Goal: Contribute content: Add original content to the website for others to see

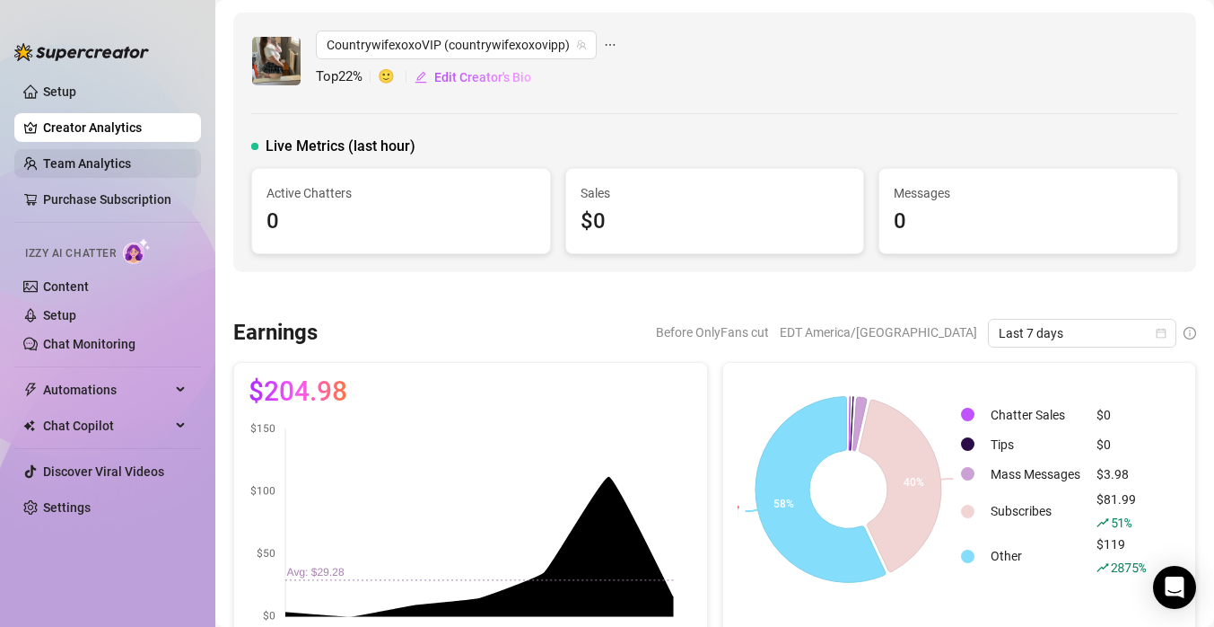
click at [131, 166] on link "Team Analytics" at bounding box center [87, 163] width 88 height 14
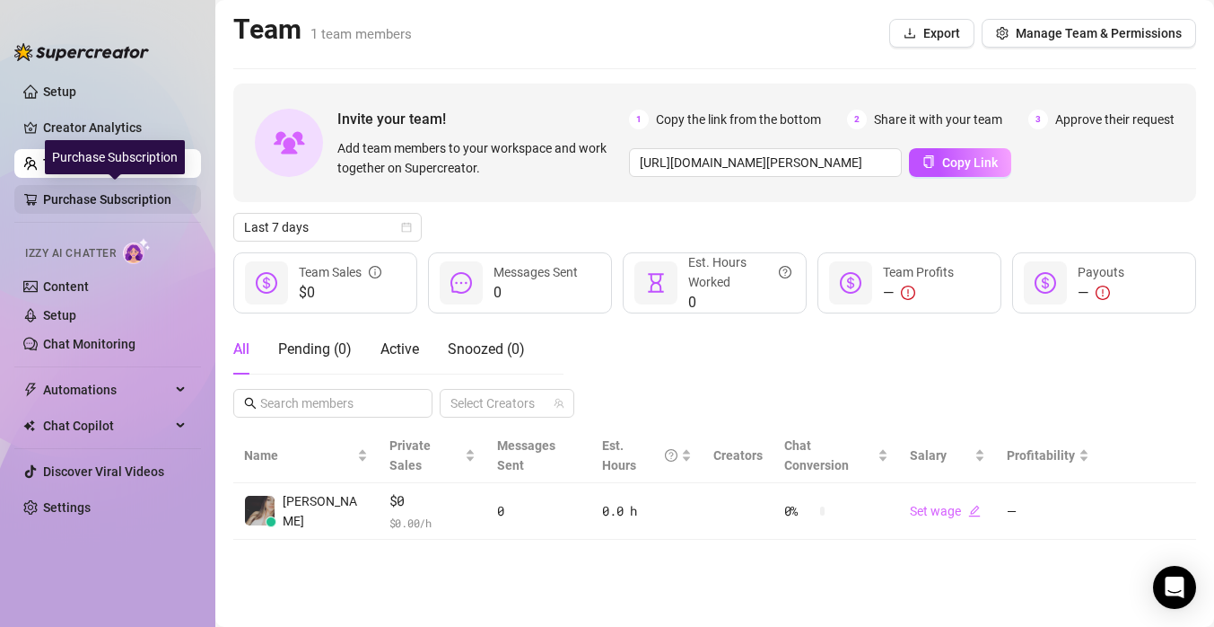
click at [162, 192] on link "Purchase Subscription" at bounding box center [115, 199] width 144 height 29
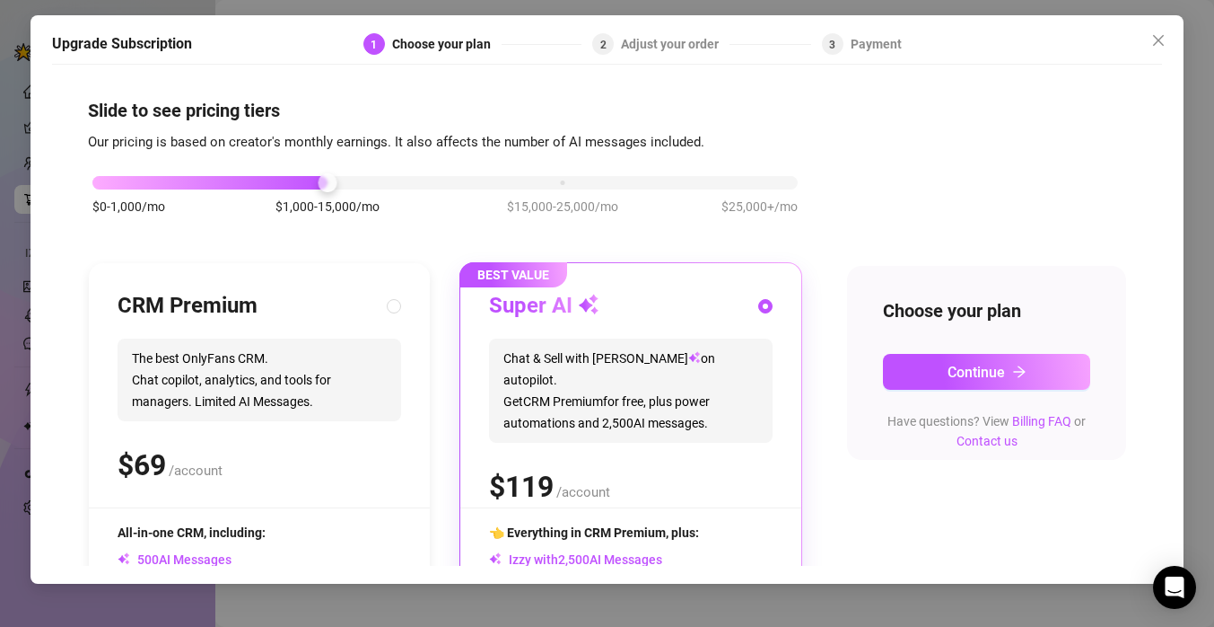
scroll to position [209, 0]
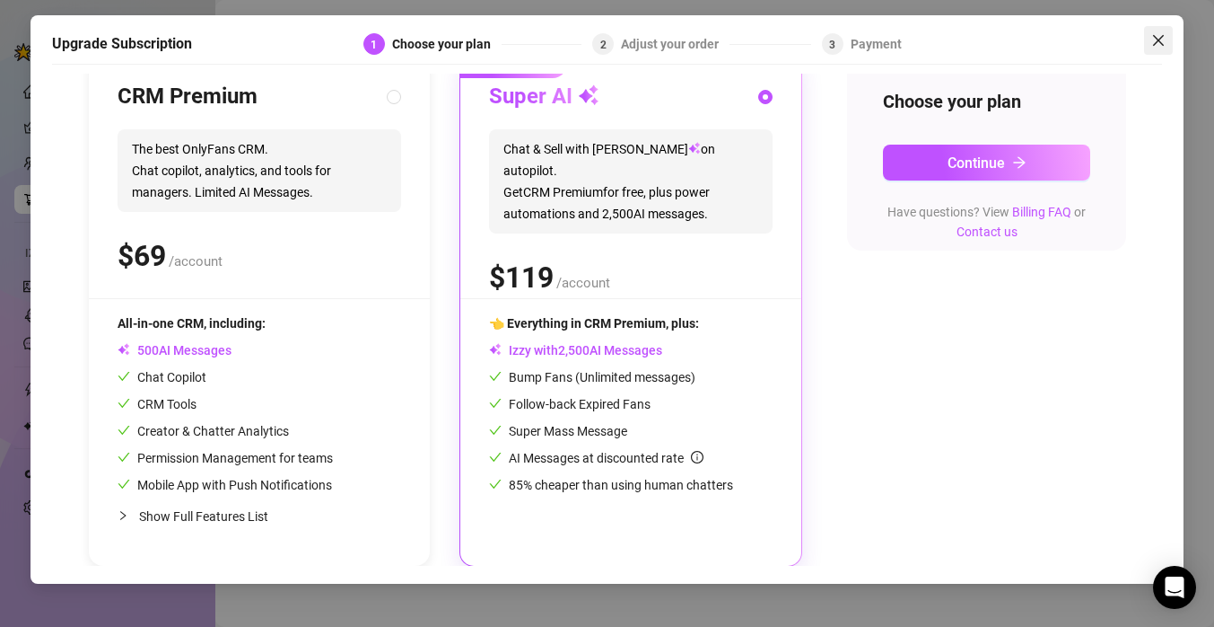
click at [1161, 45] on icon "close" at bounding box center [1159, 40] width 14 height 14
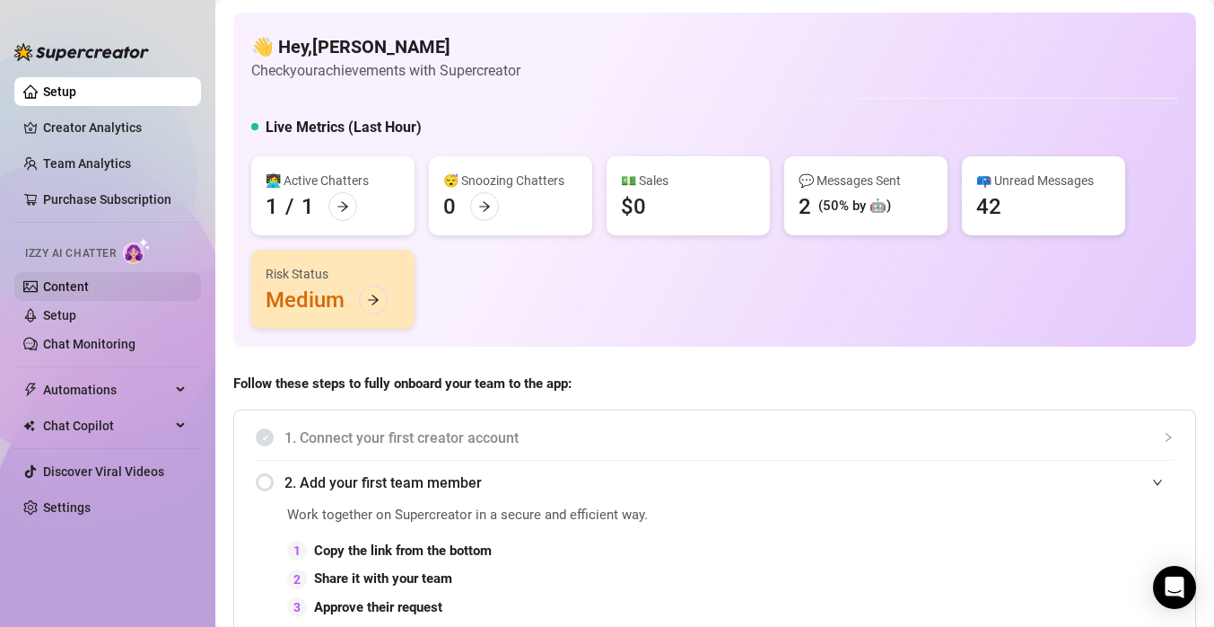
click at [56, 289] on link "Content" at bounding box center [66, 286] width 46 height 14
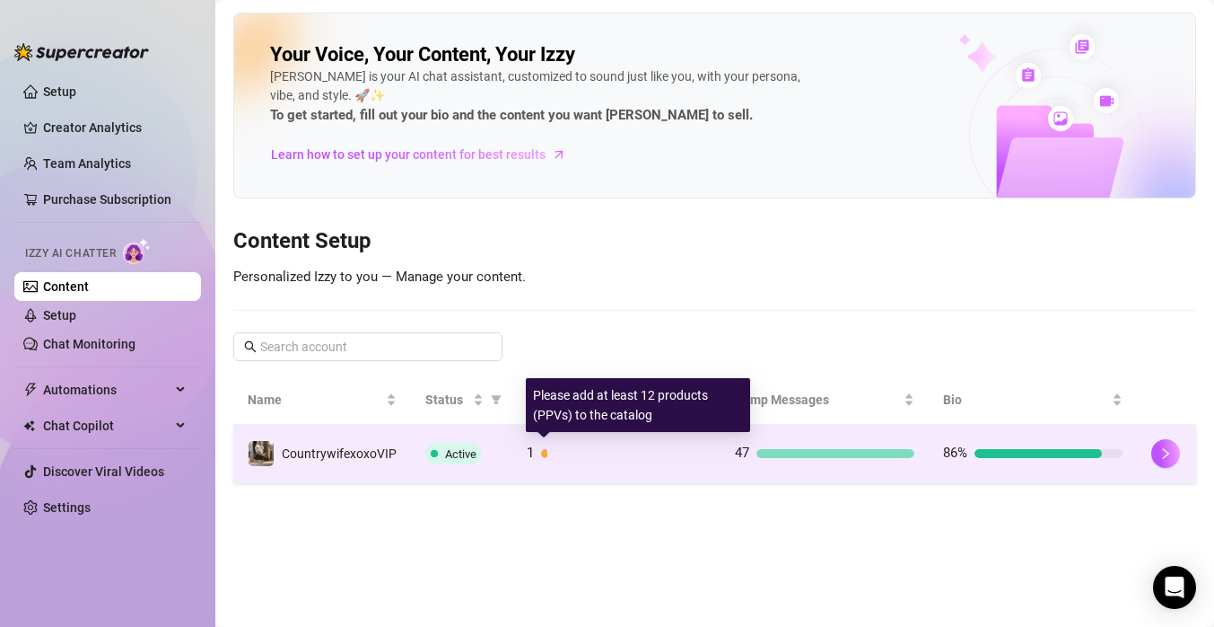
click at [704, 462] on div "1" at bounding box center [617, 454] width 180 height 22
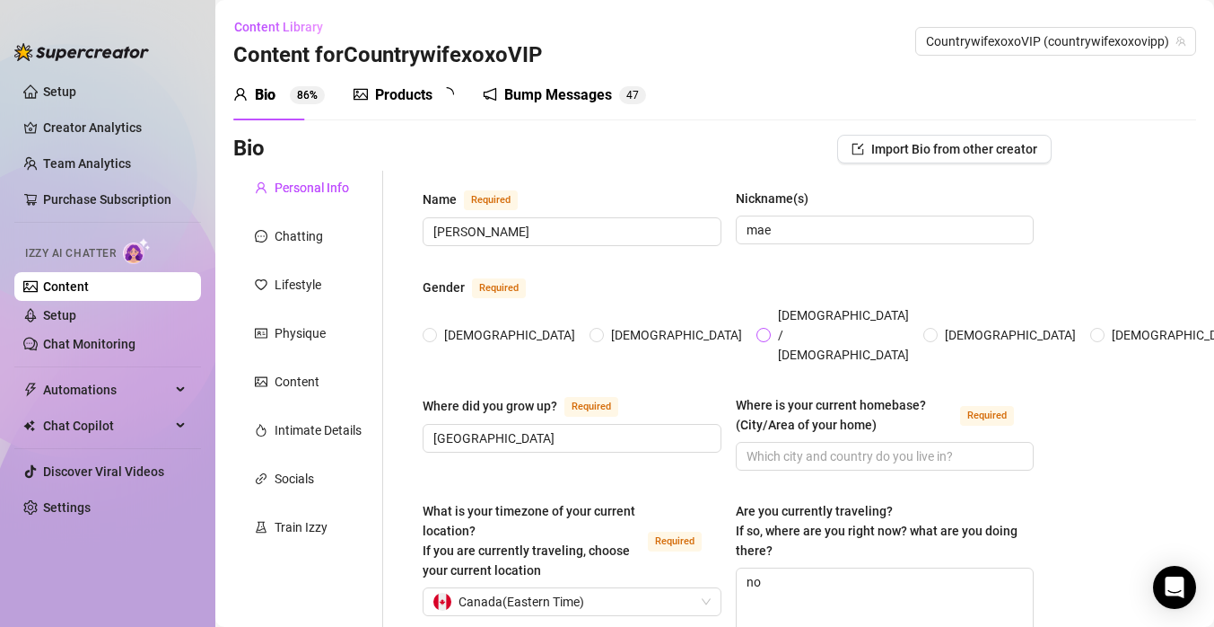
radio input "true"
type input "[DATE]"
click at [433, 98] on div "Products" at bounding box center [403, 95] width 57 height 22
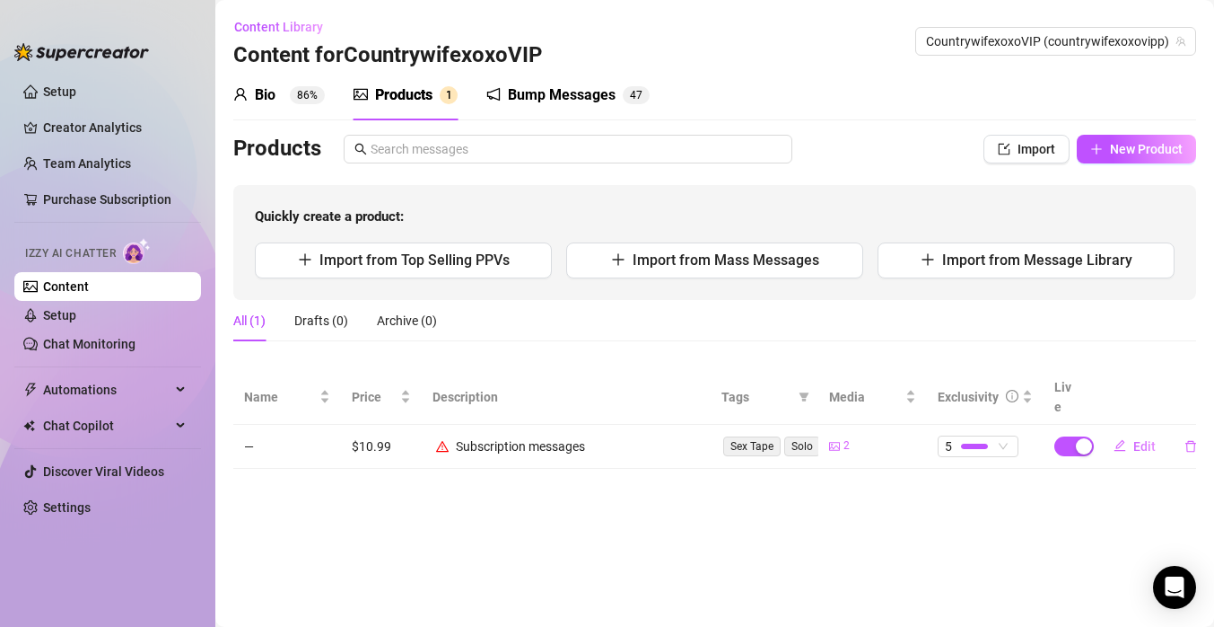
click at [621, 425] on td "Subscription messages" at bounding box center [566, 447] width 289 height 44
click at [623, 436] on div "Subscription messages" at bounding box center [566, 446] width 267 height 20
click at [565, 436] on div "Subscription messages" at bounding box center [520, 446] width 129 height 20
click at [711, 427] on td "Sex Tape Solo Toys Vibrator Dildo Cheap Content Promo Oral BJ Lingerie Shower" at bounding box center [765, 447] width 108 height 44
click at [592, 436] on div "Subscription messages" at bounding box center [566, 446] width 267 height 20
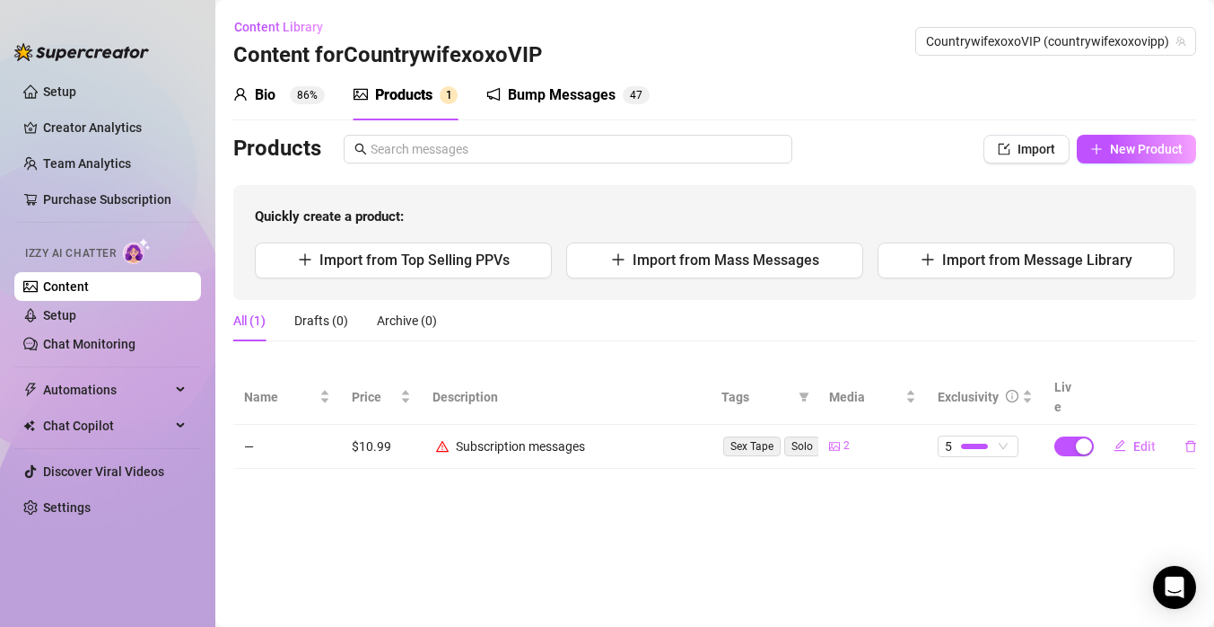
click at [531, 436] on div "Subscription messages" at bounding box center [520, 446] width 129 height 20
click at [451, 436] on div "Subscription messages" at bounding box center [566, 446] width 267 height 20
click at [995, 267] on span "Import from Message Library" at bounding box center [1037, 259] width 190 height 17
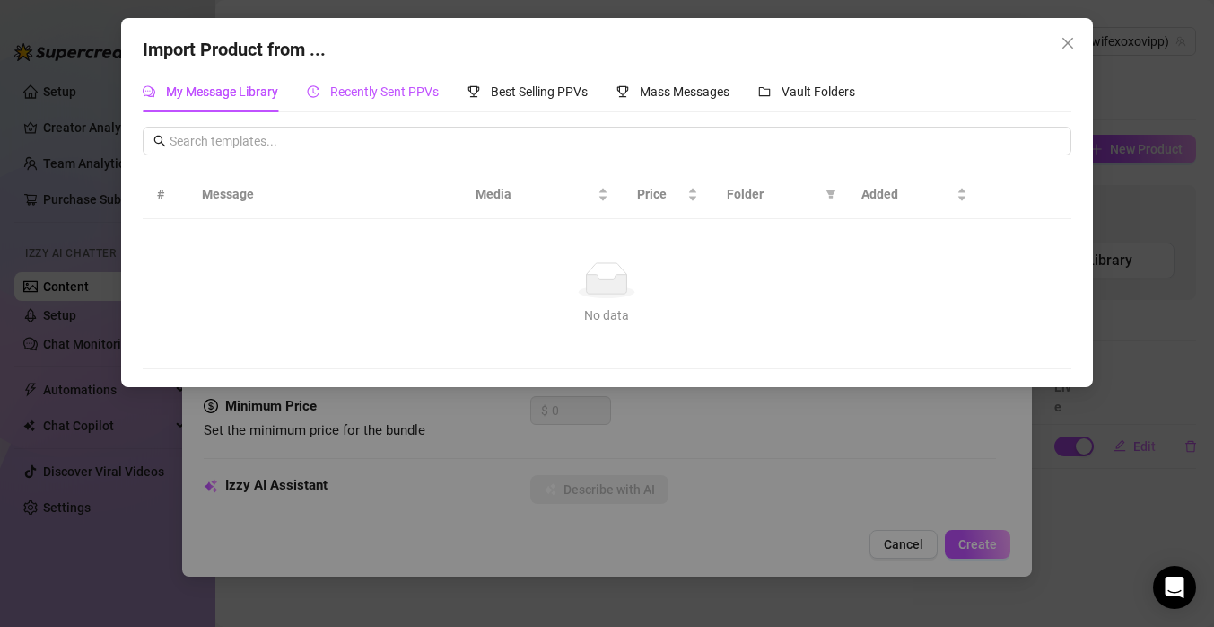
click at [371, 99] on div "Recently Sent PPVs" at bounding box center [373, 92] width 132 height 20
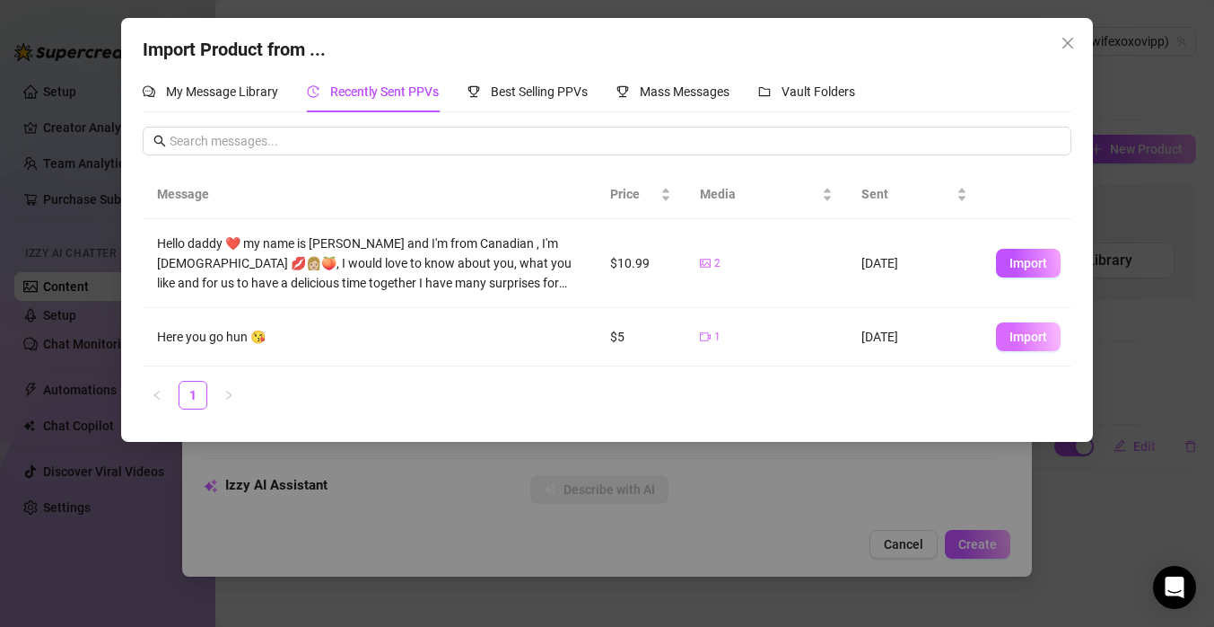
click at [1020, 344] on span "Import" at bounding box center [1029, 336] width 38 height 14
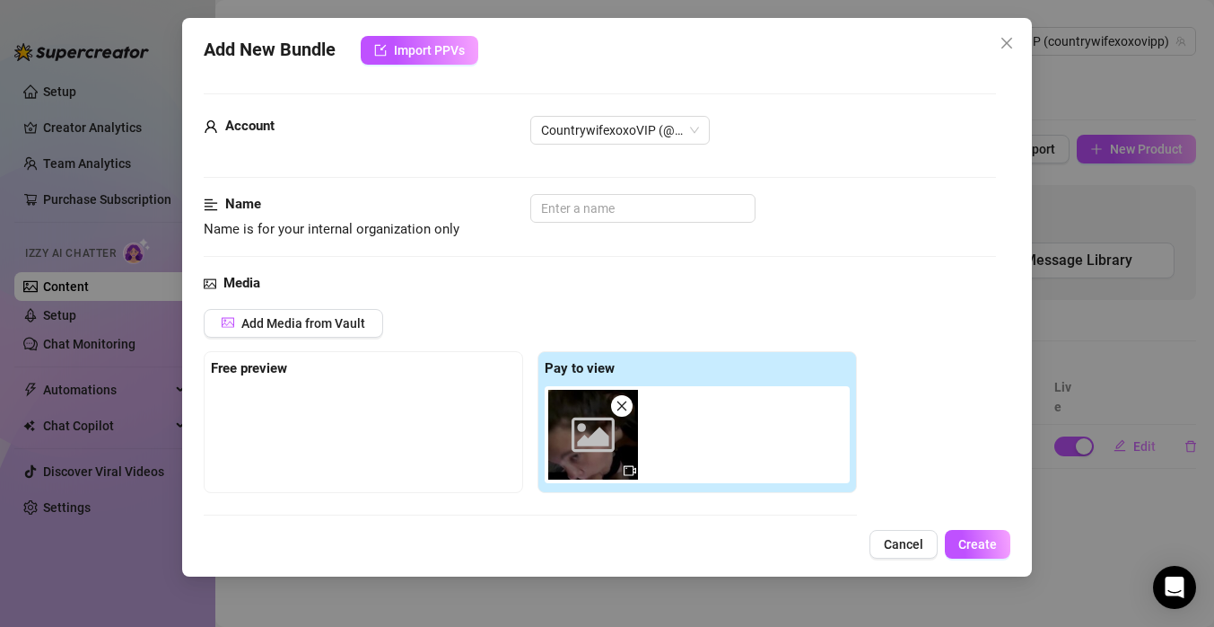
scroll to position [284, 0]
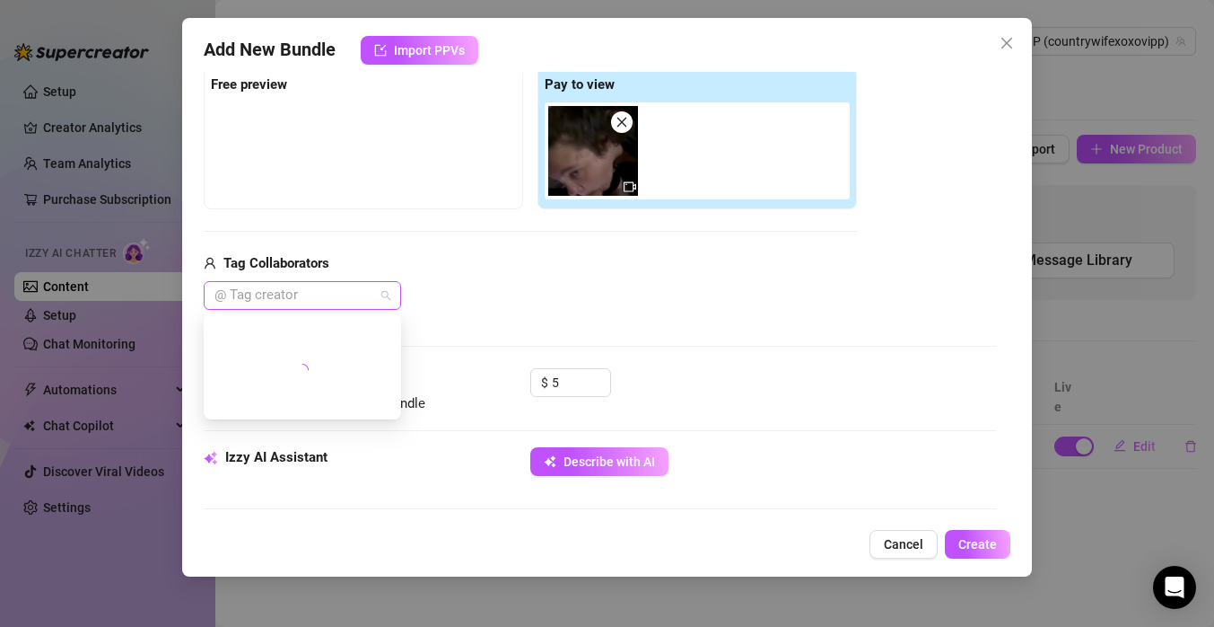
click at [363, 294] on div at bounding box center [292, 295] width 171 height 25
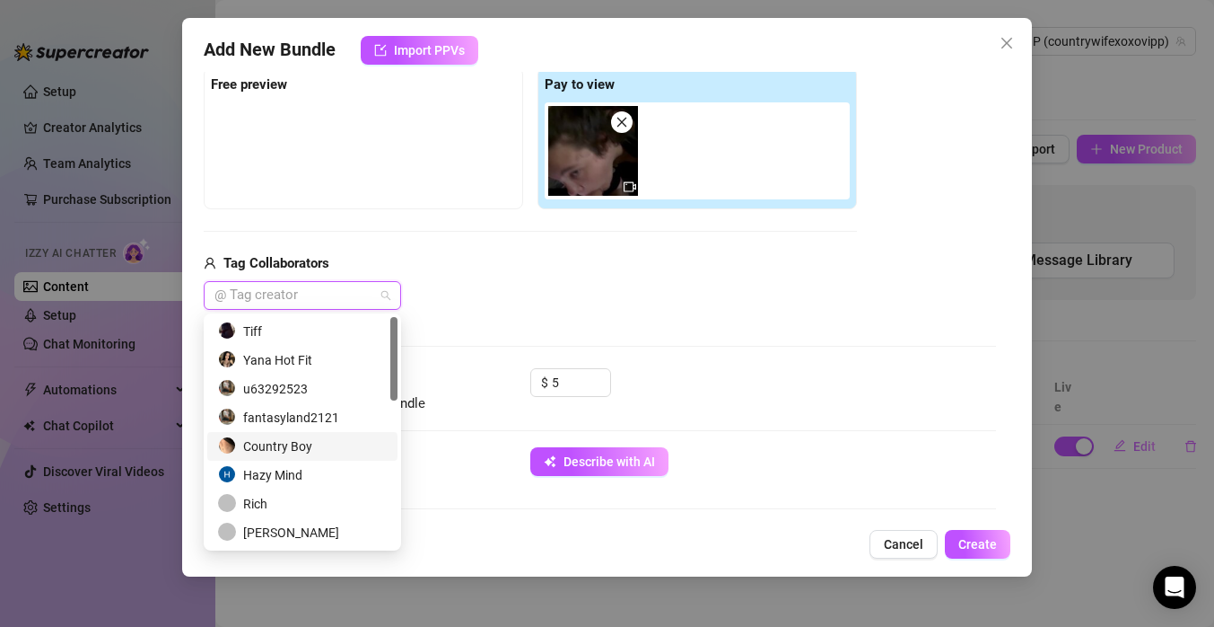
click at [320, 444] on div "Country Boy" at bounding box center [302, 446] width 169 height 20
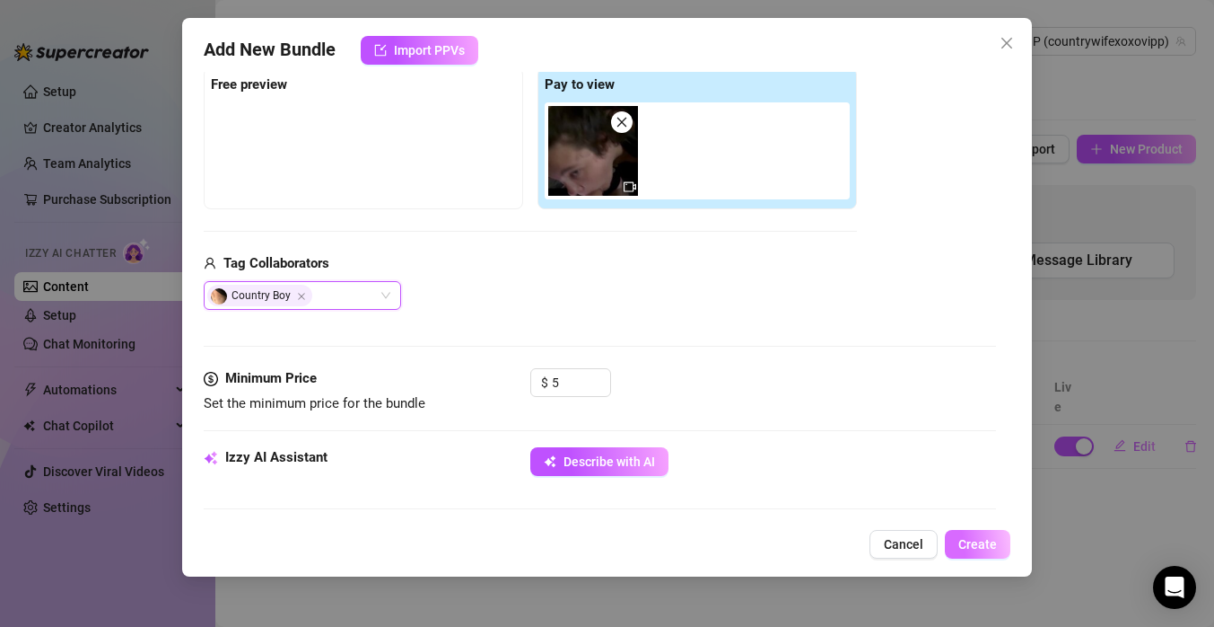
click at [974, 541] on span "Create" at bounding box center [978, 544] width 39 height 14
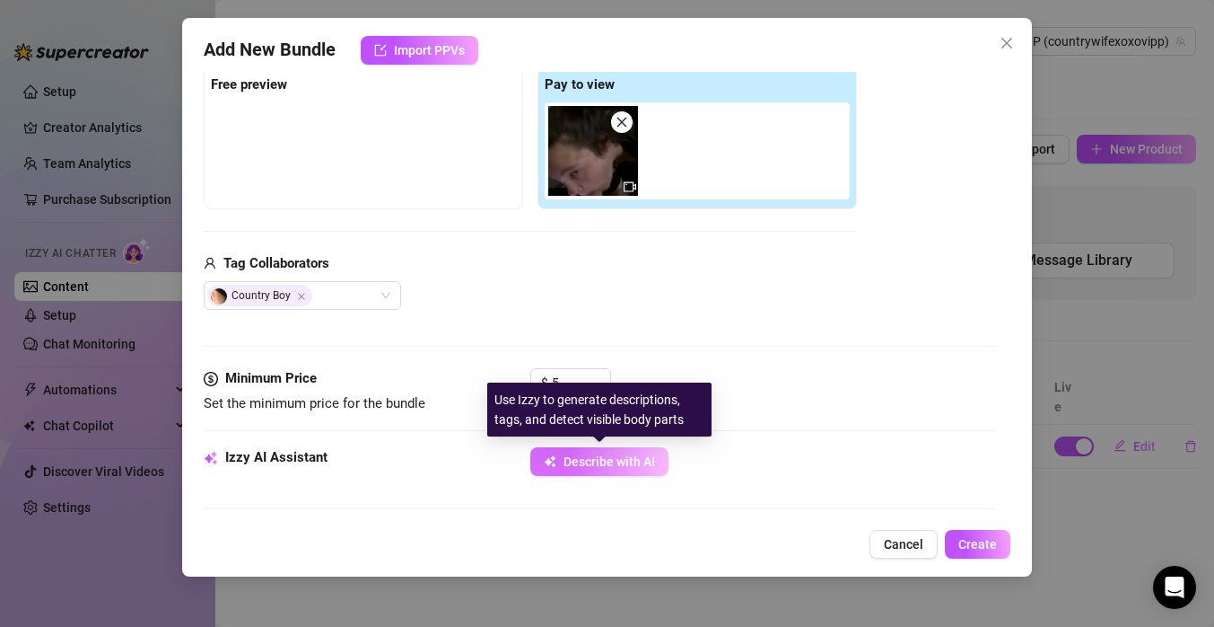
click at [624, 465] on span "Describe with AI" at bounding box center [610, 461] width 92 height 14
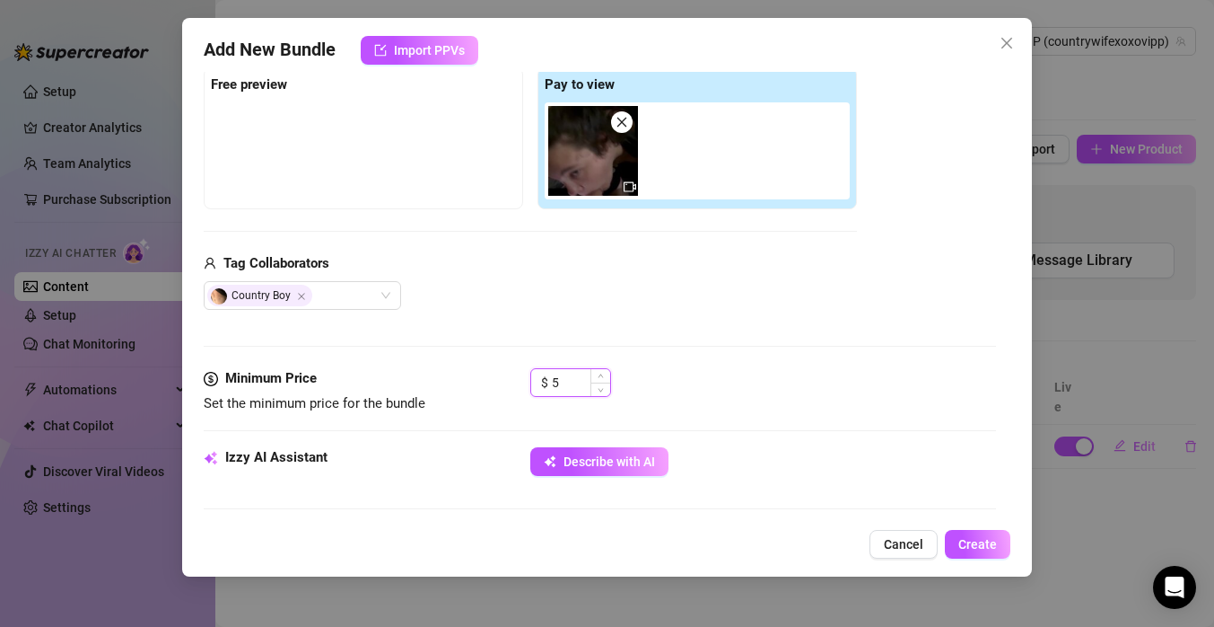
click at [566, 376] on input "5" at bounding box center [581, 382] width 58 height 27
click at [604, 372] on span "Increase Value" at bounding box center [601, 377] width 20 height 16
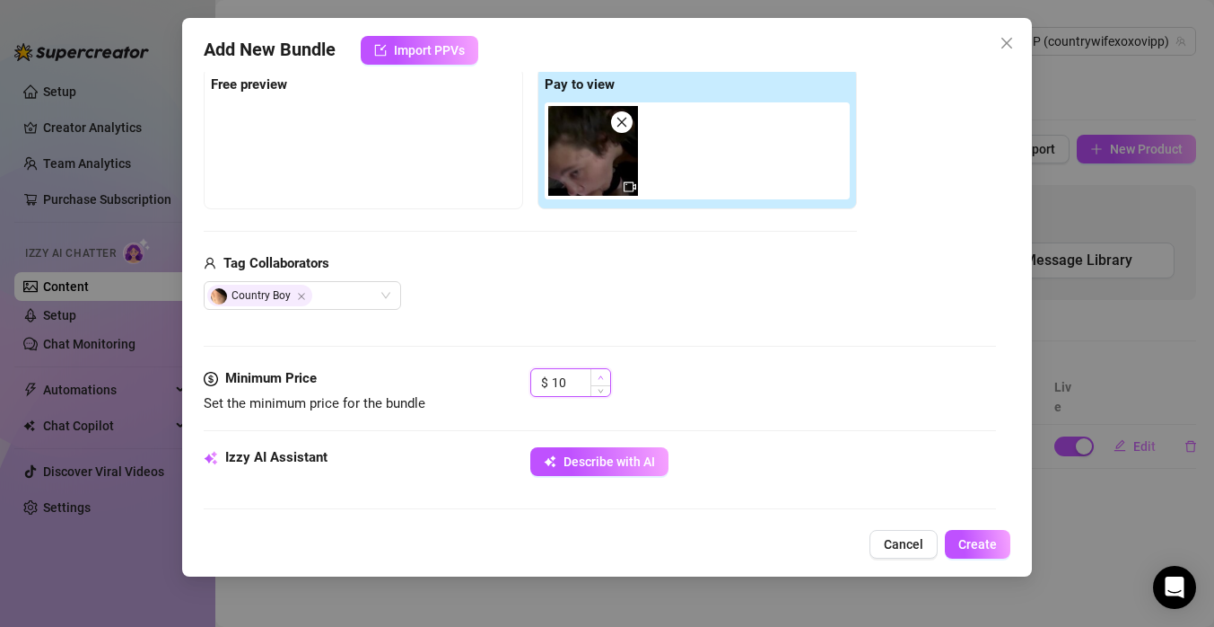
click at [604, 372] on span "Increase Value" at bounding box center [601, 377] width 20 height 16
type input "13"
click at [604, 372] on span "Increase Value" at bounding box center [601, 377] width 20 height 16
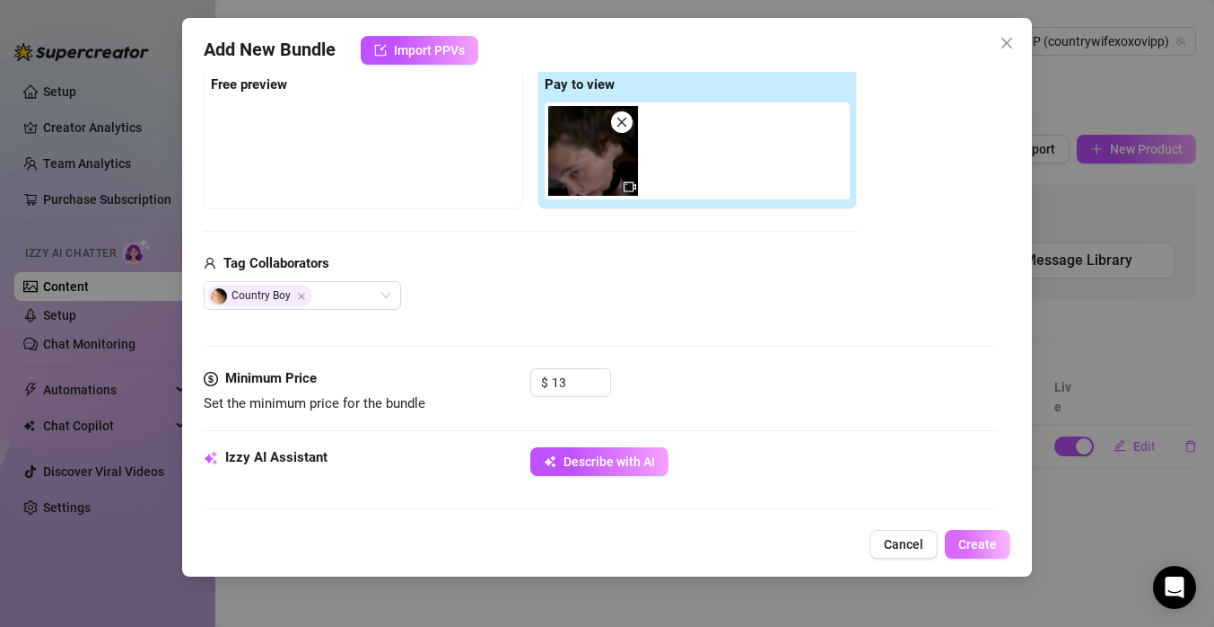
click at [984, 539] on span "Create" at bounding box center [978, 544] width 39 height 14
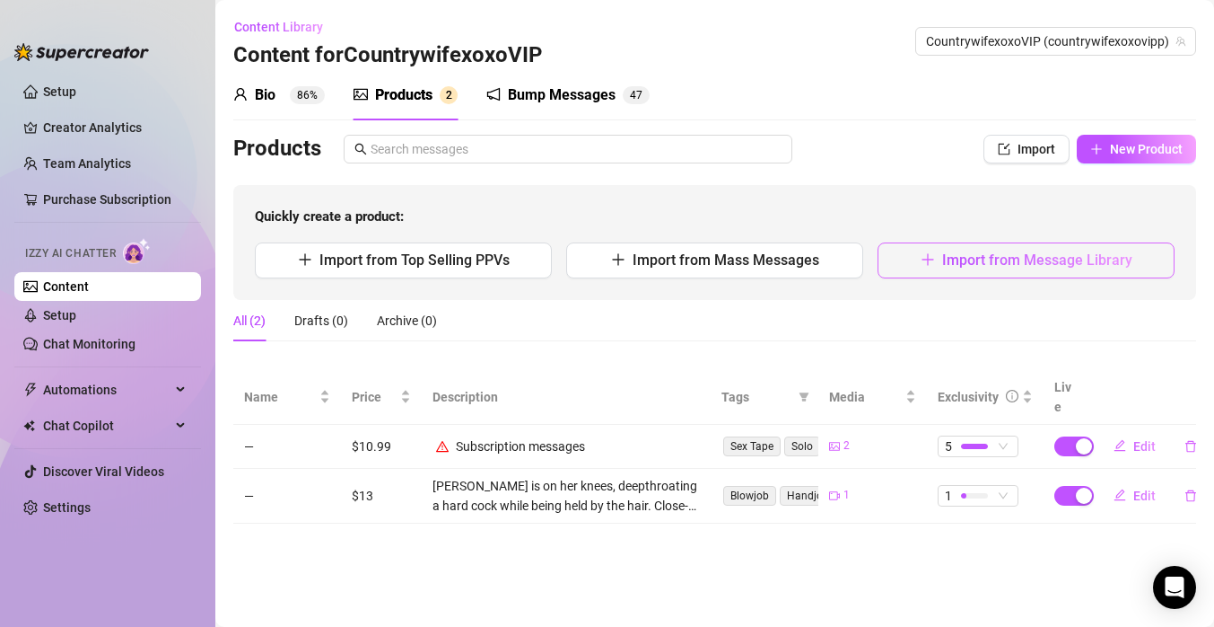
click at [1035, 264] on span "Import from Message Library" at bounding box center [1037, 259] width 190 height 17
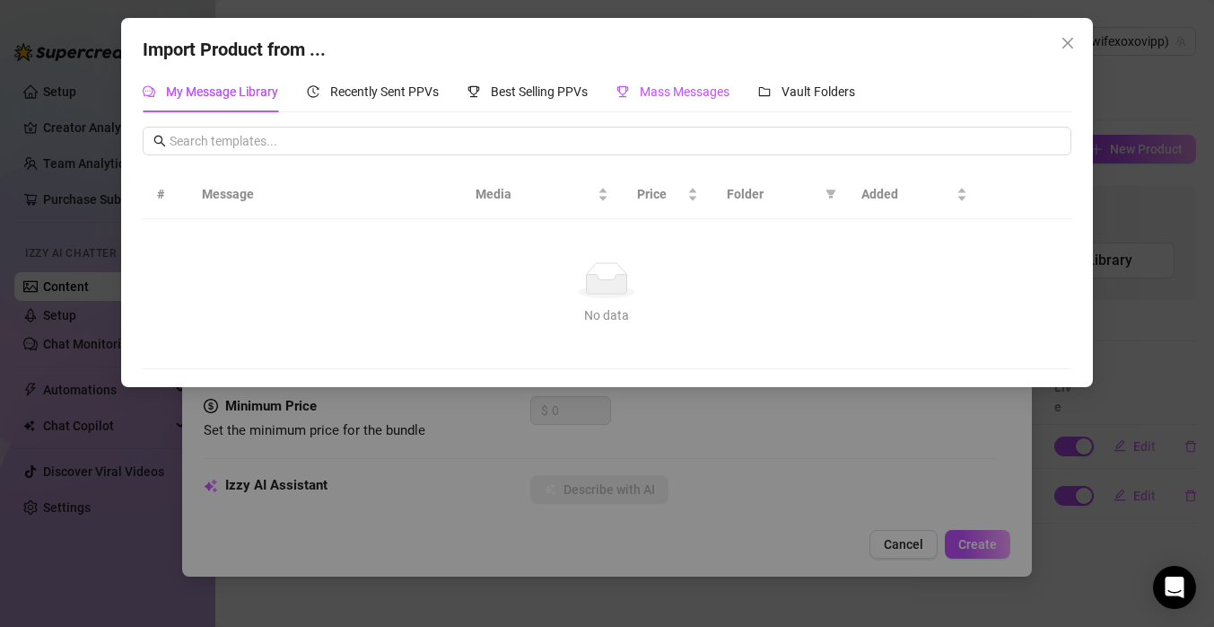
click at [684, 97] on span "Mass Messages" at bounding box center [685, 91] width 90 height 14
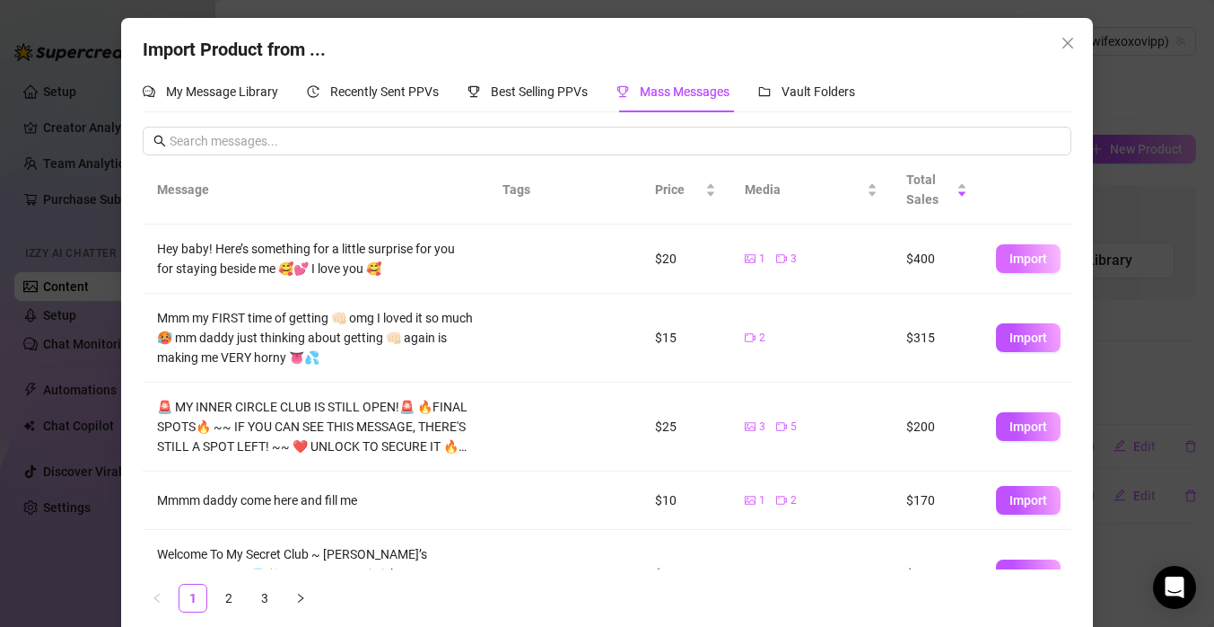
click at [1014, 250] on button "Import" at bounding box center [1028, 258] width 65 height 29
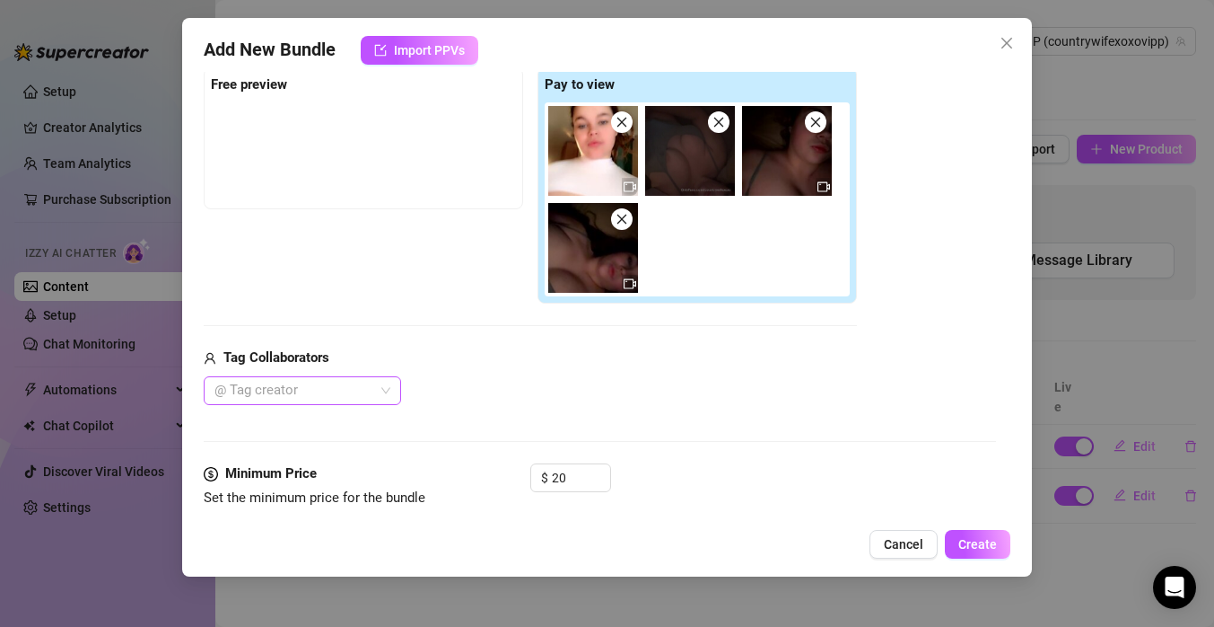
click at [337, 386] on div at bounding box center [292, 390] width 171 height 25
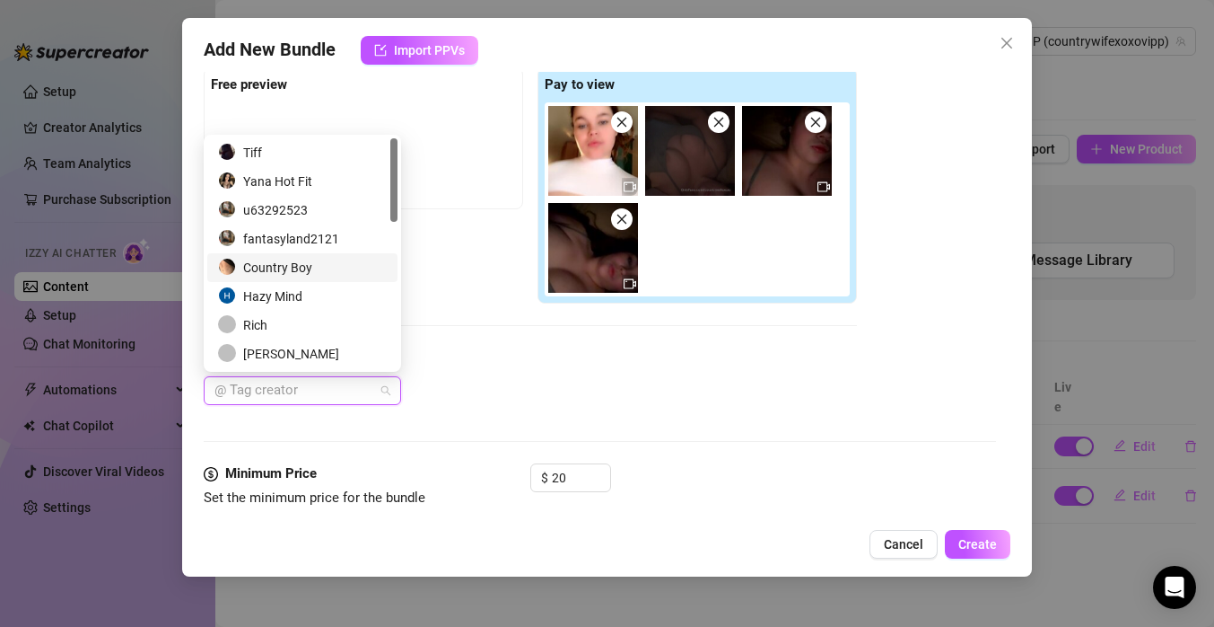
click at [333, 266] on div "Country Boy" at bounding box center [302, 268] width 169 height 20
click at [987, 540] on span "Create" at bounding box center [978, 544] width 39 height 14
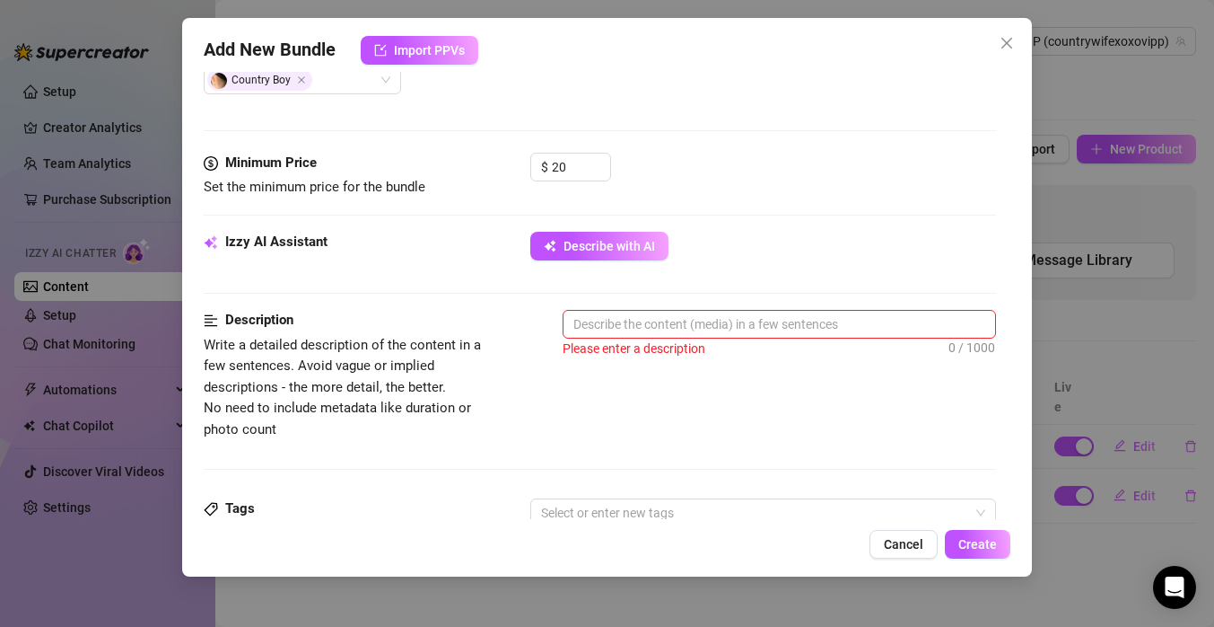
scroll to position [605, 0]
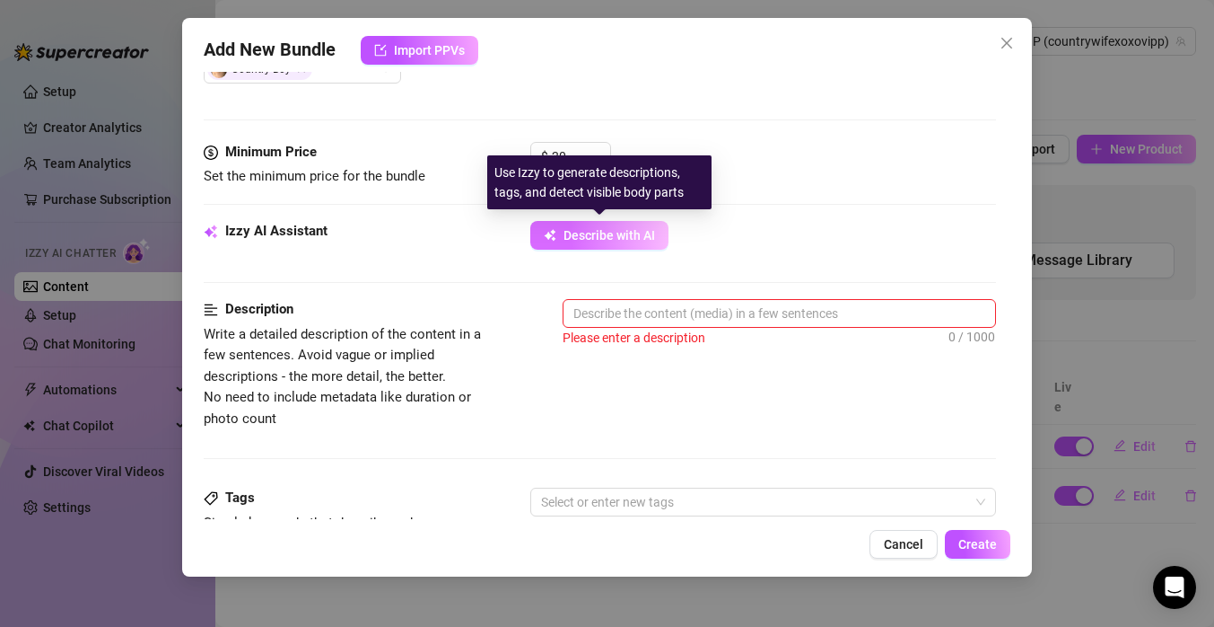
click at [636, 230] on span "Describe with AI" at bounding box center [610, 235] width 92 height 14
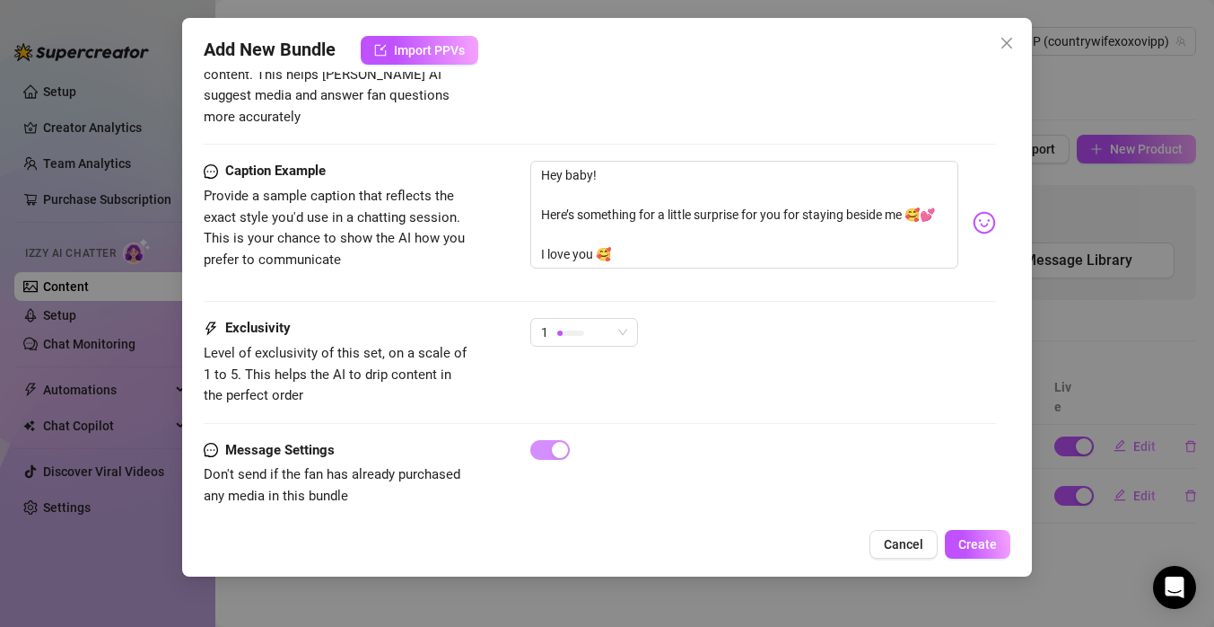
scroll to position [1161, 0]
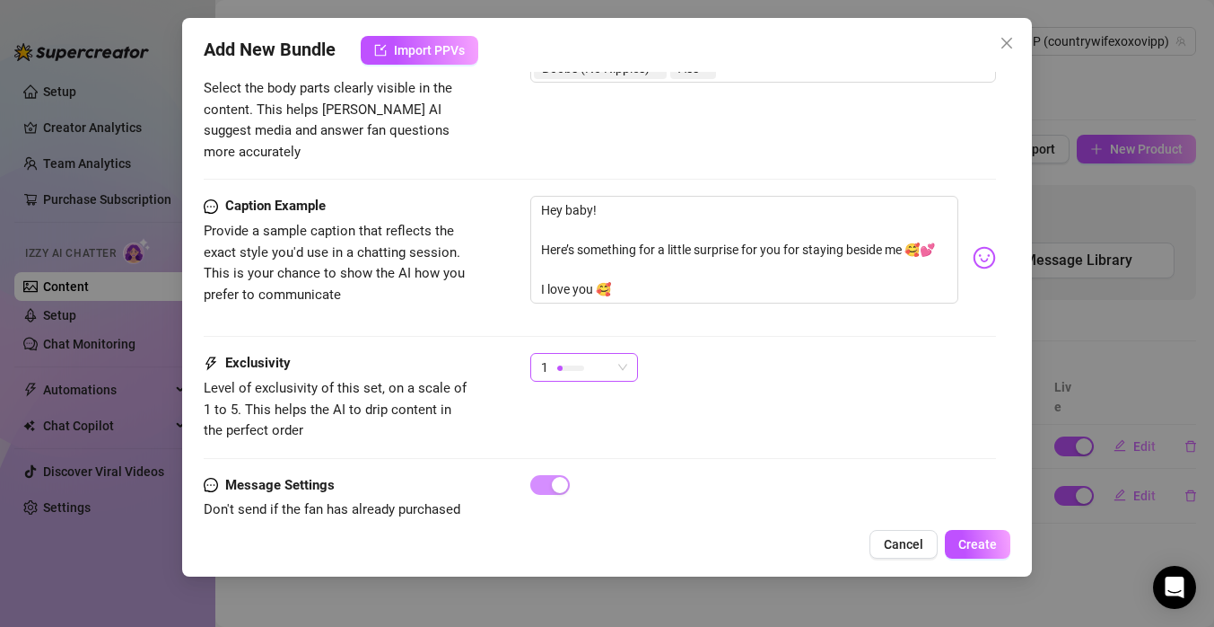
click at [619, 354] on span "1" at bounding box center [584, 367] width 86 height 27
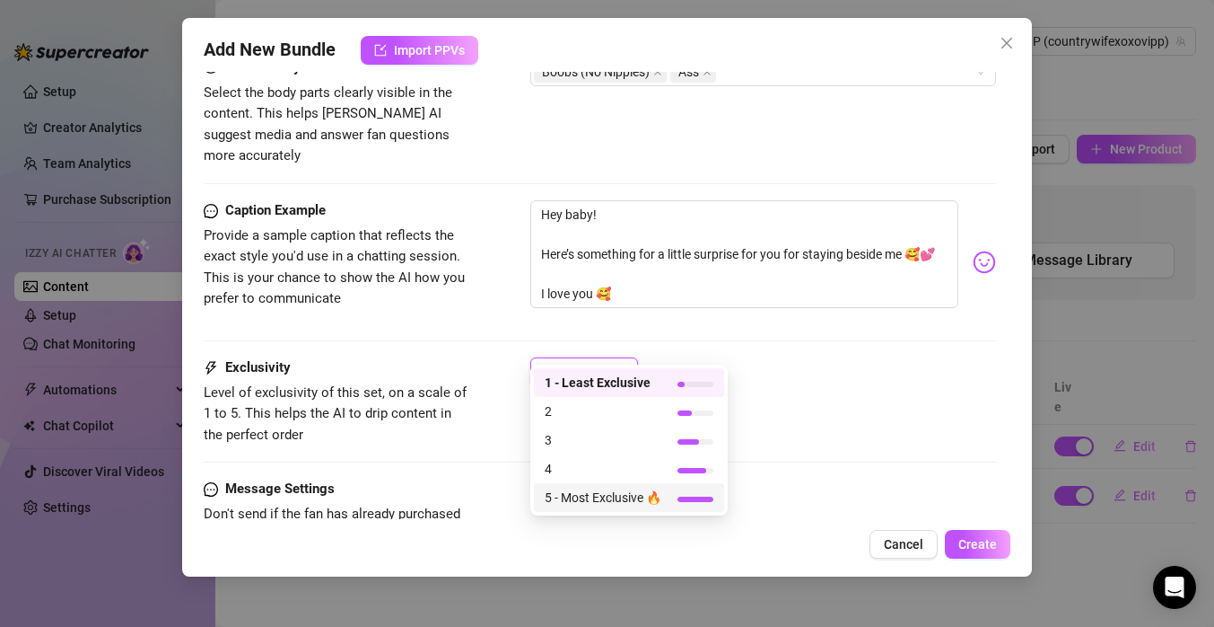
scroll to position [1187, 0]
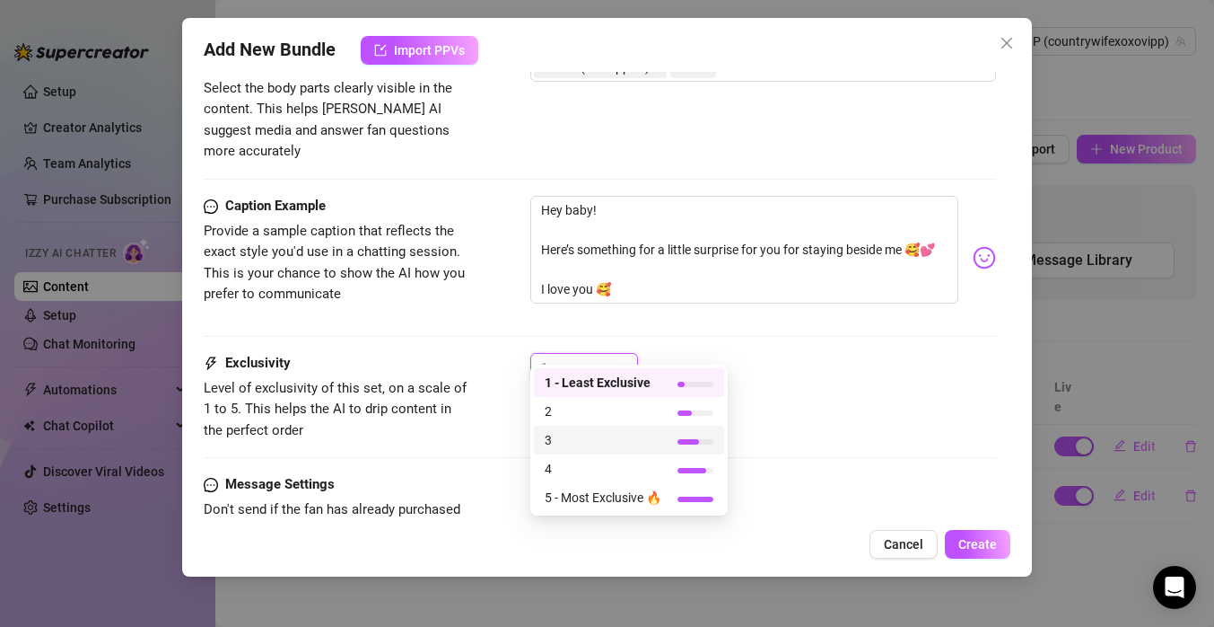
click at [649, 446] on span "3" at bounding box center [603, 440] width 117 height 20
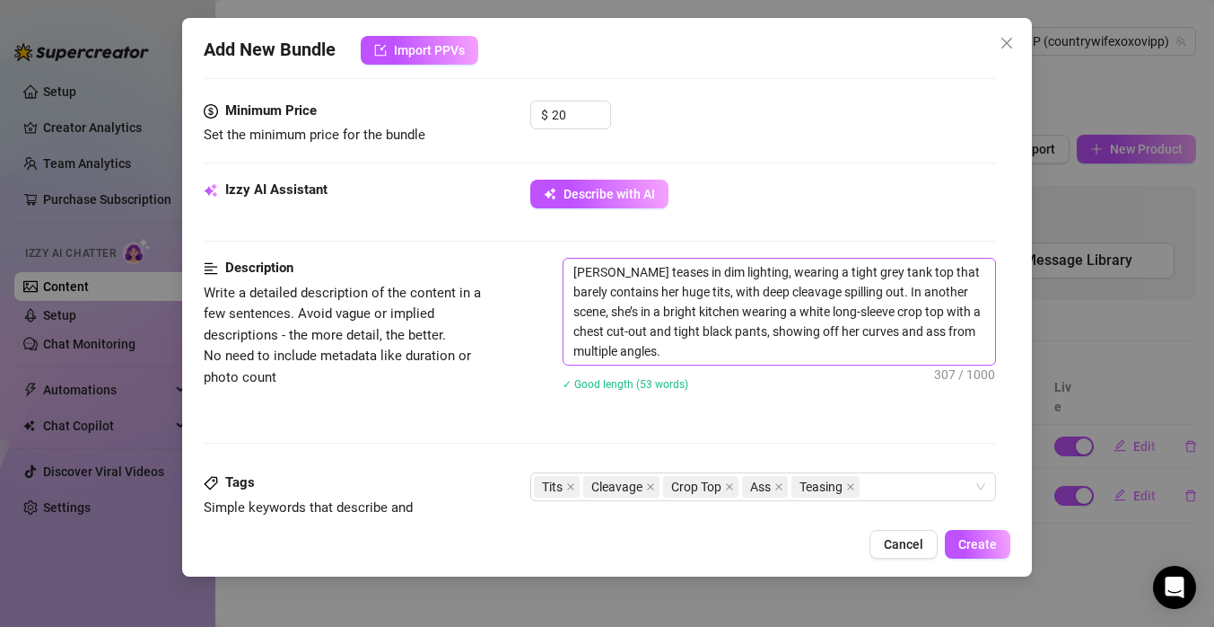
scroll to position [671, 0]
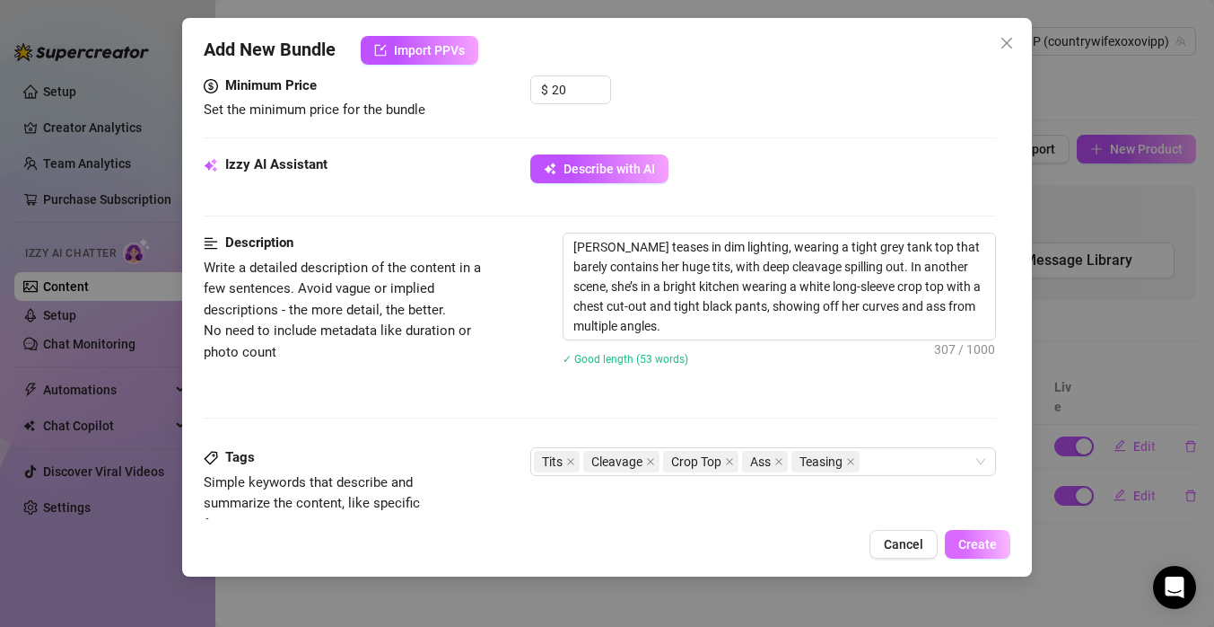
click at [977, 546] on span "Create" at bounding box center [978, 544] width 39 height 14
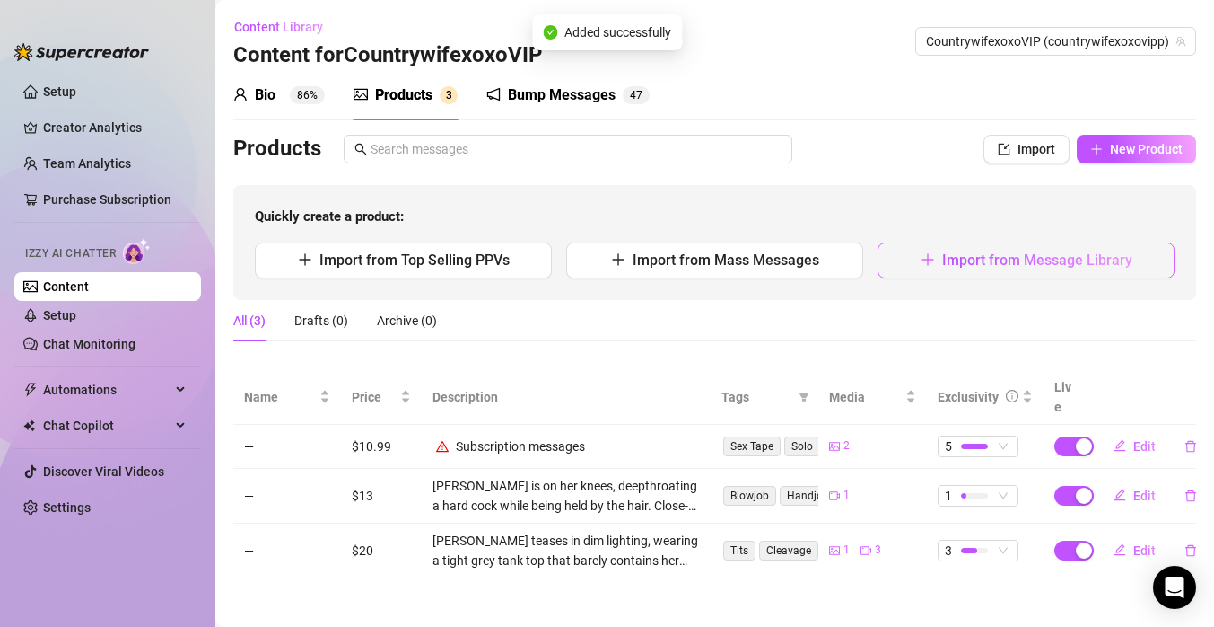
click at [1040, 262] on span "Import from Message Library" at bounding box center [1037, 259] width 190 height 17
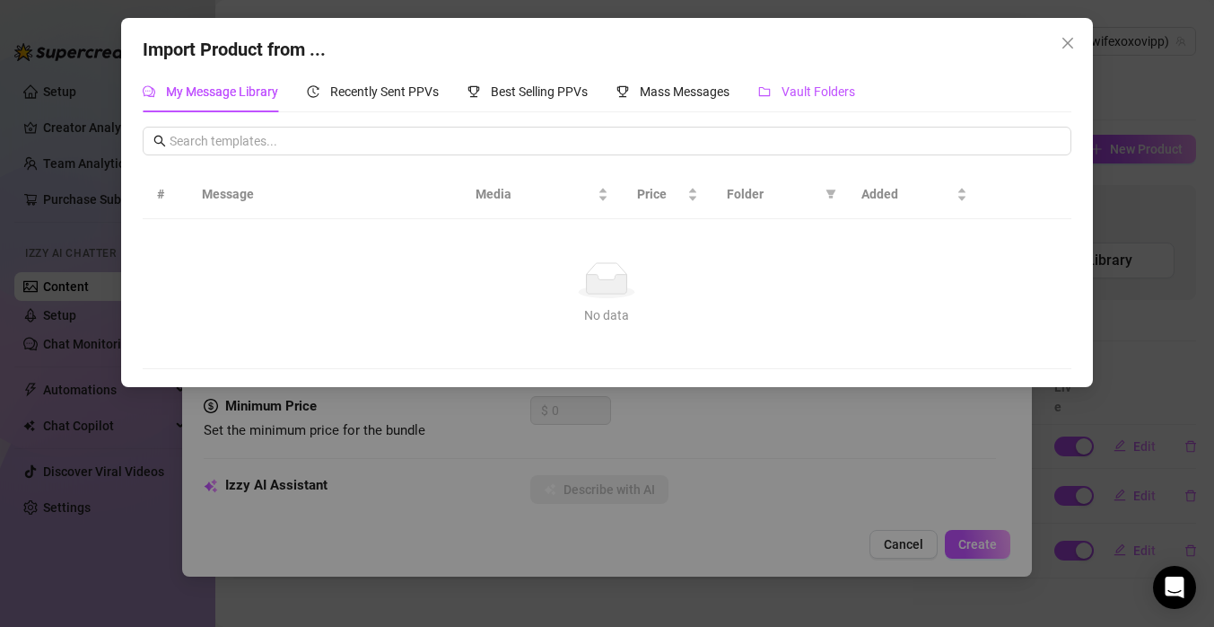
click at [823, 95] on span "Vault Folders" at bounding box center [819, 91] width 74 height 14
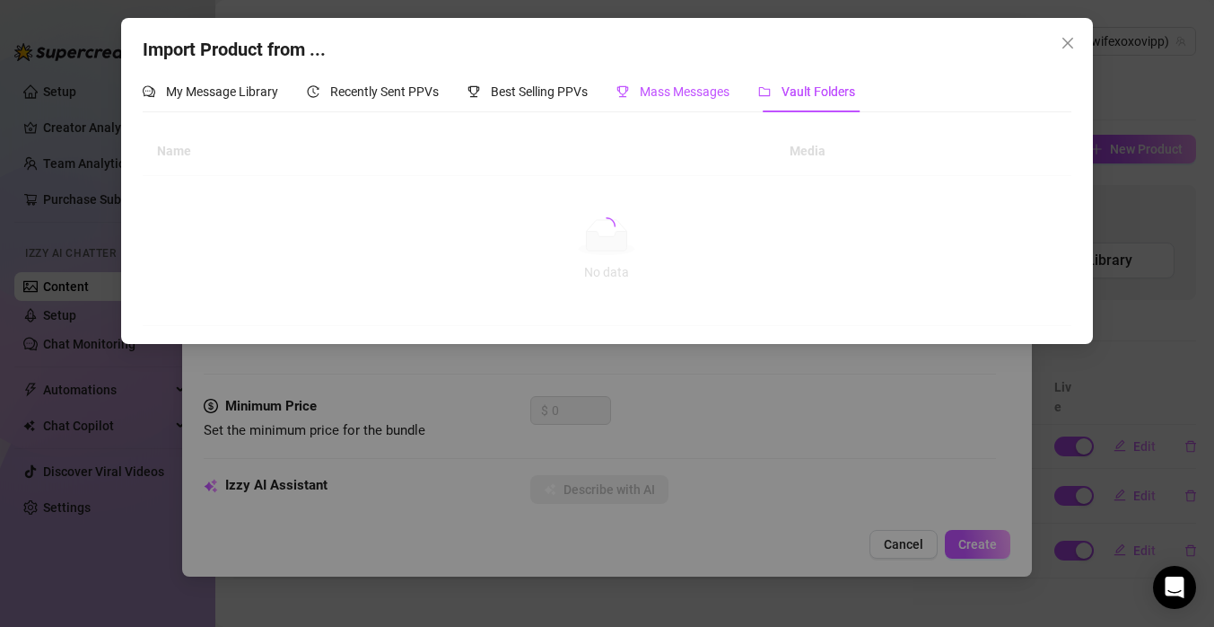
click at [728, 94] on span "Mass Messages" at bounding box center [685, 91] width 90 height 14
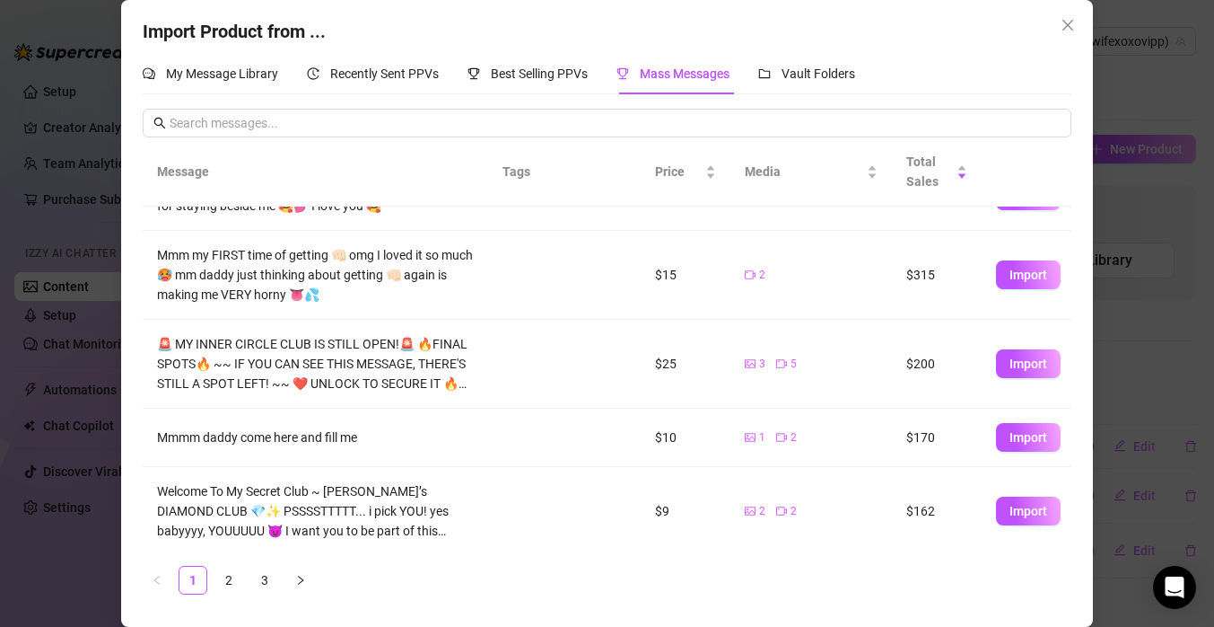
scroll to position [0, 0]
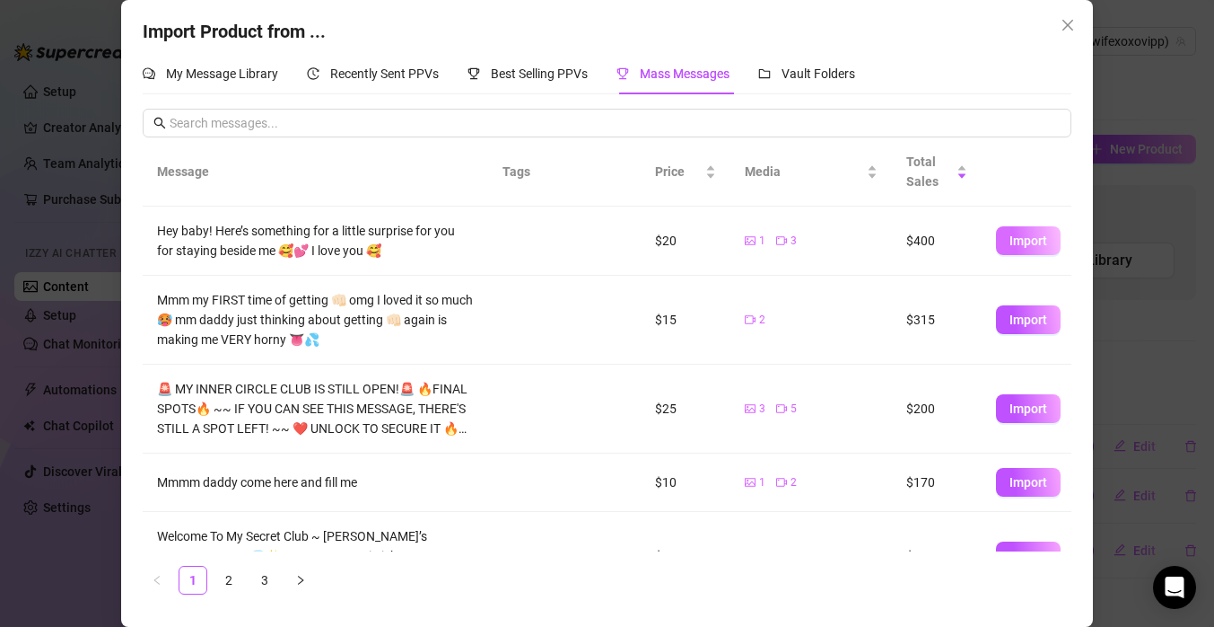
click at [1043, 241] on span "Import" at bounding box center [1029, 240] width 38 height 14
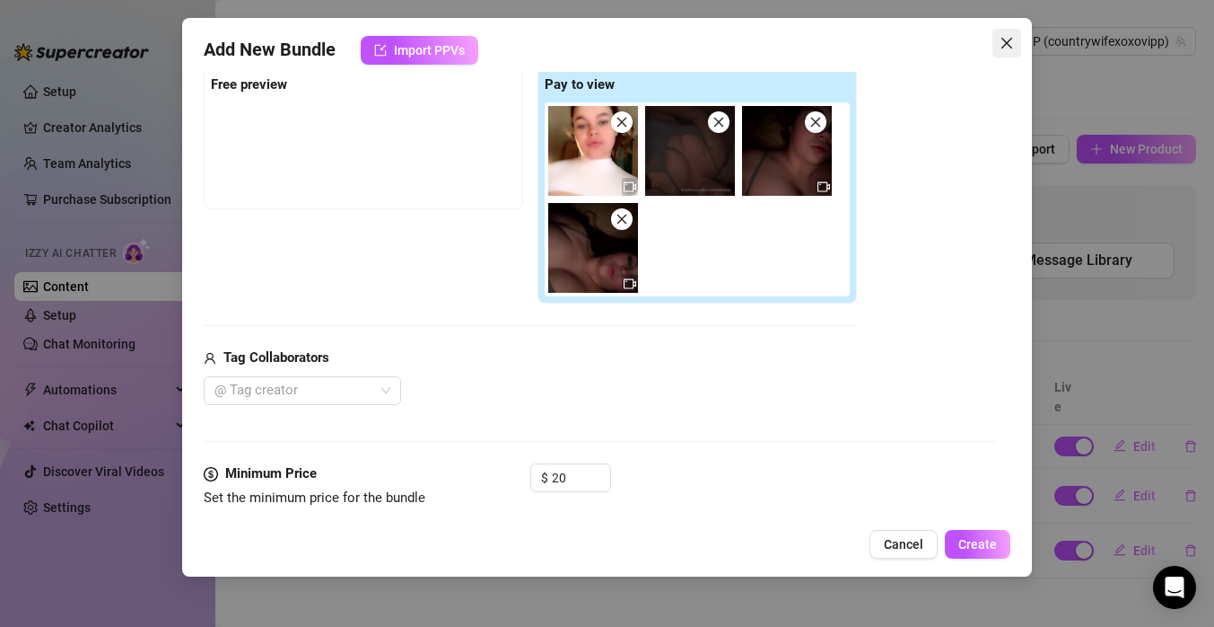
click at [1012, 47] on icon "close" at bounding box center [1007, 43] width 14 height 14
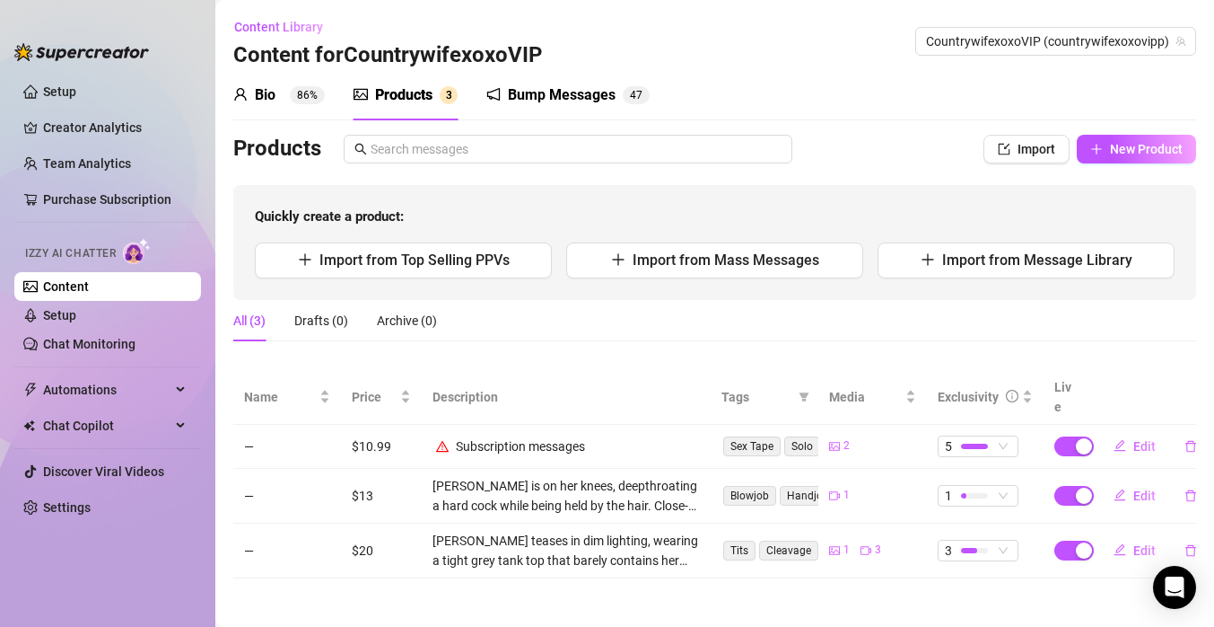
click at [670, 436] on div "Subscription messages" at bounding box center [566, 446] width 267 height 20
click at [595, 436] on div "Subscription messages" at bounding box center [566, 446] width 267 height 20
click at [1136, 439] on span "Edit" at bounding box center [1145, 446] width 22 height 14
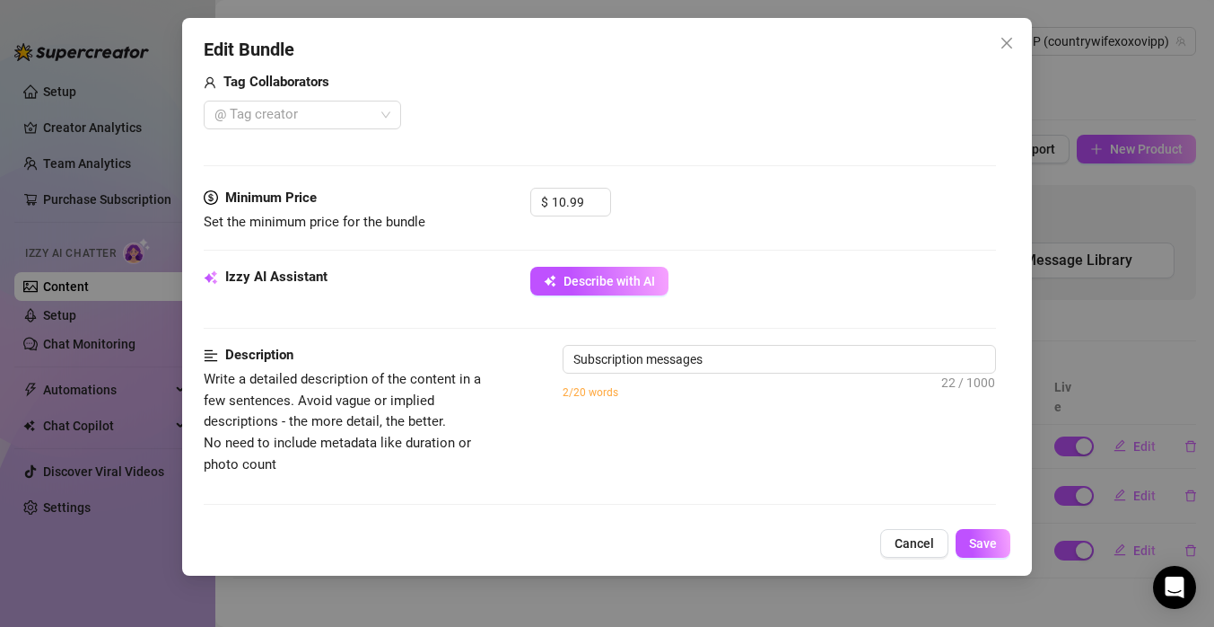
scroll to position [470, 0]
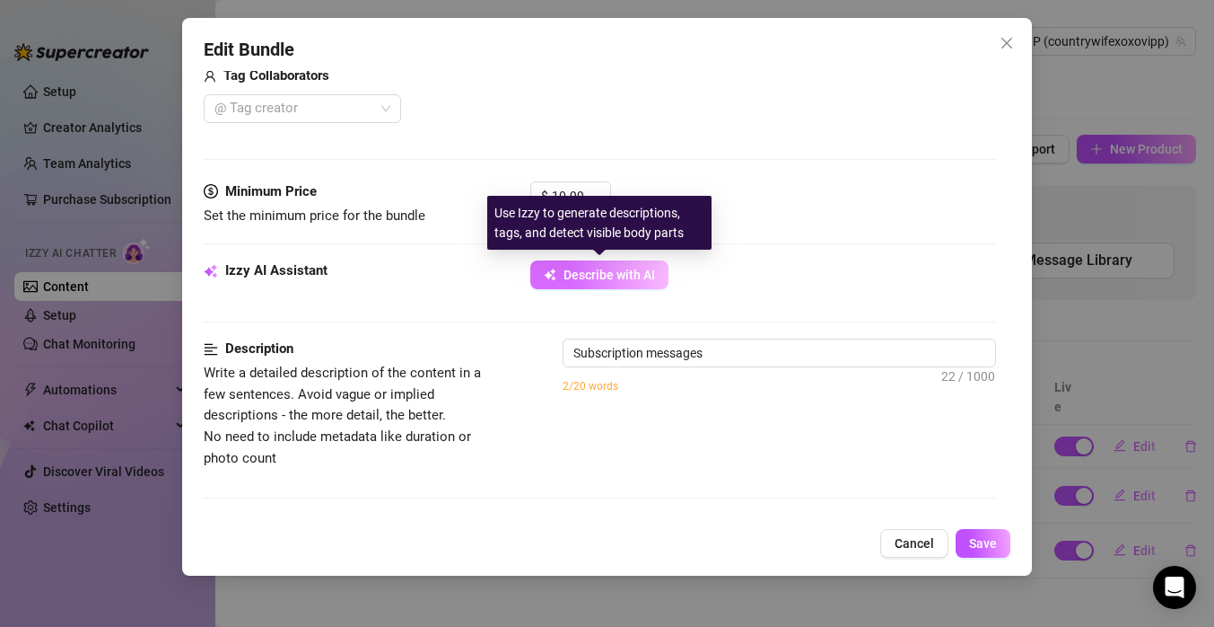
click at [631, 279] on span "Describe with AI" at bounding box center [610, 274] width 92 height 14
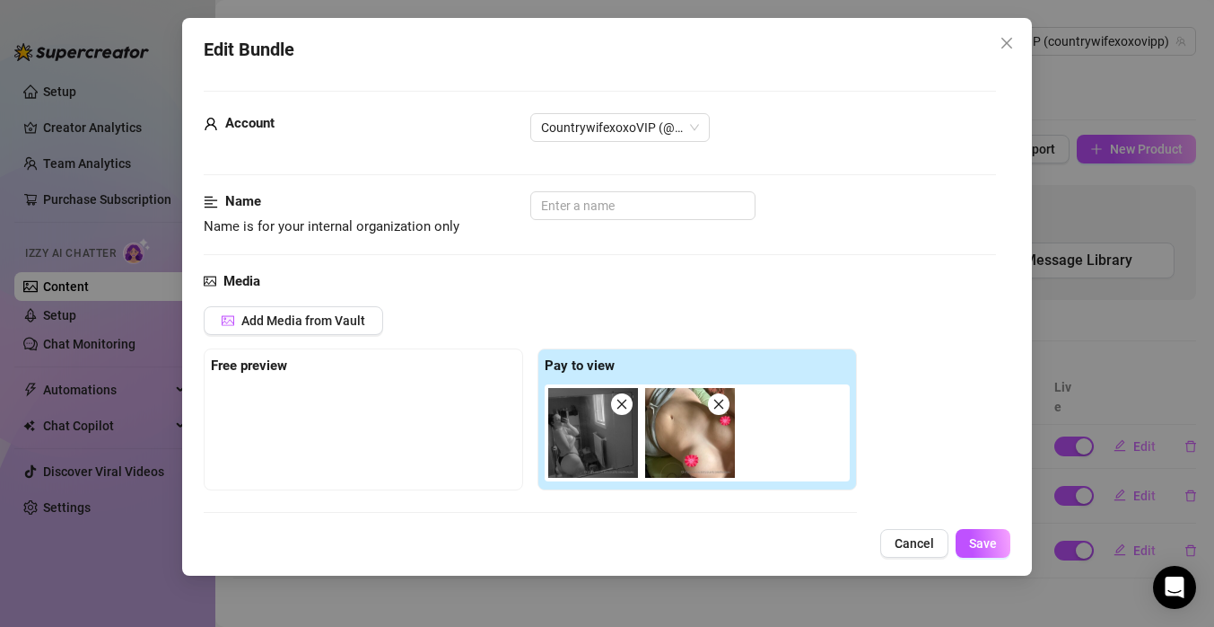
scroll to position [0, 0]
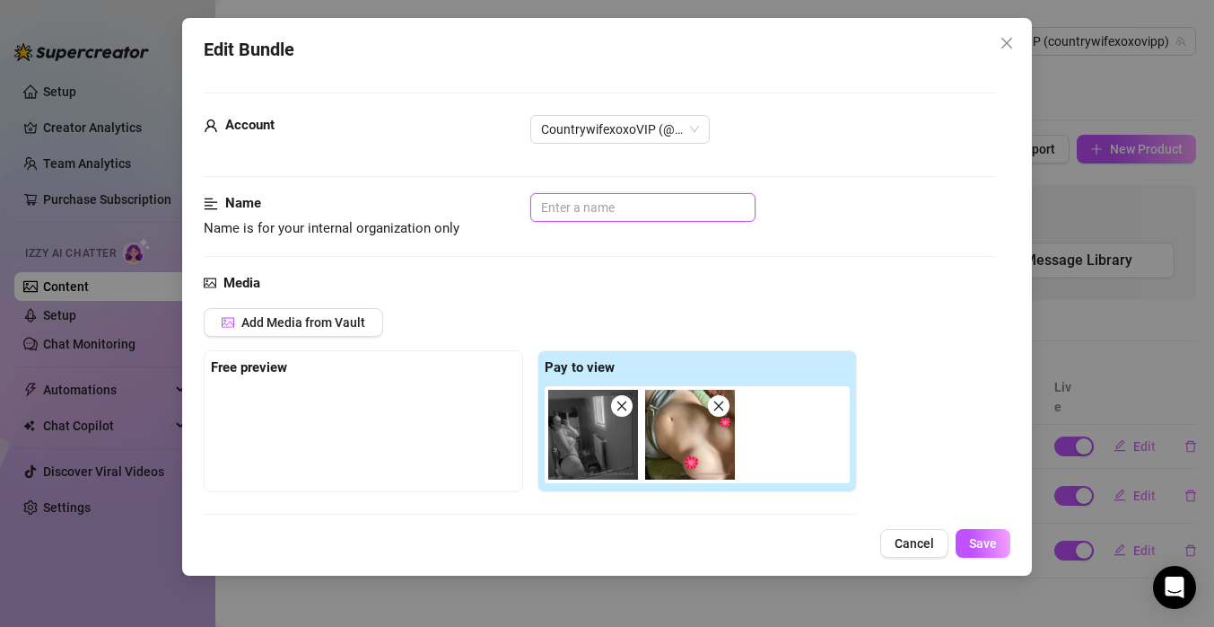
click at [618, 199] on input "text" at bounding box center [642, 207] width 225 height 29
type input "Subscription message"
click at [977, 540] on span "Save" at bounding box center [983, 543] width 28 height 14
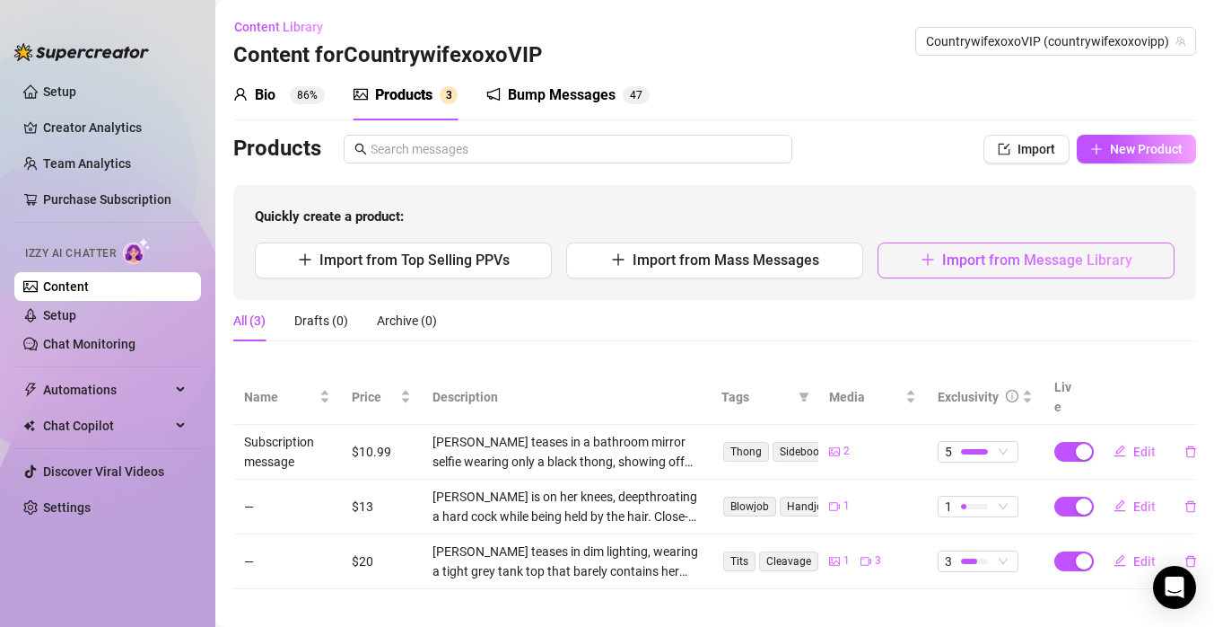
click at [969, 257] on span "Import from Message Library" at bounding box center [1037, 259] width 190 height 17
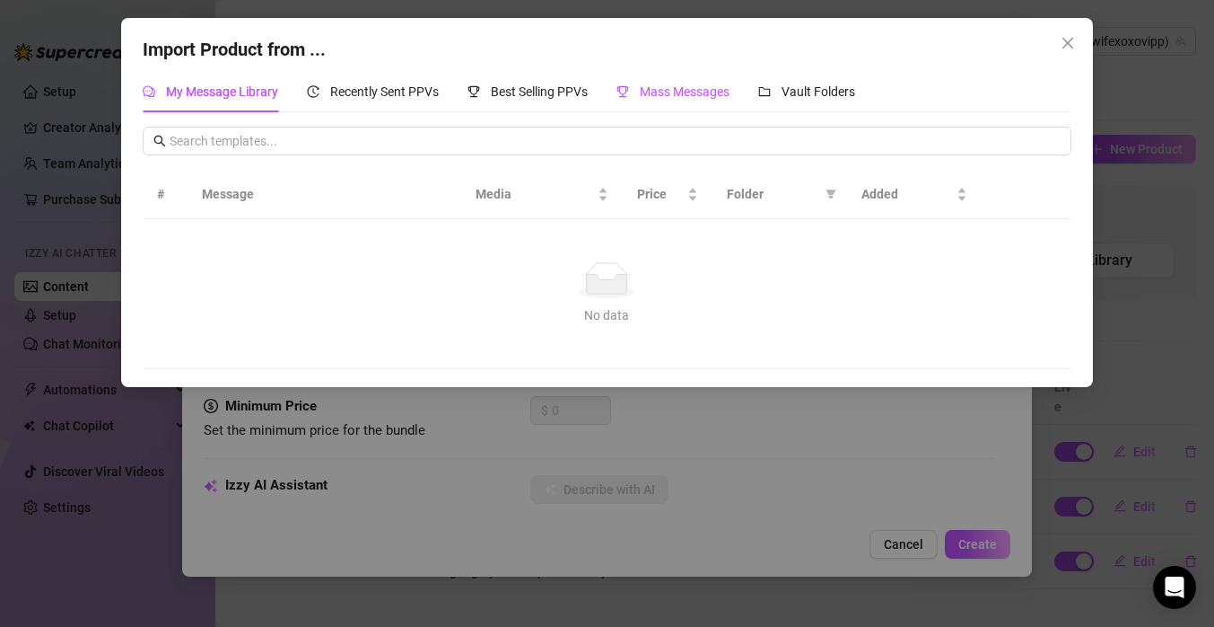
click at [705, 99] on div "Mass Messages" at bounding box center [673, 92] width 113 height 20
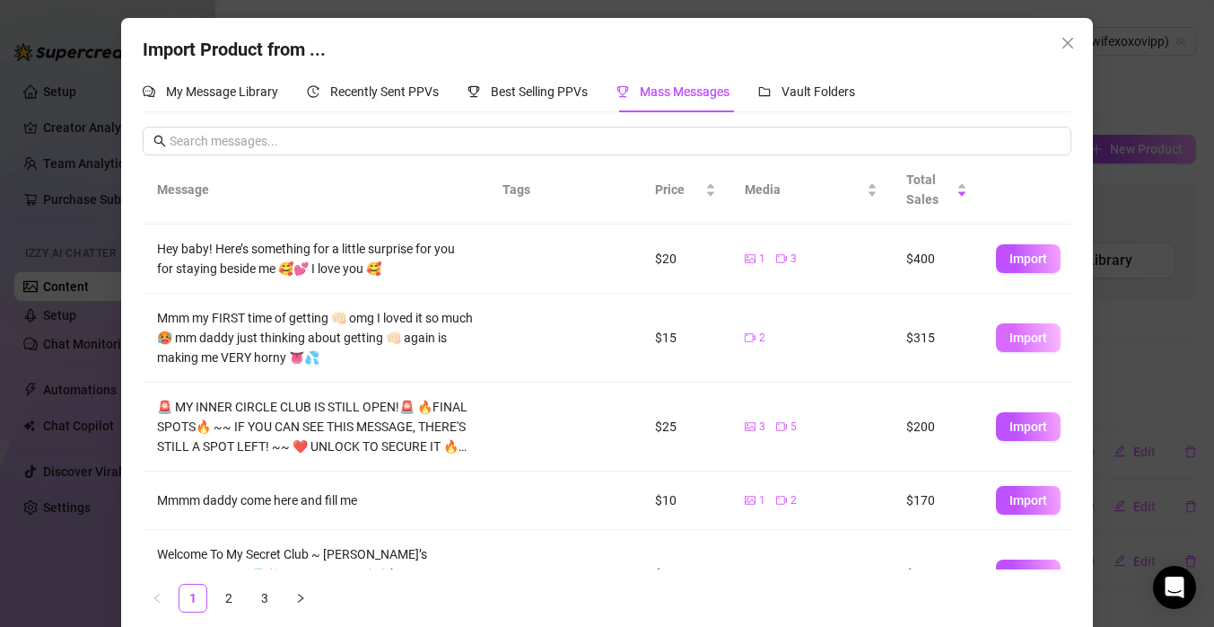
click at [1015, 340] on span "Import" at bounding box center [1029, 337] width 38 height 14
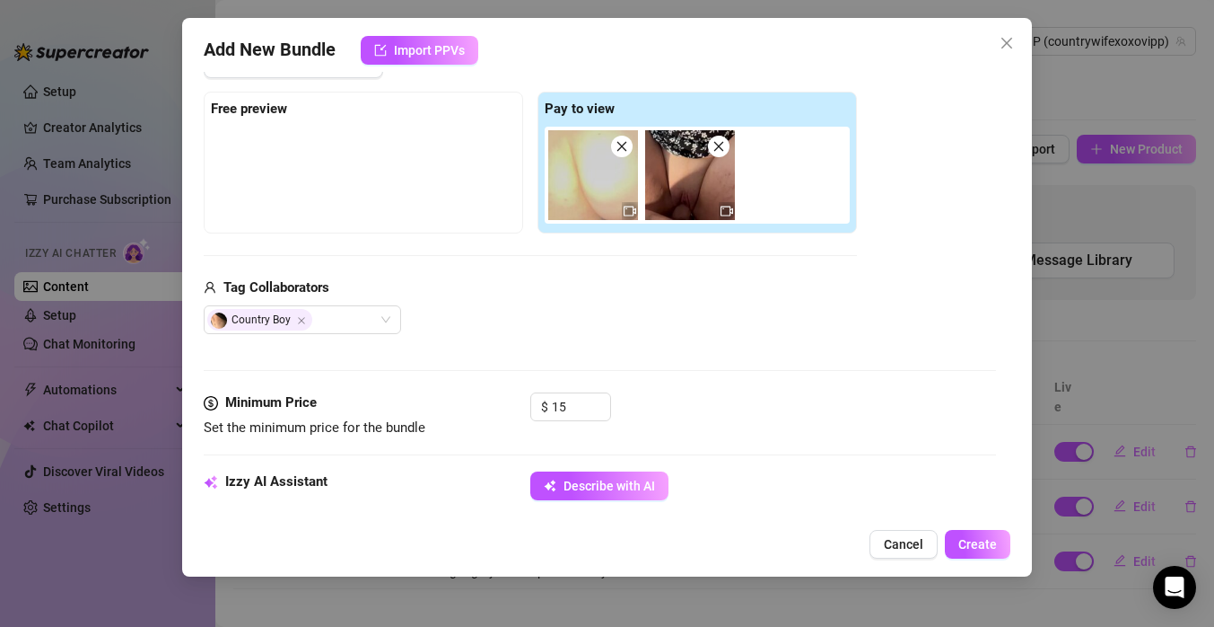
scroll to position [333, 0]
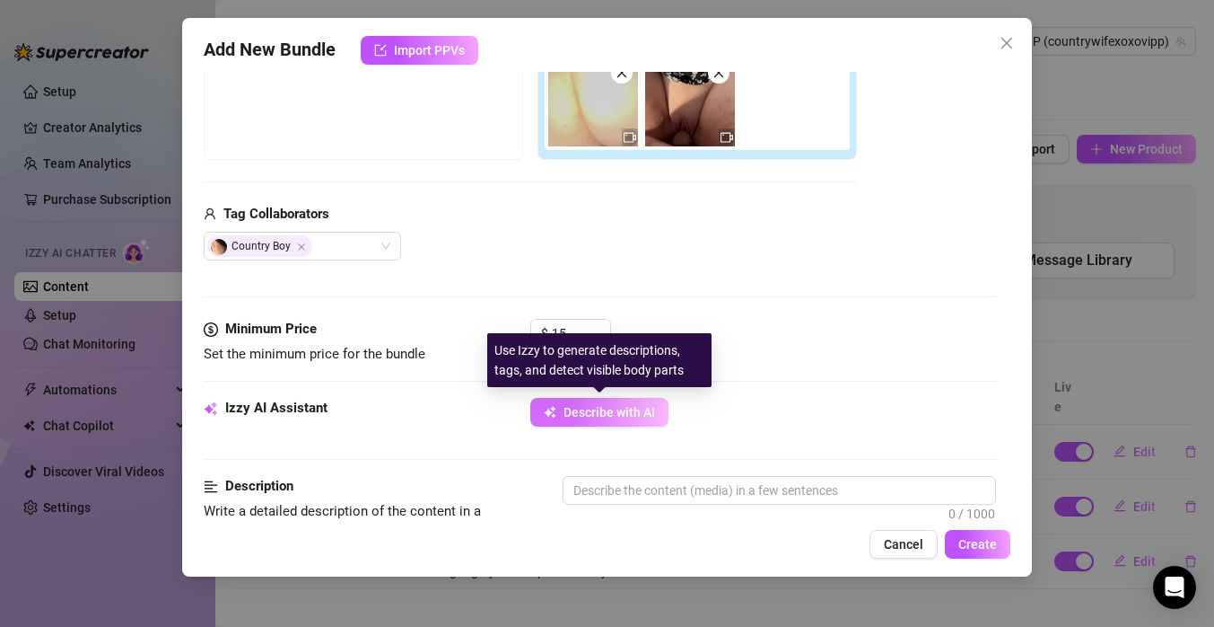
click at [596, 414] on span "Describe with AI" at bounding box center [610, 412] width 92 height 14
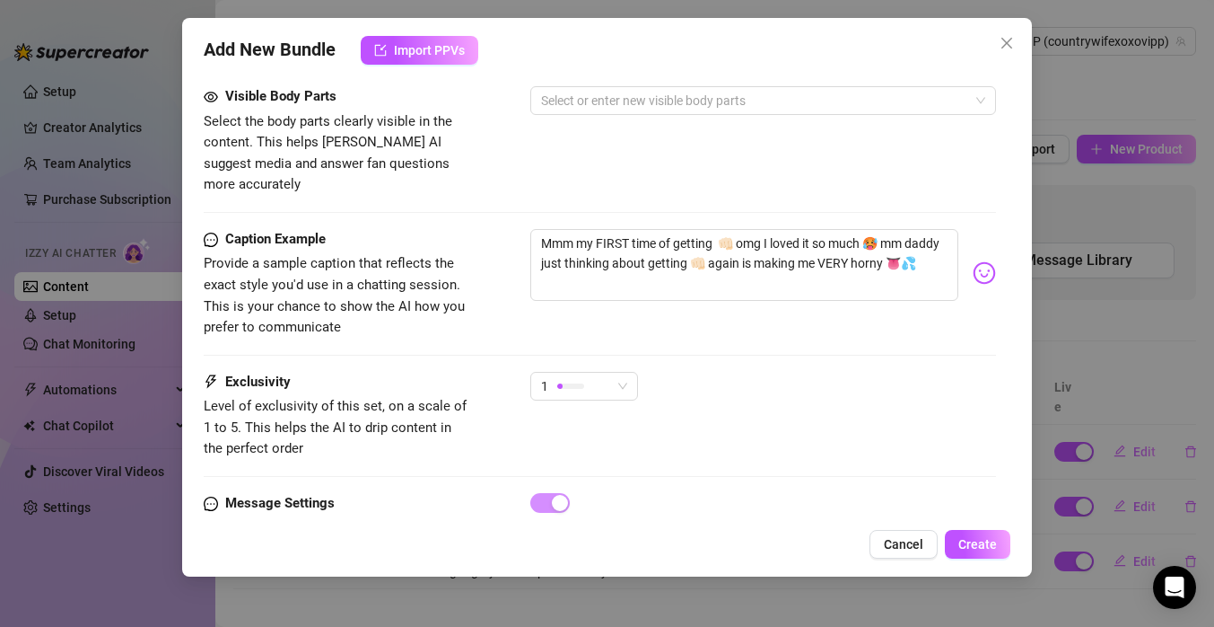
scroll to position [1057, 0]
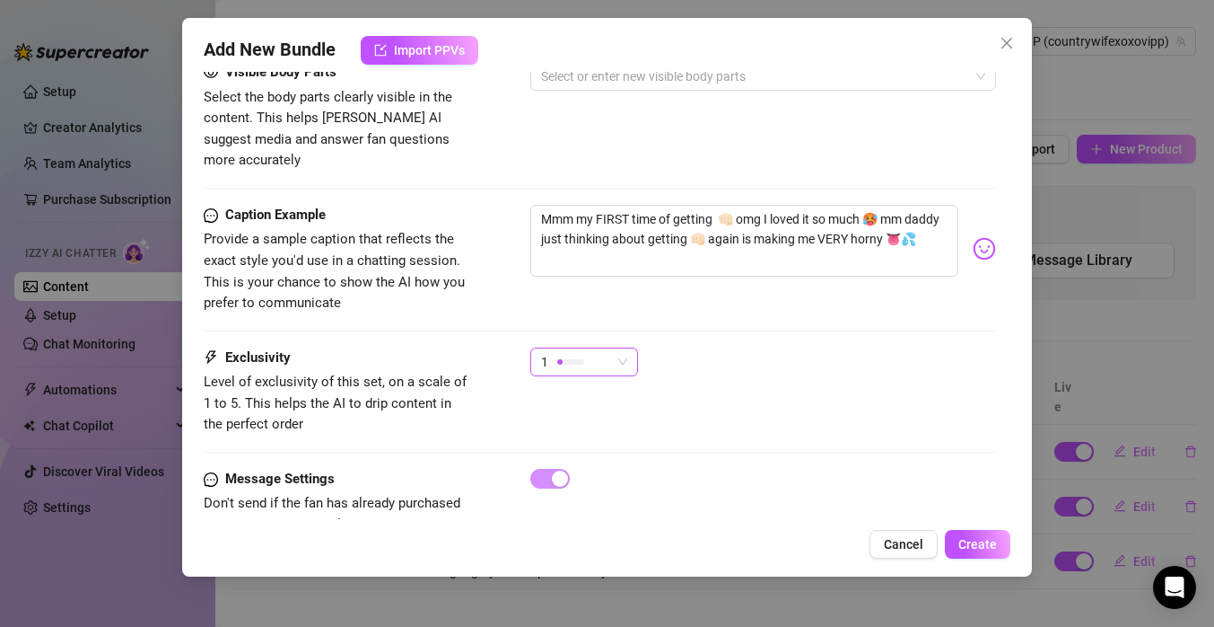
click at [613, 348] on span "1" at bounding box center [584, 361] width 86 height 27
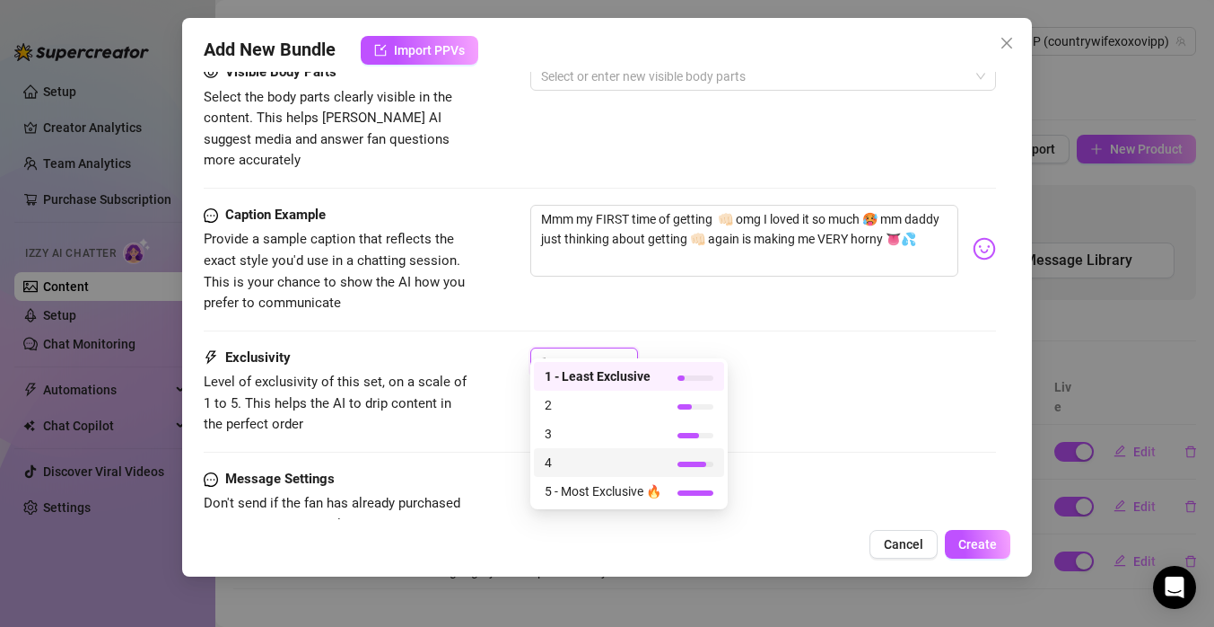
click at [625, 463] on span "4" at bounding box center [603, 462] width 117 height 20
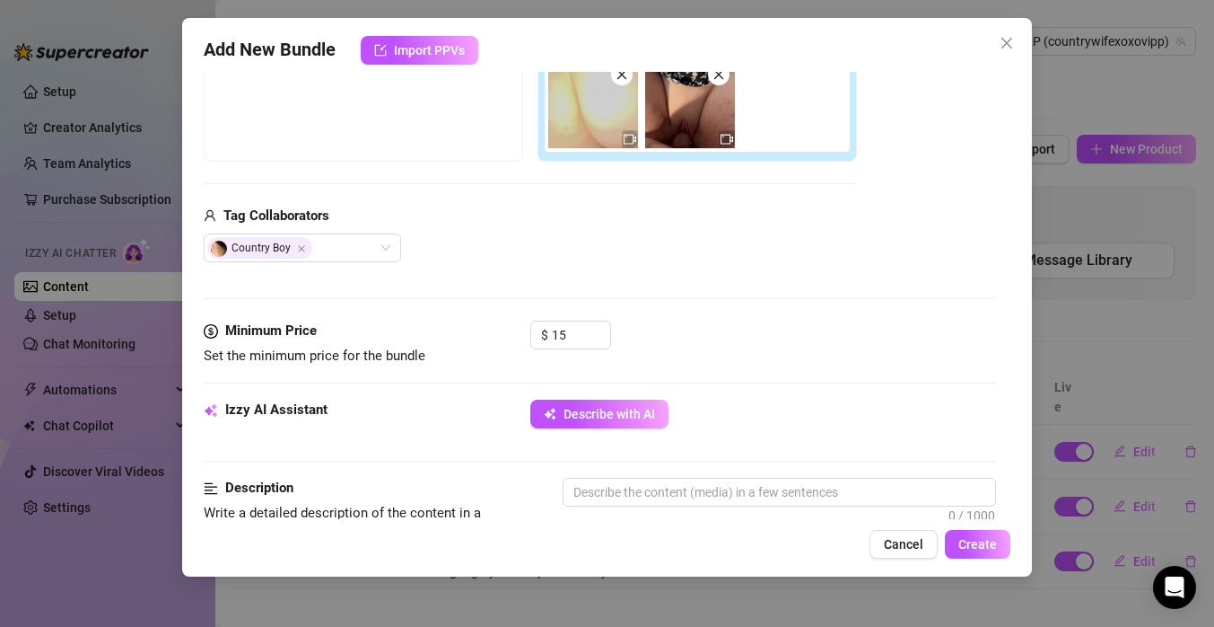
scroll to position [352, 0]
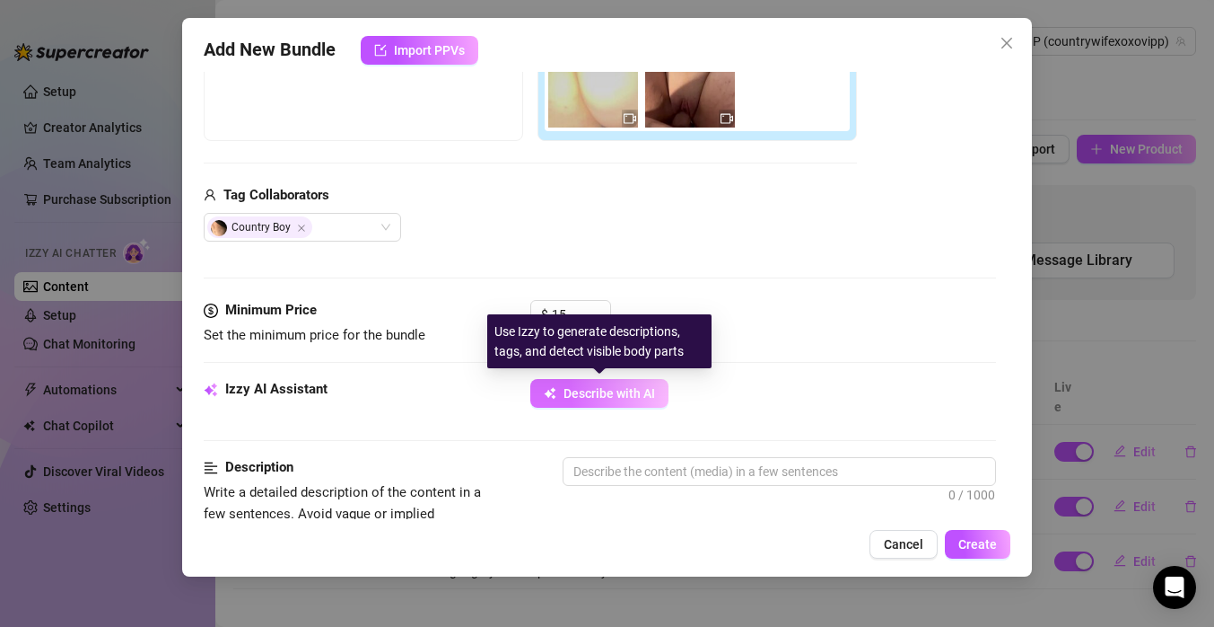
click at [619, 395] on span "Describe with AI" at bounding box center [610, 393] width 92 height 14
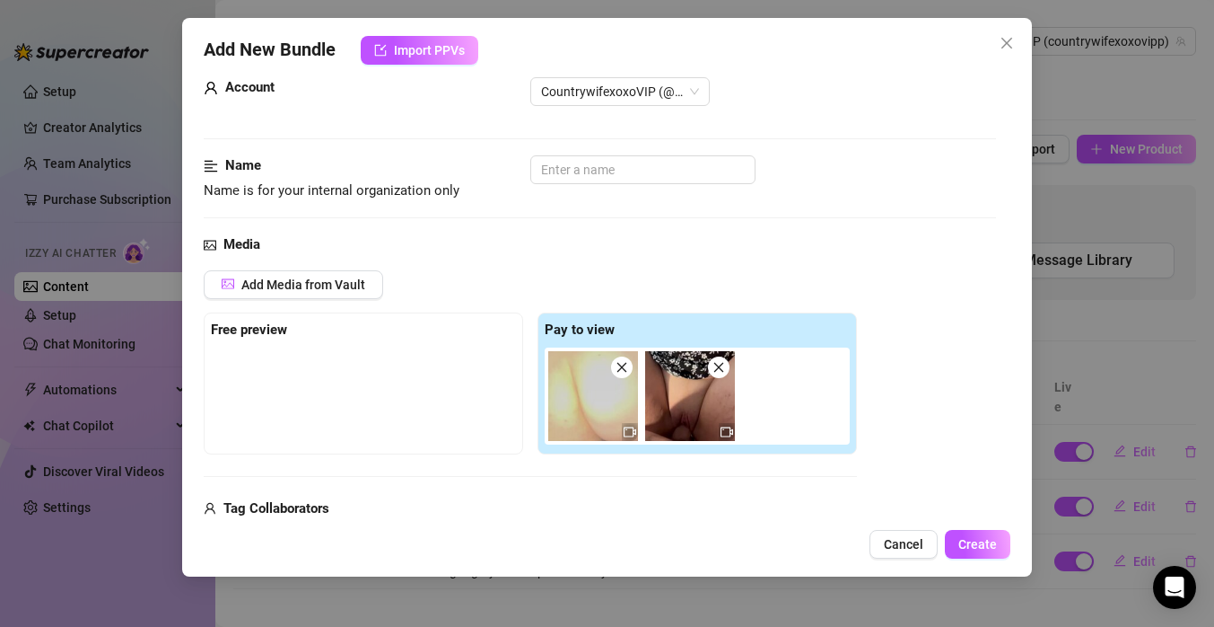
scroll to position [0, 0]
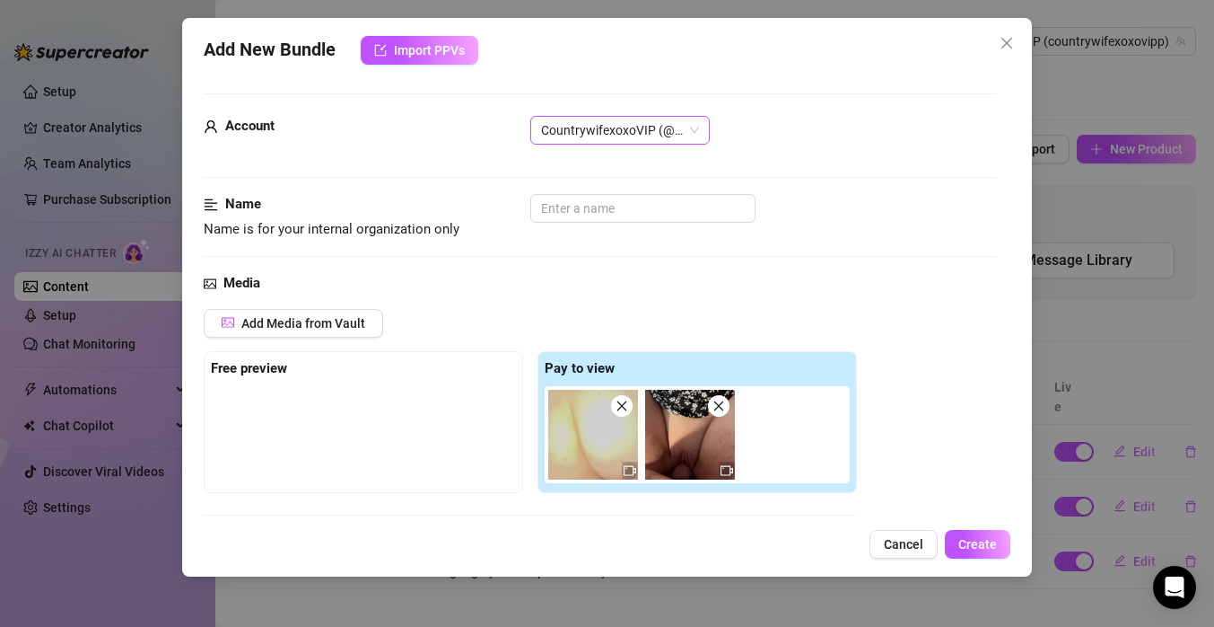
click at [679, 132] on span "CountrywifexoxoVIP️ (@countrywifexoxovipp)" at bounding box center [620, 130] width 158 height 27
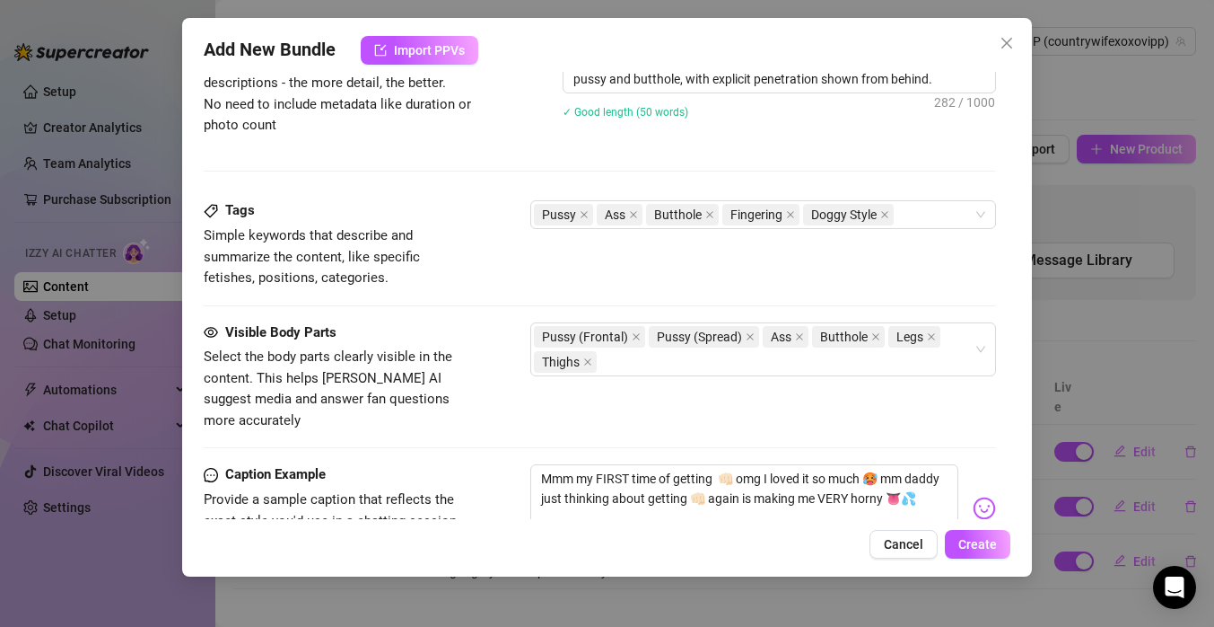
scroll to position [814, 0]
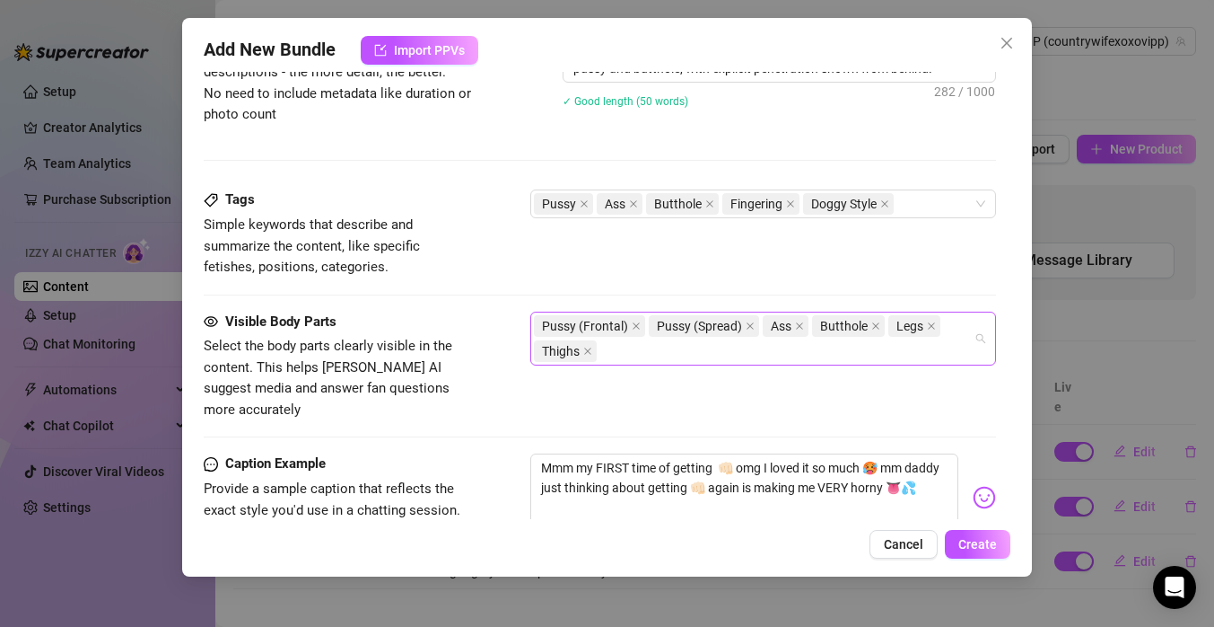
click at [634, 351] on div "Pussy (Frontal) Pussy (Spread) Ass Butthole Legs Thighs" at bounding box center [754, 338] width 440 height 50
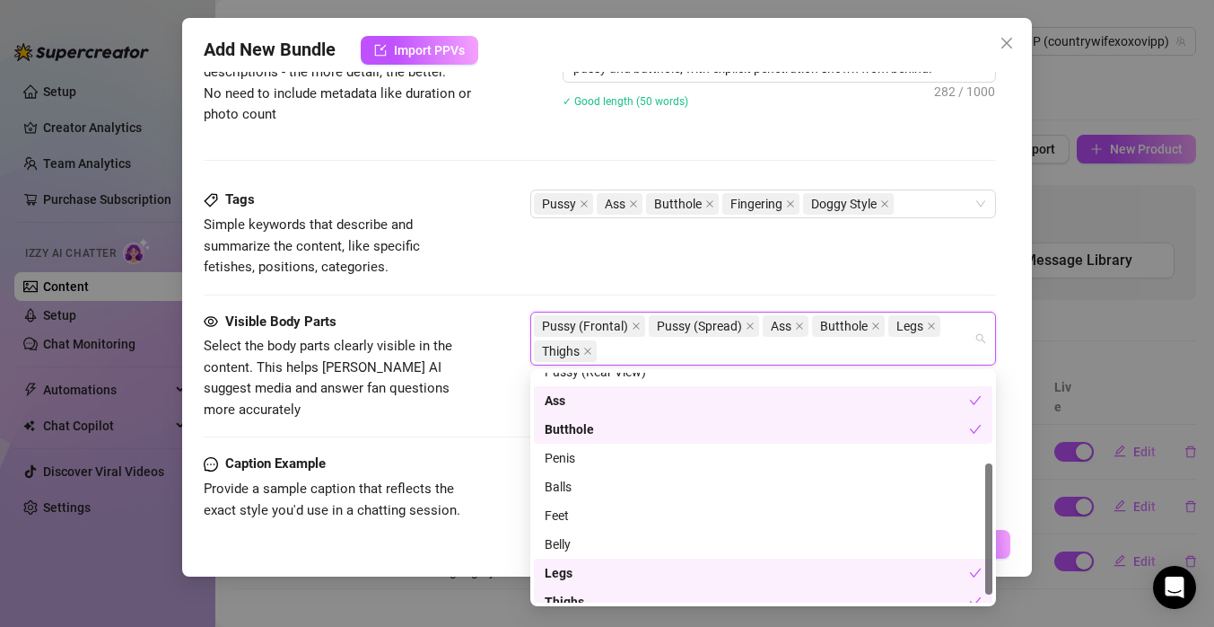
scroll to position [172, 0]
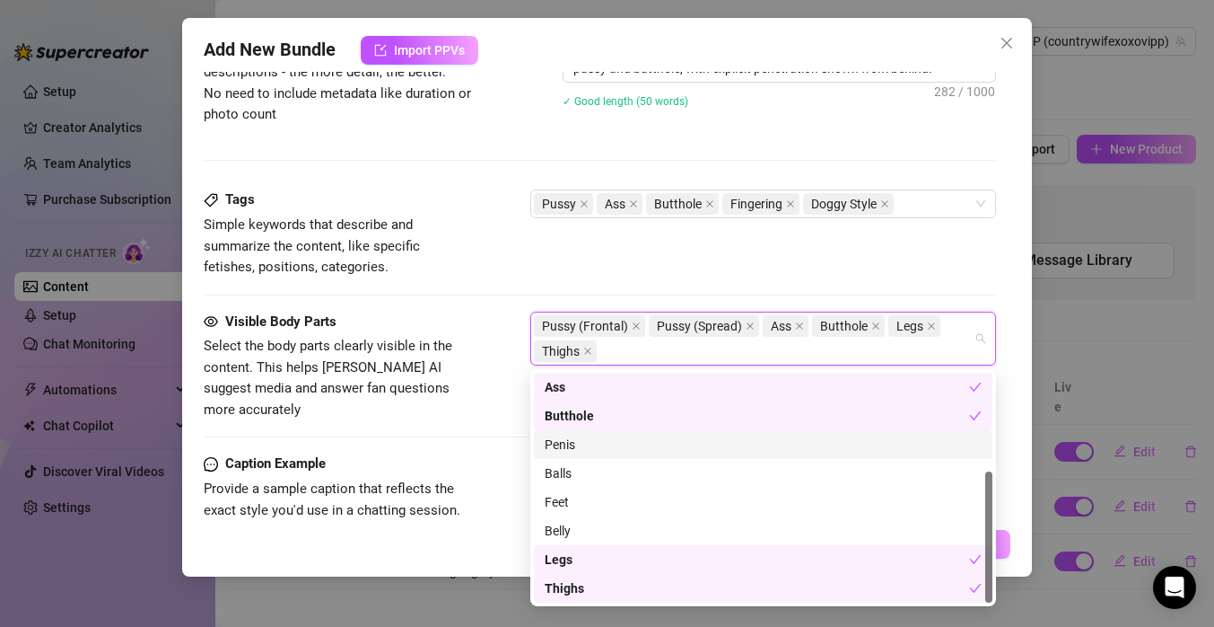
click at [632, 451] on div "Penis" at bounding box center [763, 444] width 437 height 20
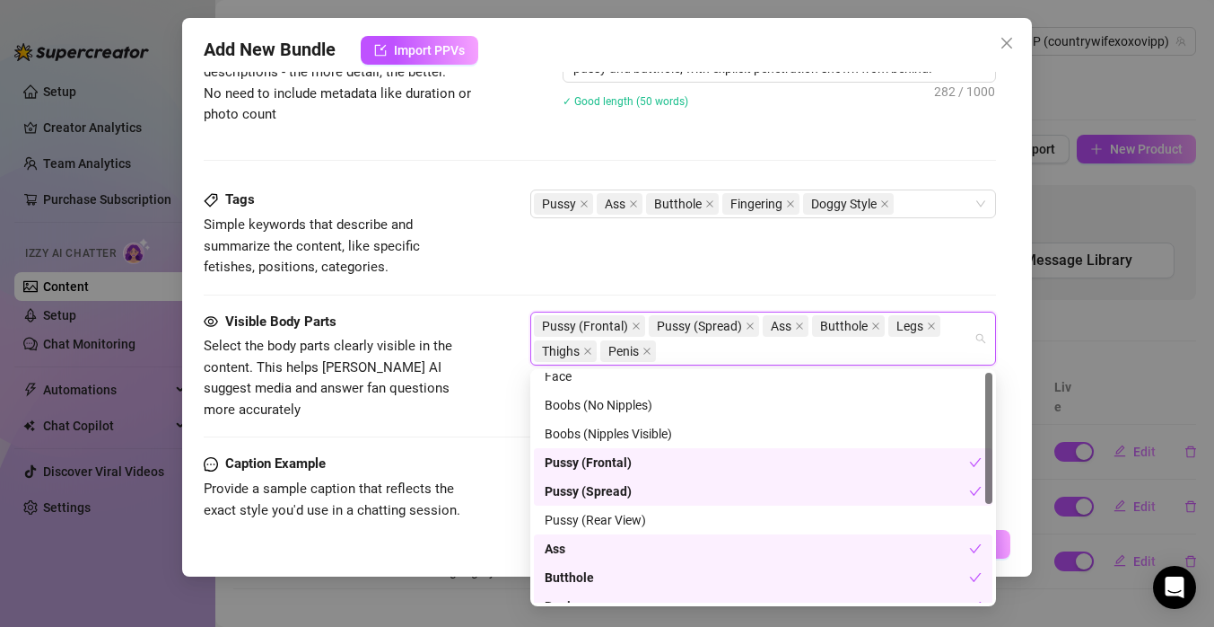
scroll to position [0, 0]
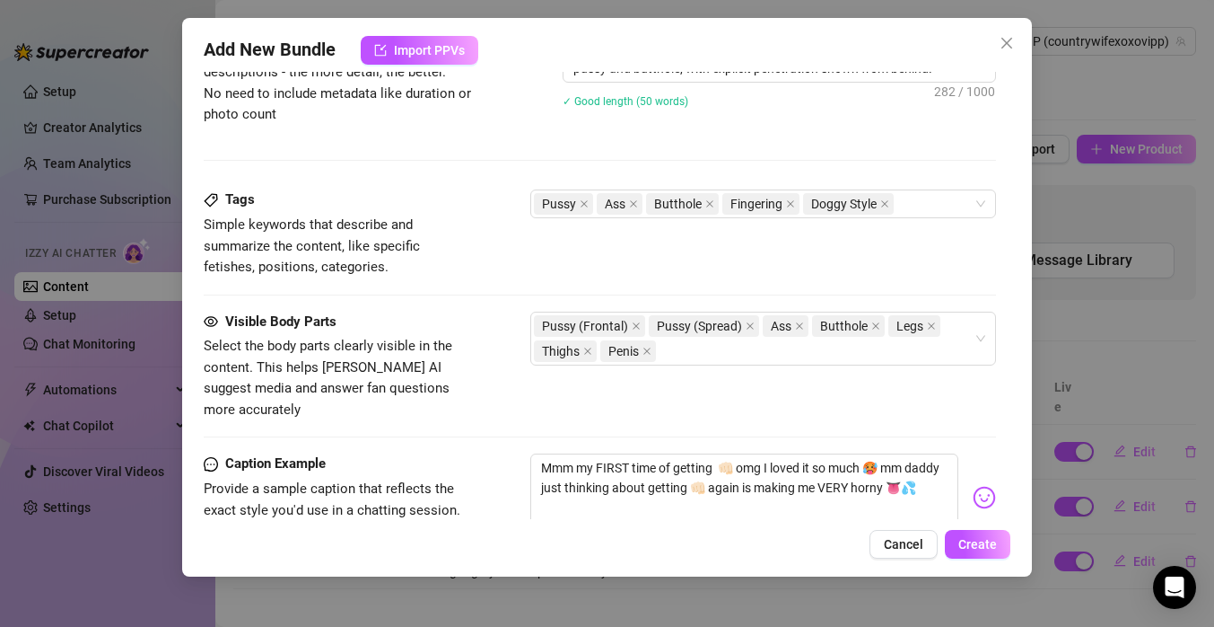
click at [638, 267] on div "Tags Simple keywords that describe and summarize the content, like specific fet…" at bounding box center [600, 233] width 793 height 88
click at [898, 197] on input "search" at bounding box center [900, 204] width 4 height 22
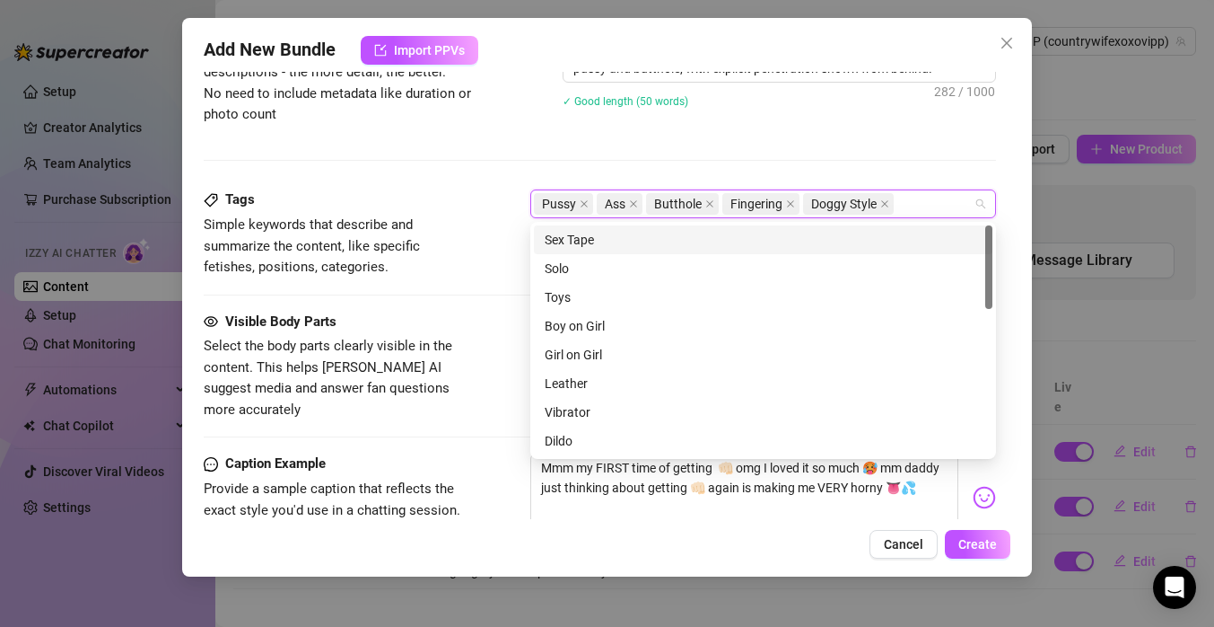
click at [697, 241] on div "Sex Tape" at bounding box center [763, 240] width 437 height 20
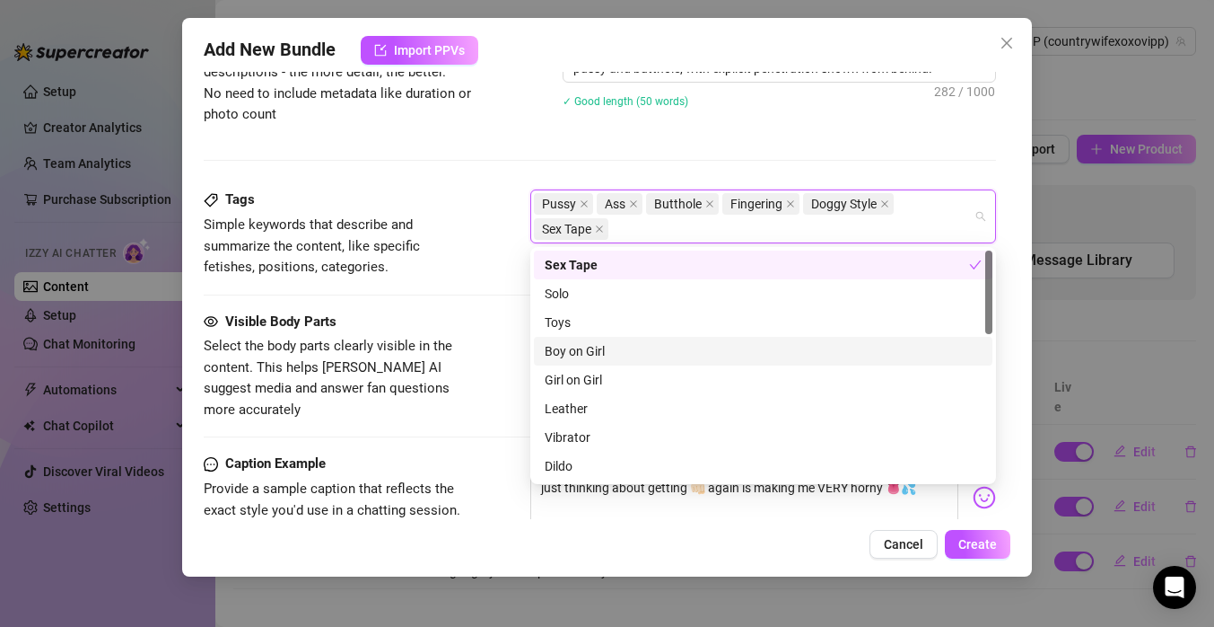
click at [657, 348] on div "Boy on Girl" at bounding box center [763, 351] width 437 height 20
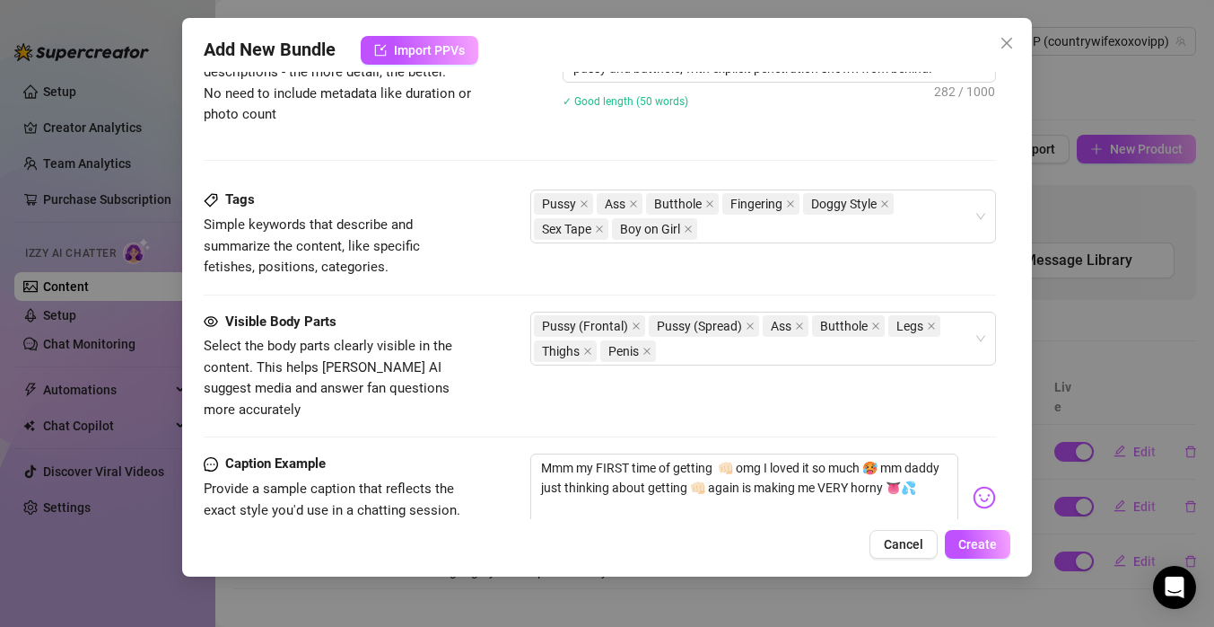
click at [835, 165] on div "Description Write a detailed description of the content in a few sentences. Avo…" at bounding box center [600, 92] width 793 height 195
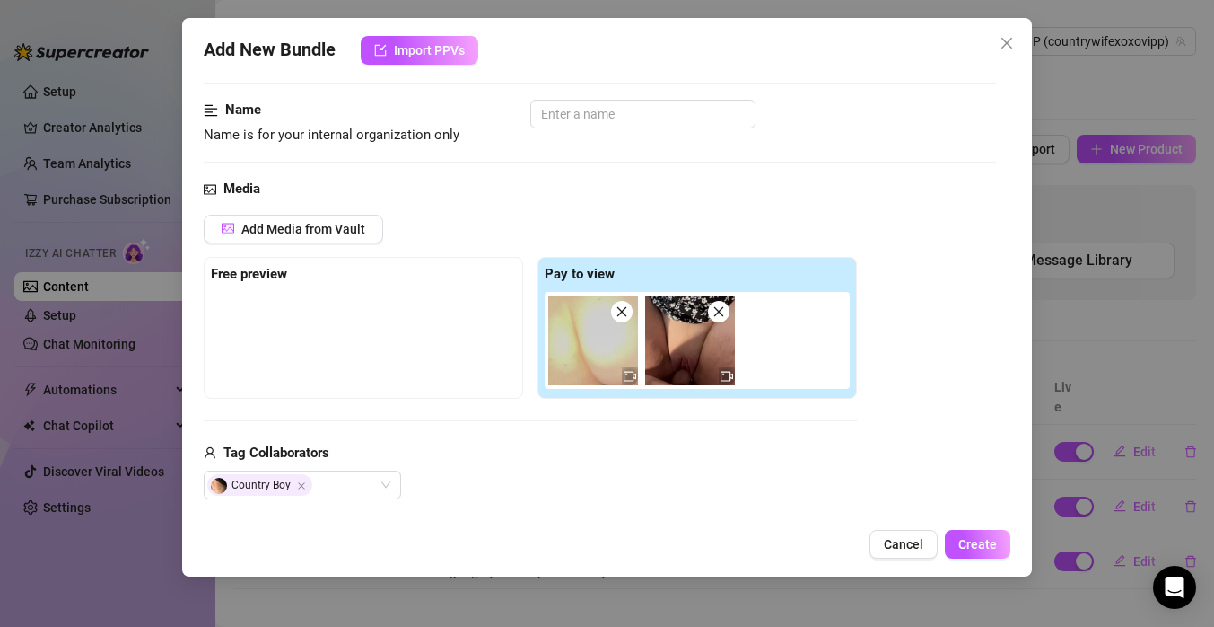
scroll to position [91, 0]
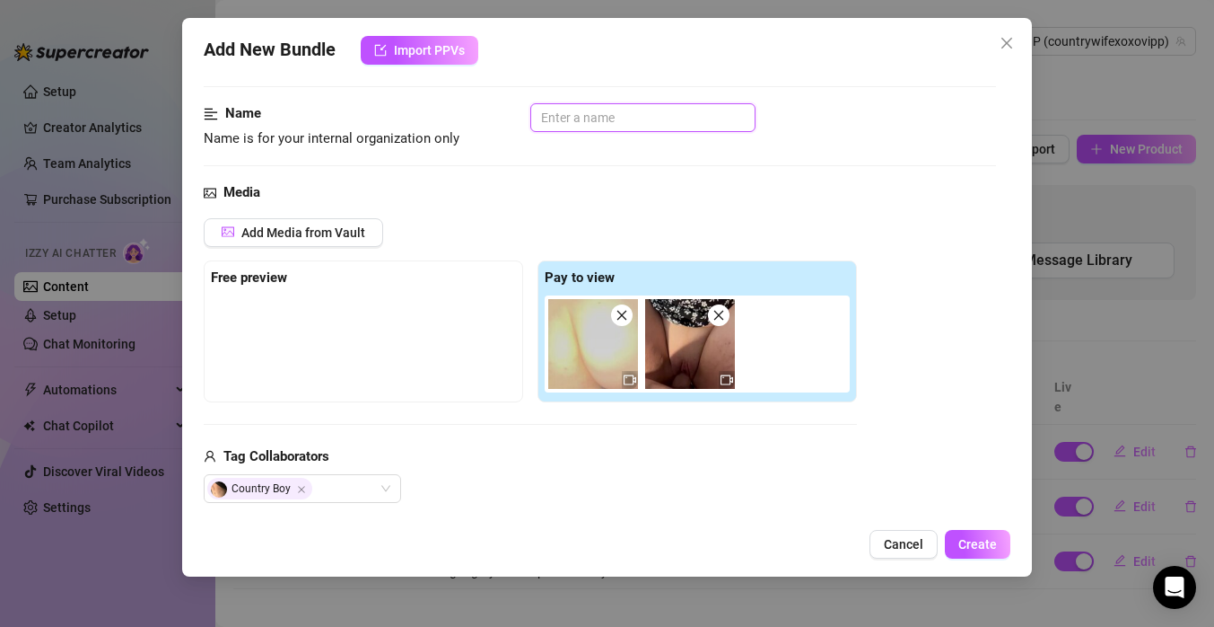
click at [705, 114] on input "text" at bounding box center [642, 117] width 225 height 29
type input "p"
type input "Pounded boundle"
click at [897, 187] on div "Media" at bounding box center [600, 193] width 793 height 22
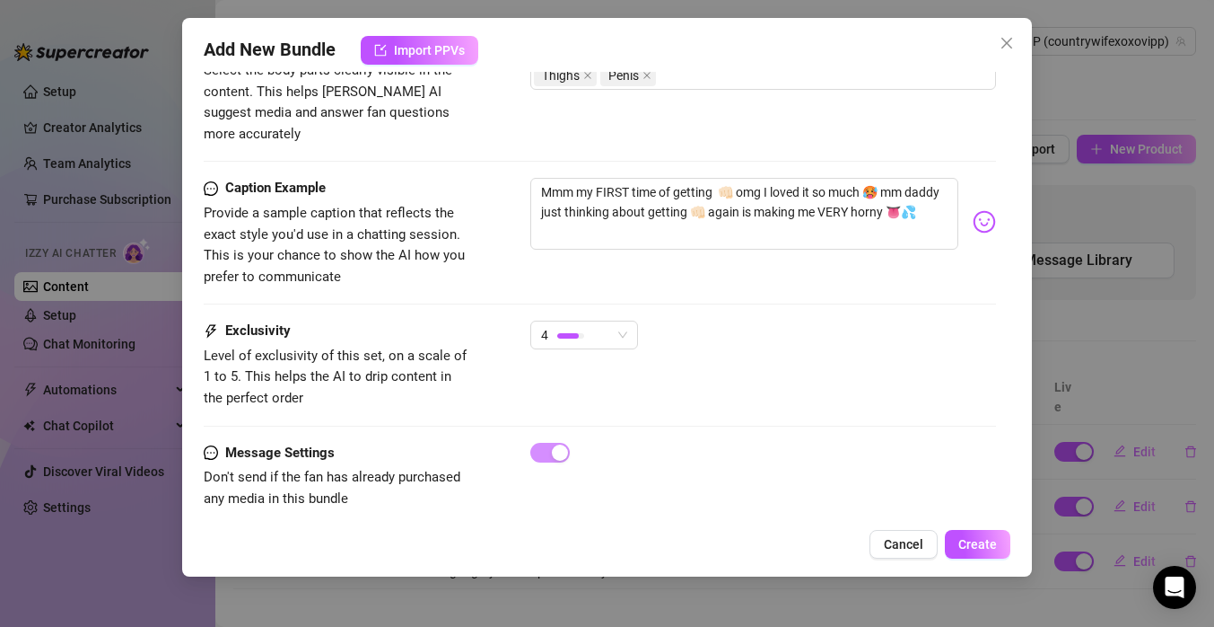
scroll to position [1092, 0]
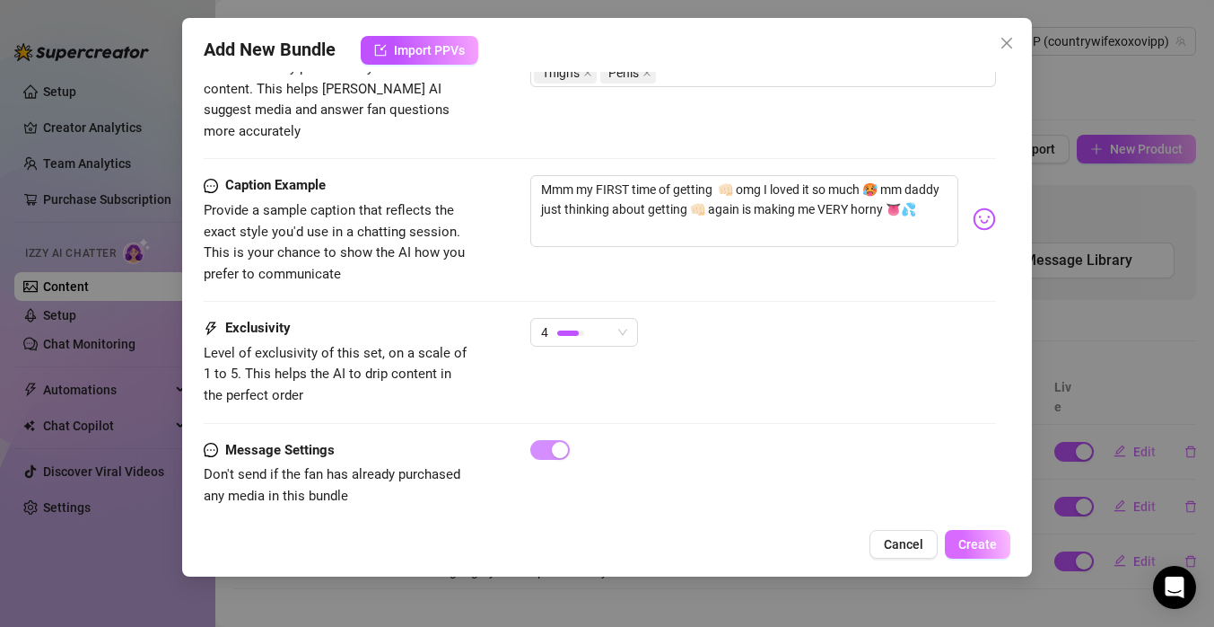
click at [991, 545] on span "Create" at bounding box center [978, 544] width 39 height 14
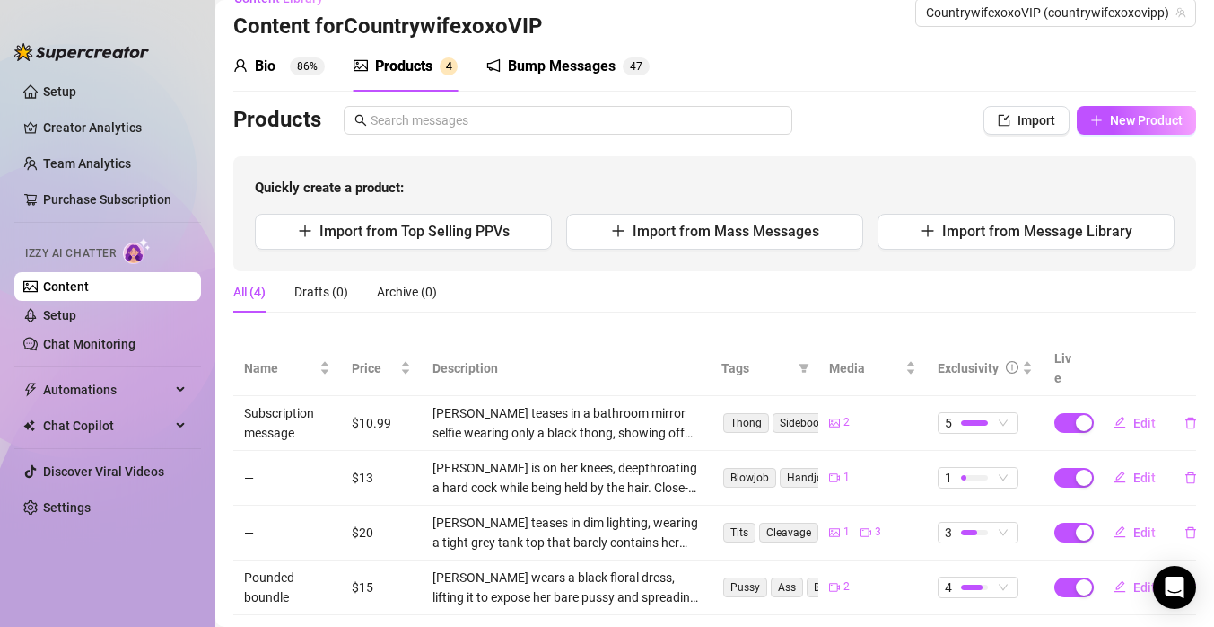
scroll to position [25, 0]
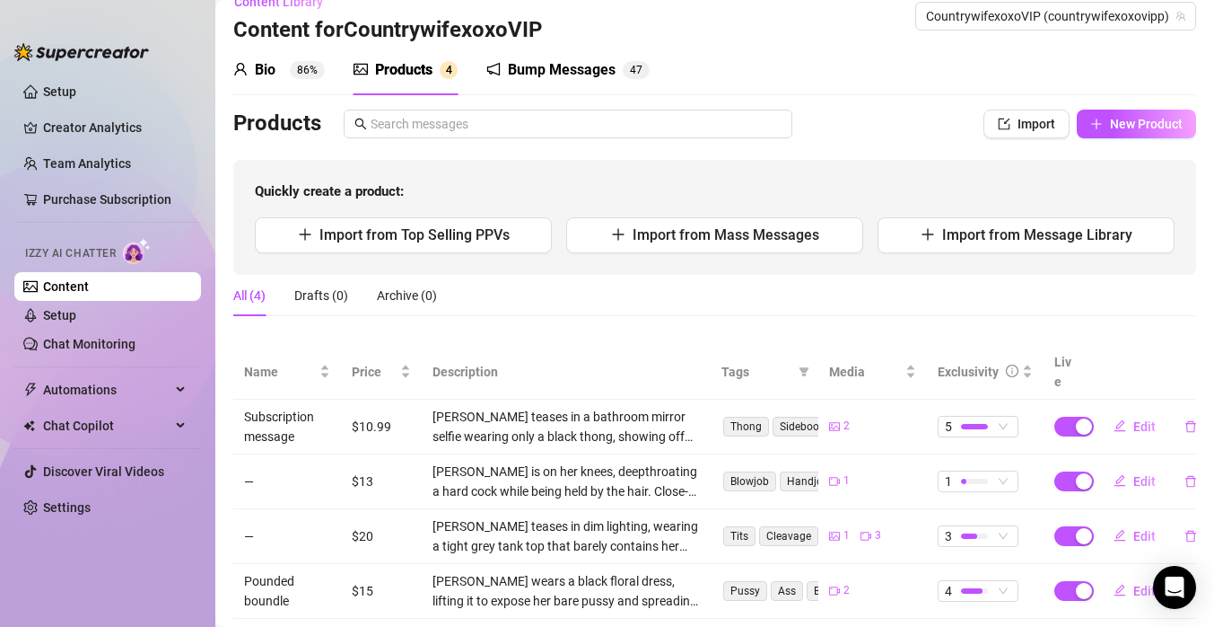
click at [608, 67] on div "Bump Messages" at bounding box center [562, 70] width 108 height 22
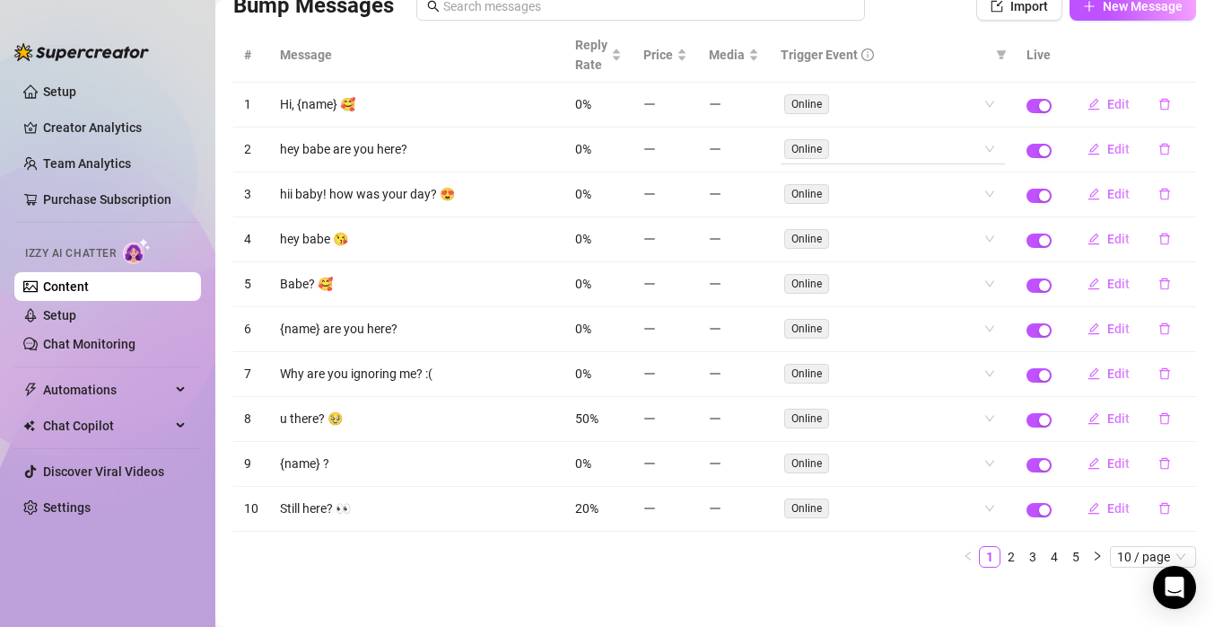
scroll to position [152, 0]
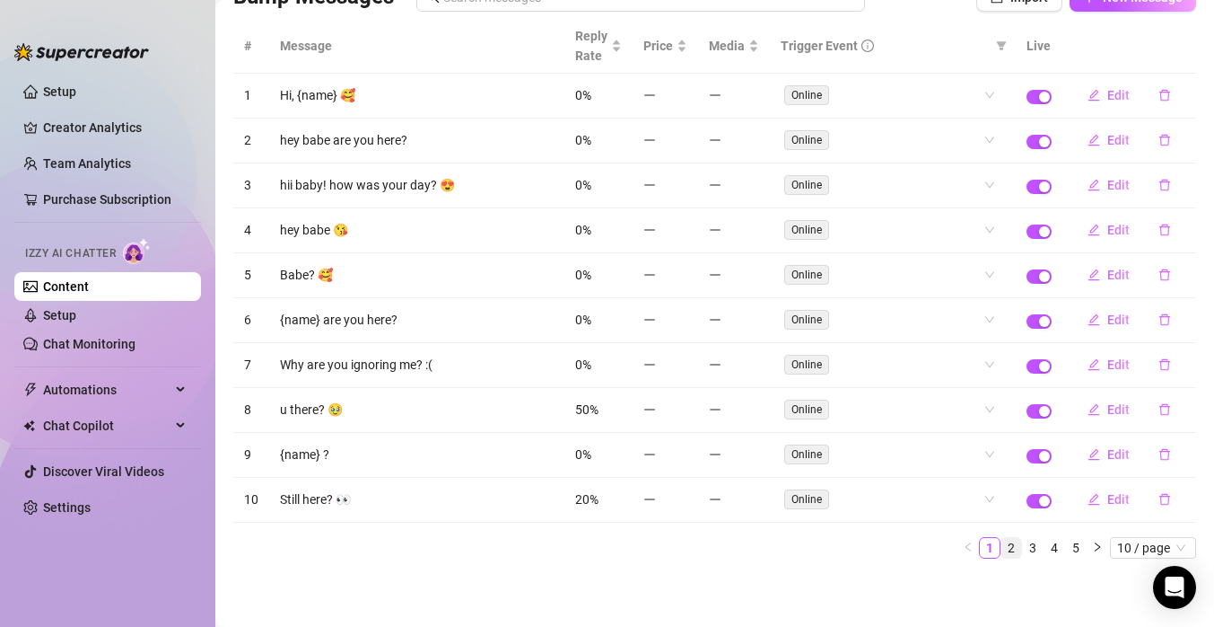
click at [1019, 549] on link "2" at bounding box center [1012, 548] width 20 height 20
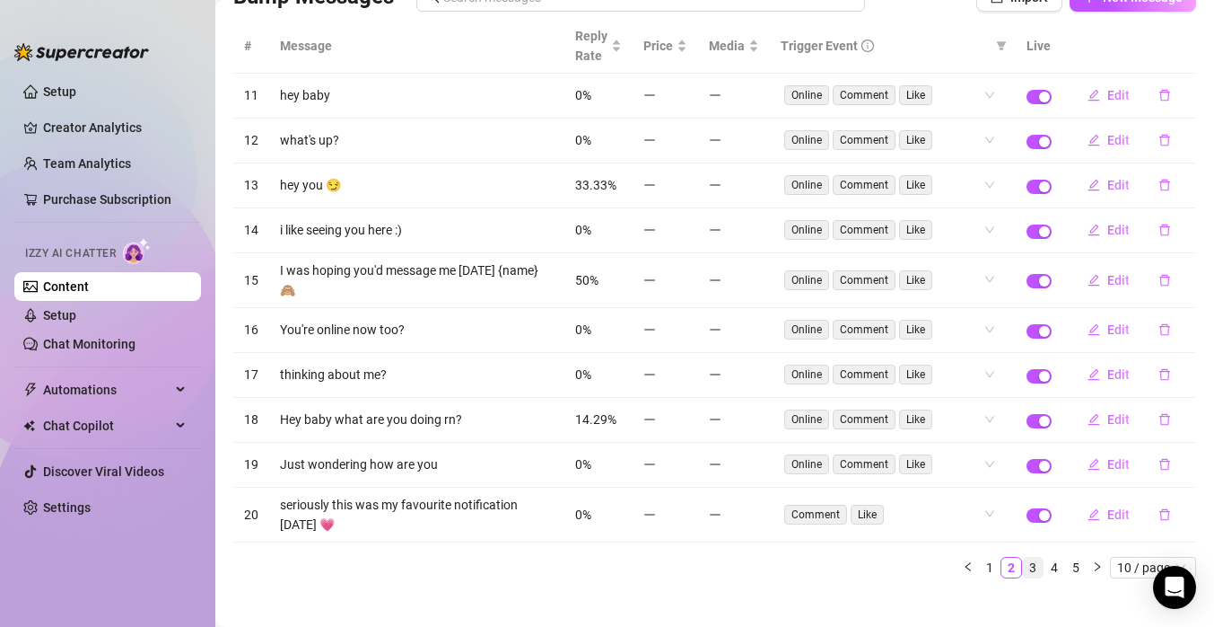
click at [1035, 557] on link "3" at bounding box center [1033, 567] width 20 height 20
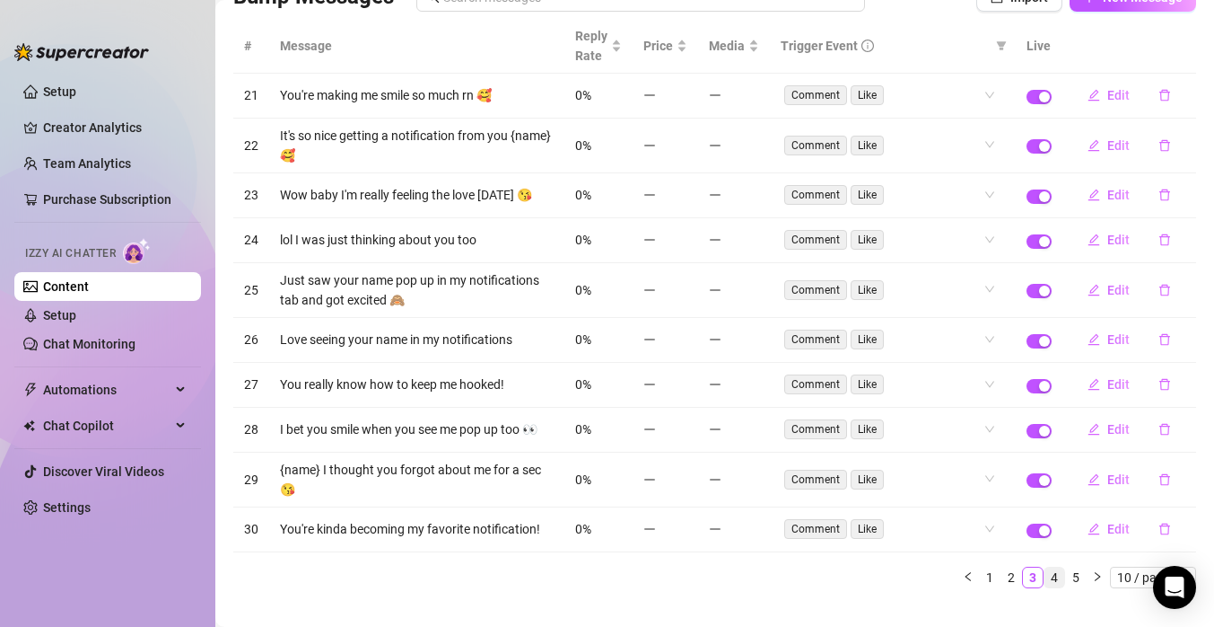
click at [1063, 573] on link "4" at bounding box center [1055, 577] width 20 height 20
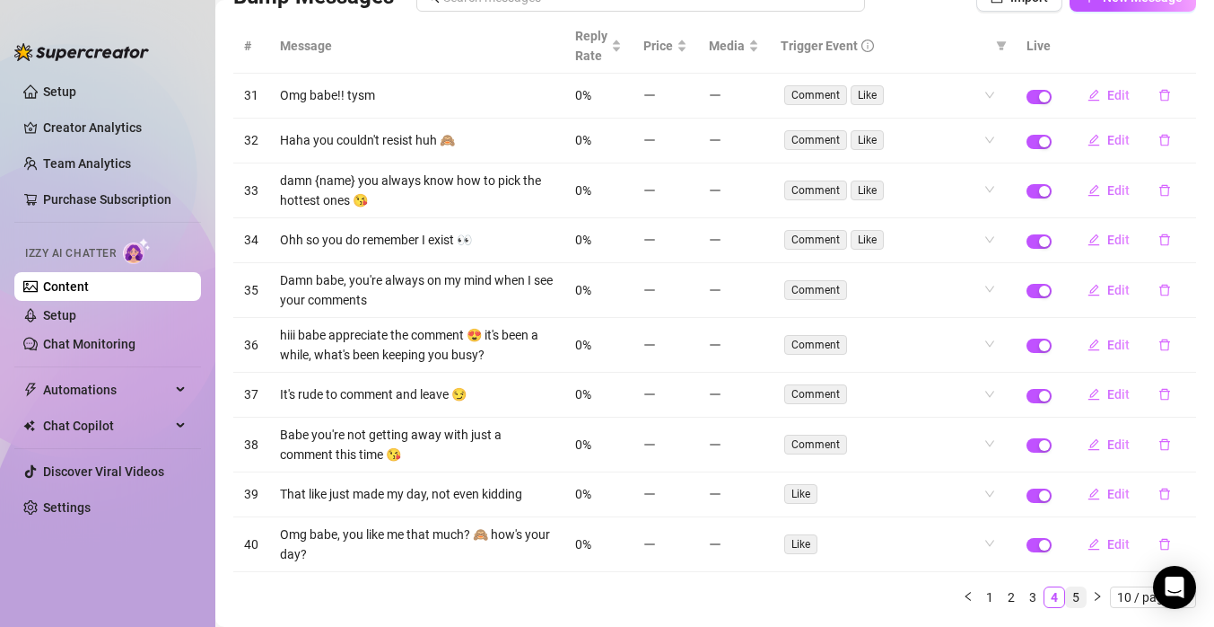
click at [1078, 596] on link "5" at bounding box center [1076, 597] width 20 height 20
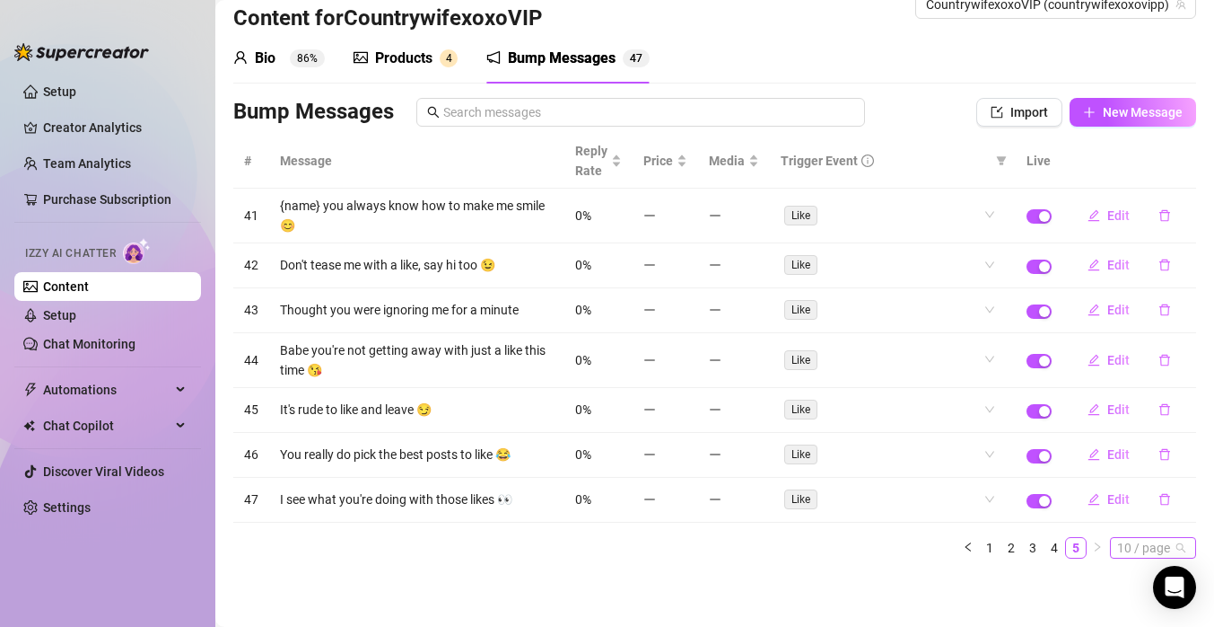
click at [1142, 547] on span "10 / page" at bounding box center [1153, 548] width 72 height 20
click at [1142, 508] on div "100 / page" at bounding box center [1155, 515] width 60 height 20
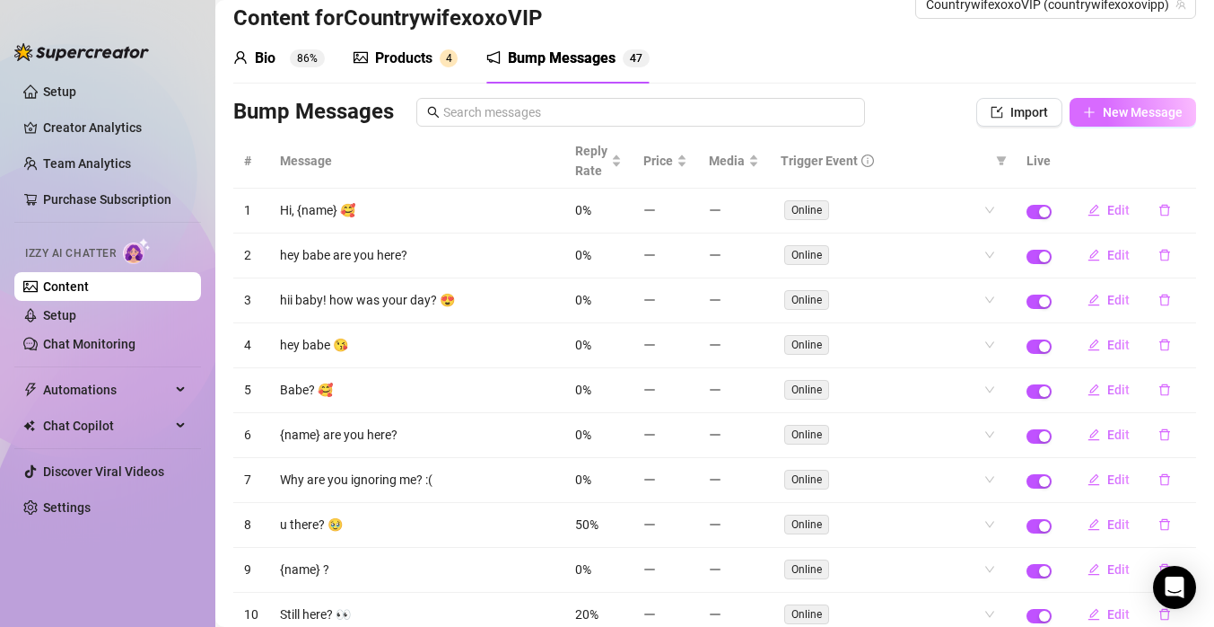
click at [1106, 107] on span "New Message" at bounding box center [1143, 112] width 80 height 14
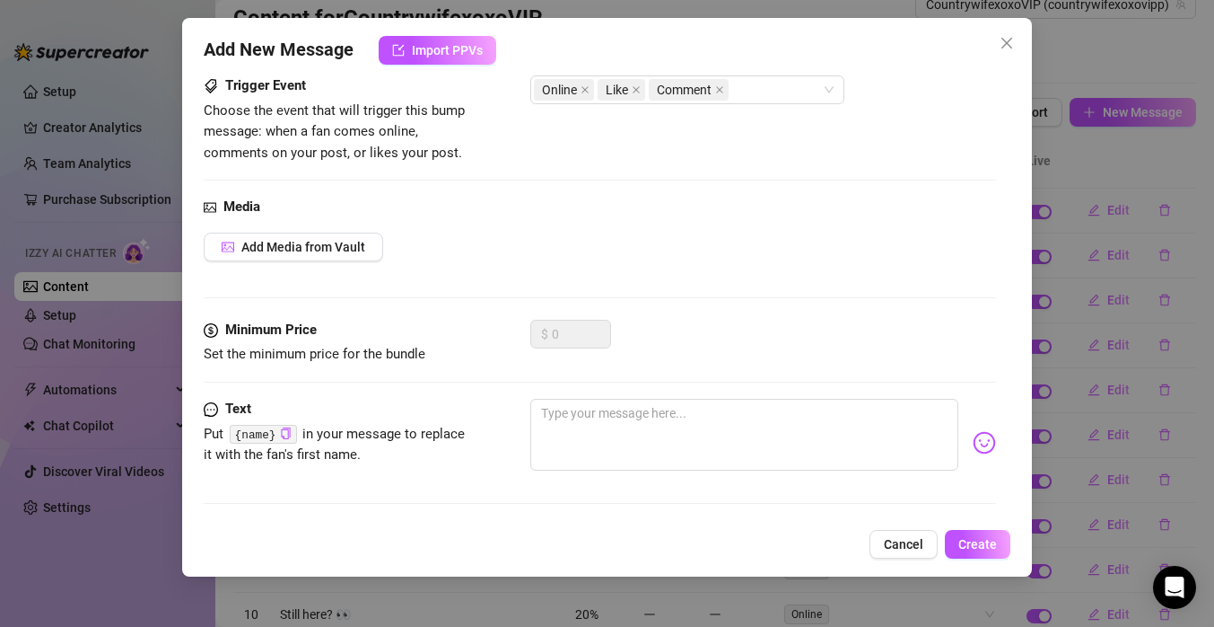
scroll to position [119, 0]
click at [276, 436] on code "{name}" at bounding box center [263, 433] width 67 height 19
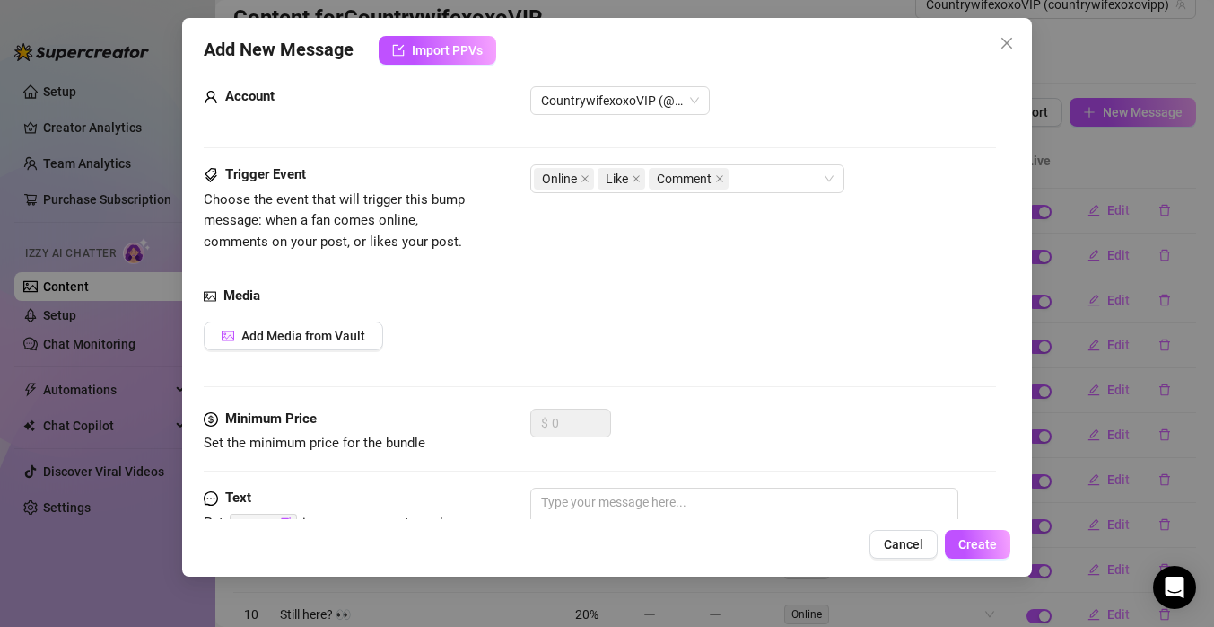
scroll to position [0, 0]
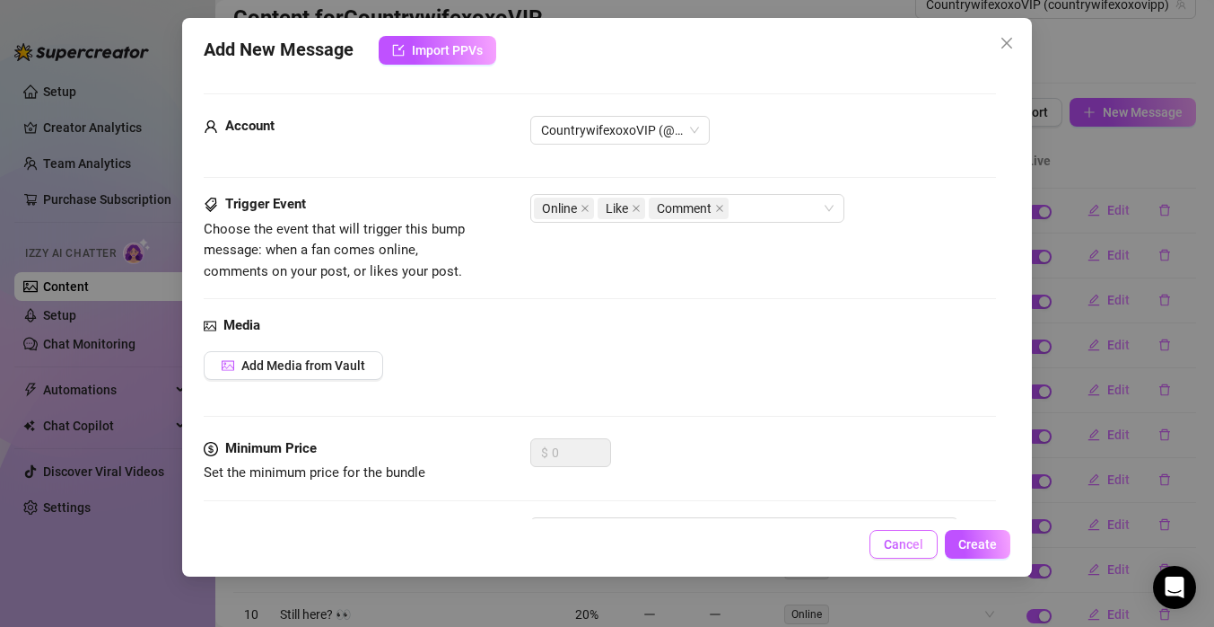
click at [925, 547] on button "Cancel" at bounding box center [904, 544] width 68 height 29
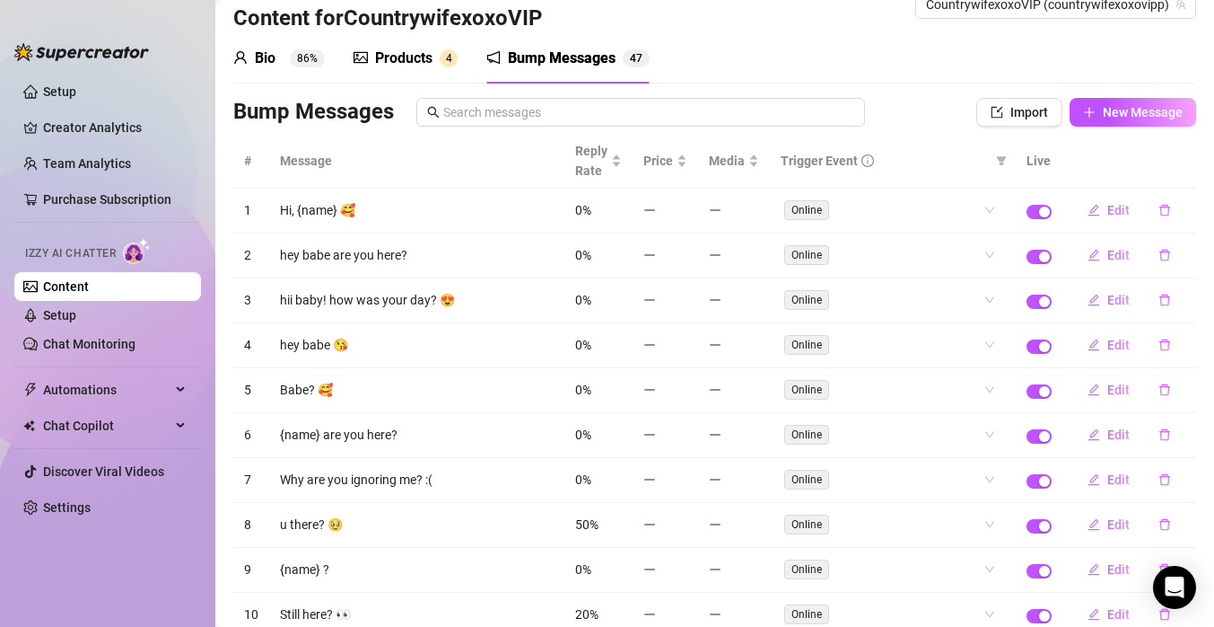
click at [434, 57] on div "Products 4" at bounding box center [406, 59] width 104 height 22
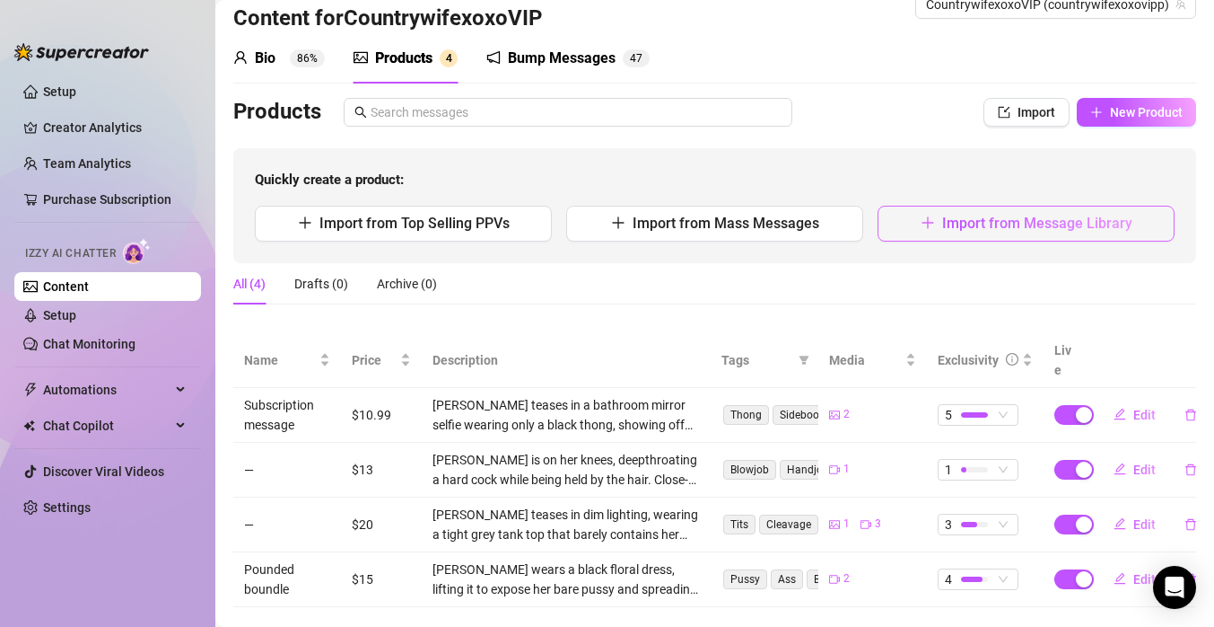
click at [969, 233] on button "Import from Message Library" at bounding box center [1026, 224] width 297 height 36
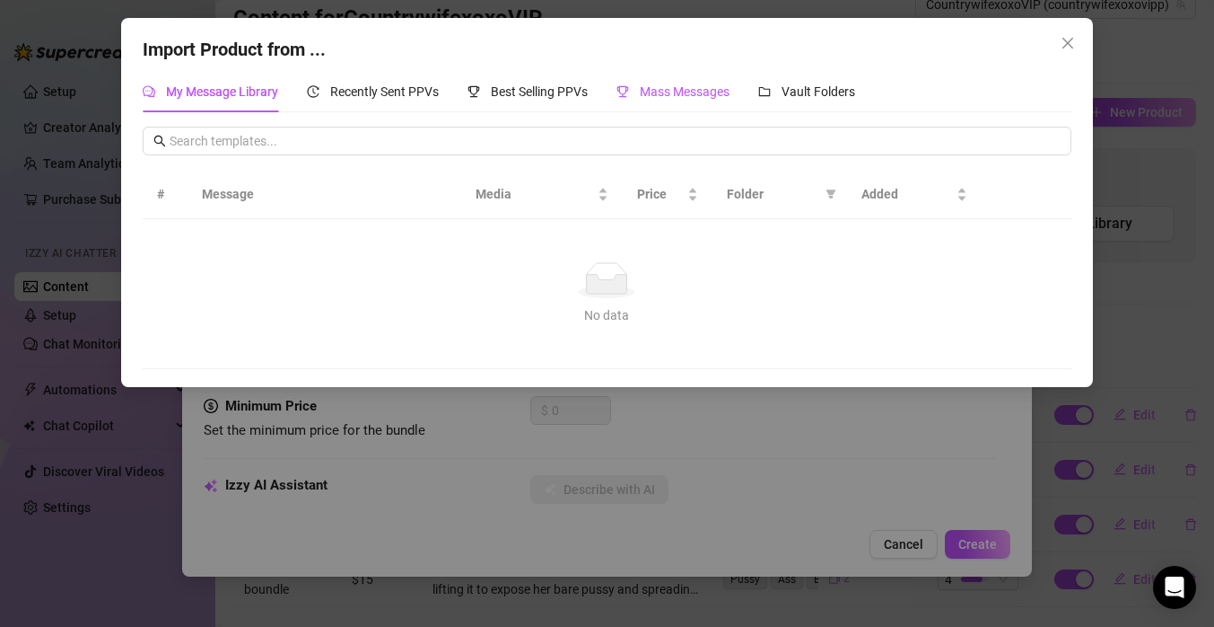
click at [690, 94] on span "Mass Messages" at bounding box center [685, 91] width 90 height 14
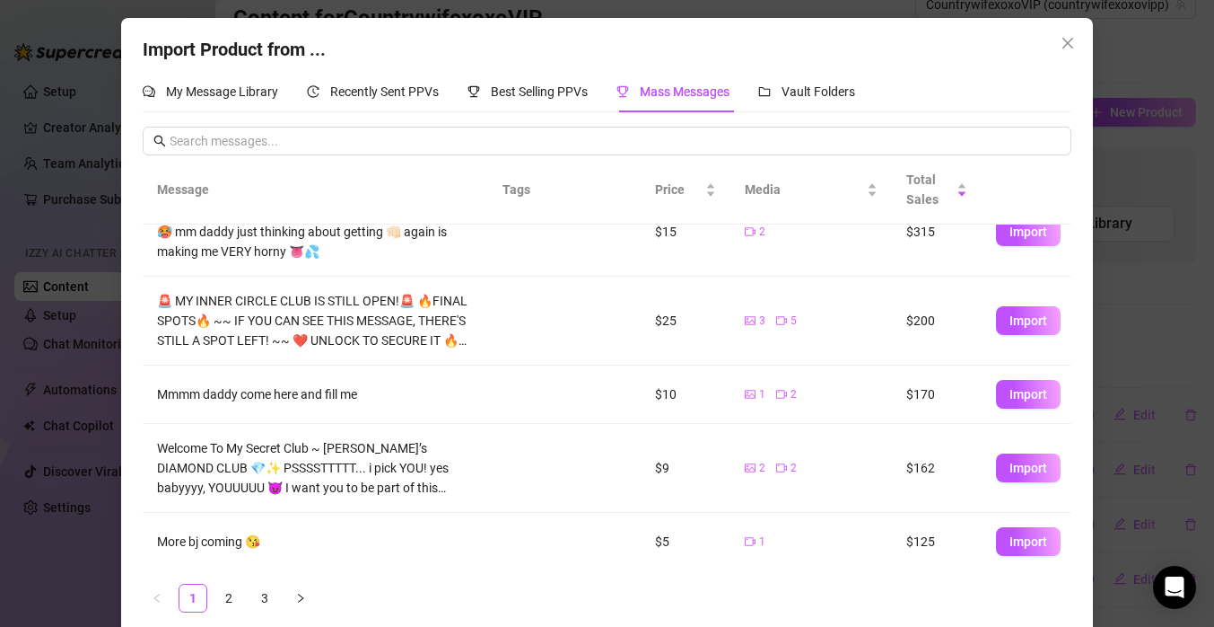
scroll to position [114, 0]
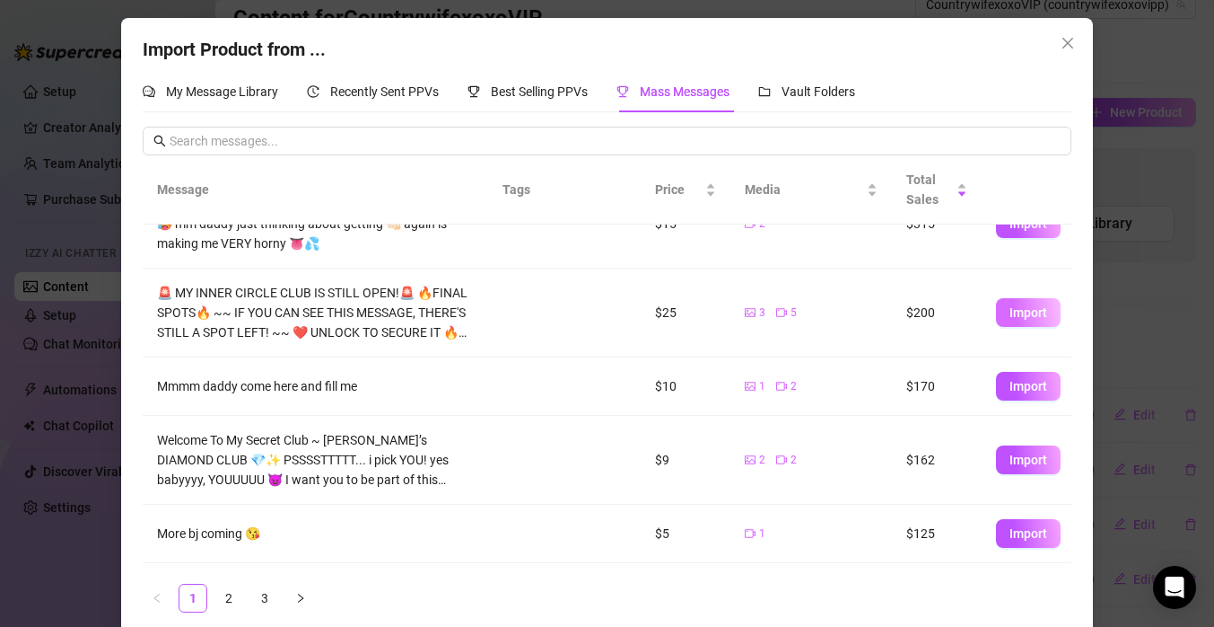
click at [1038, 319] on span "Import" at bounding box center [1029, 312] width 38 height 14
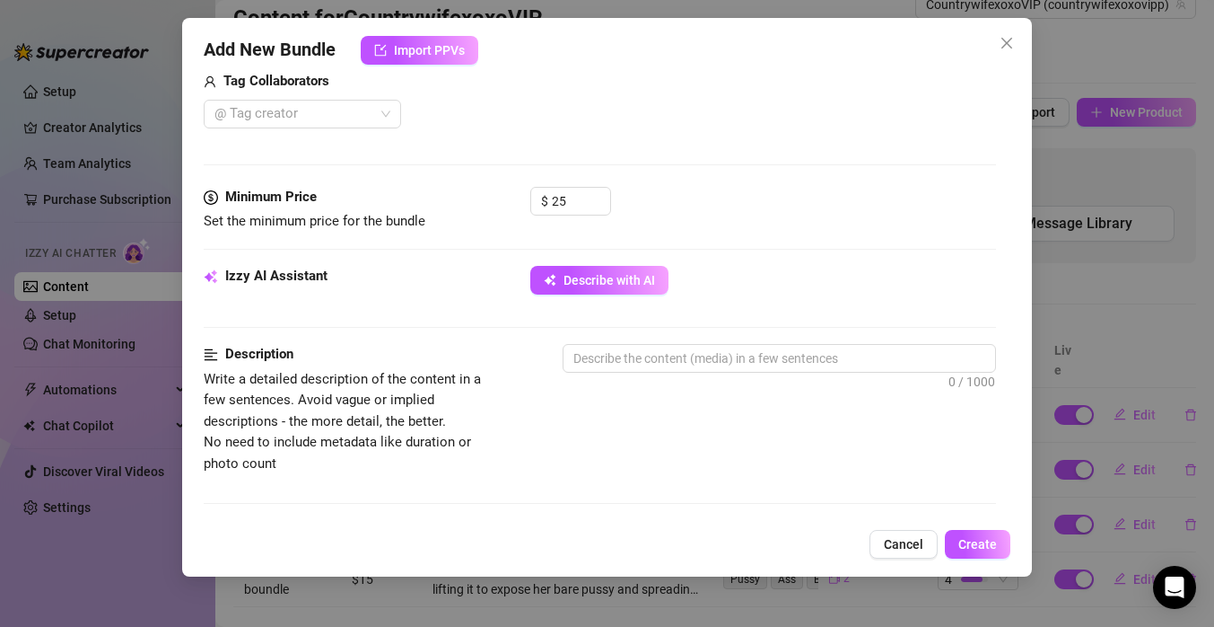
scroll to position [693, 0]
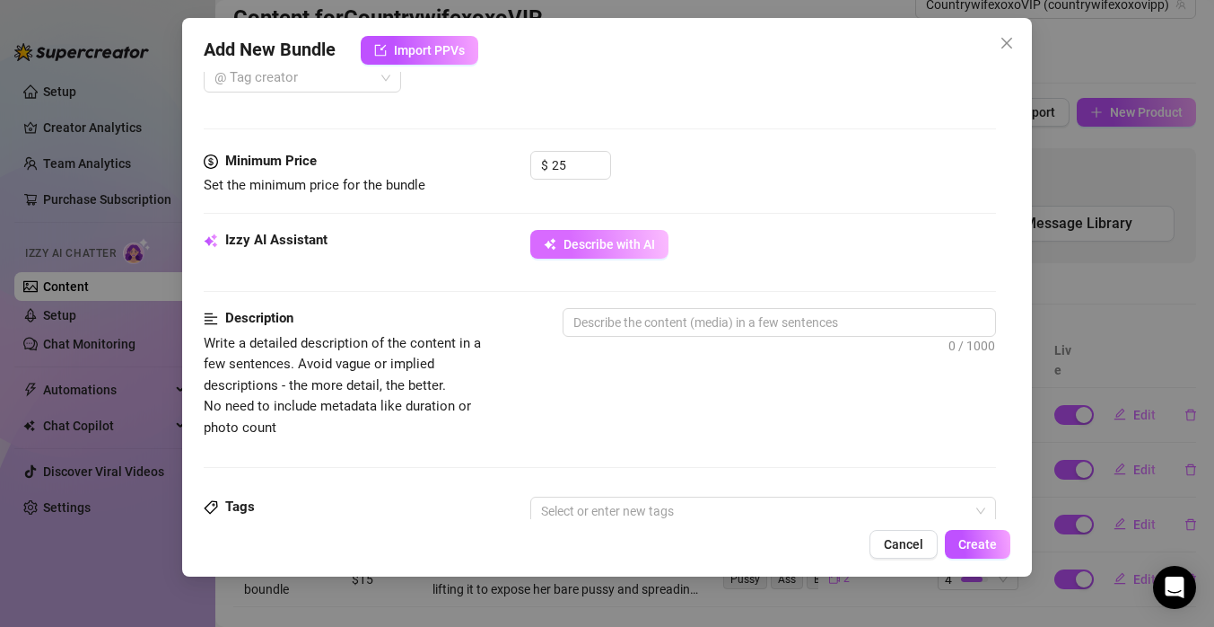
click at [579, 250] on span "Describe with AI" at bounding box center [610, 244] width 92 height 14
click at [606, 259] on div "Izzy AI Assistant Describe with AI" at bounding box center [600, 252] width 793 height 45
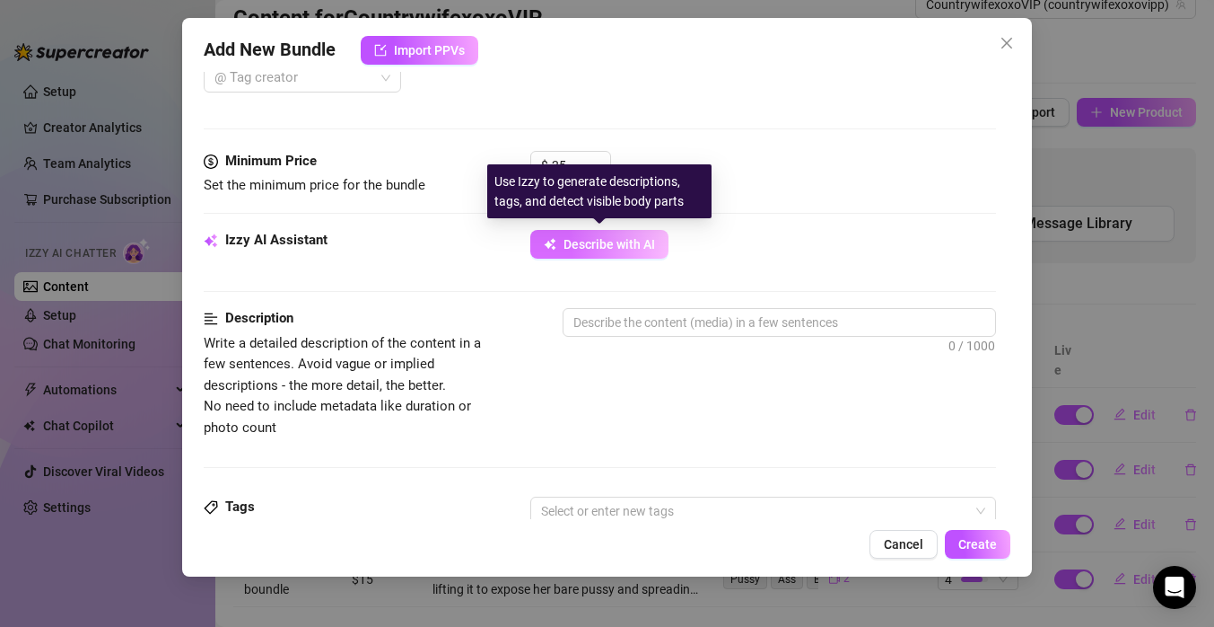
click at [617, 249] on span "Describe with AI" at bounding box center [610, 244] width 92 height 14
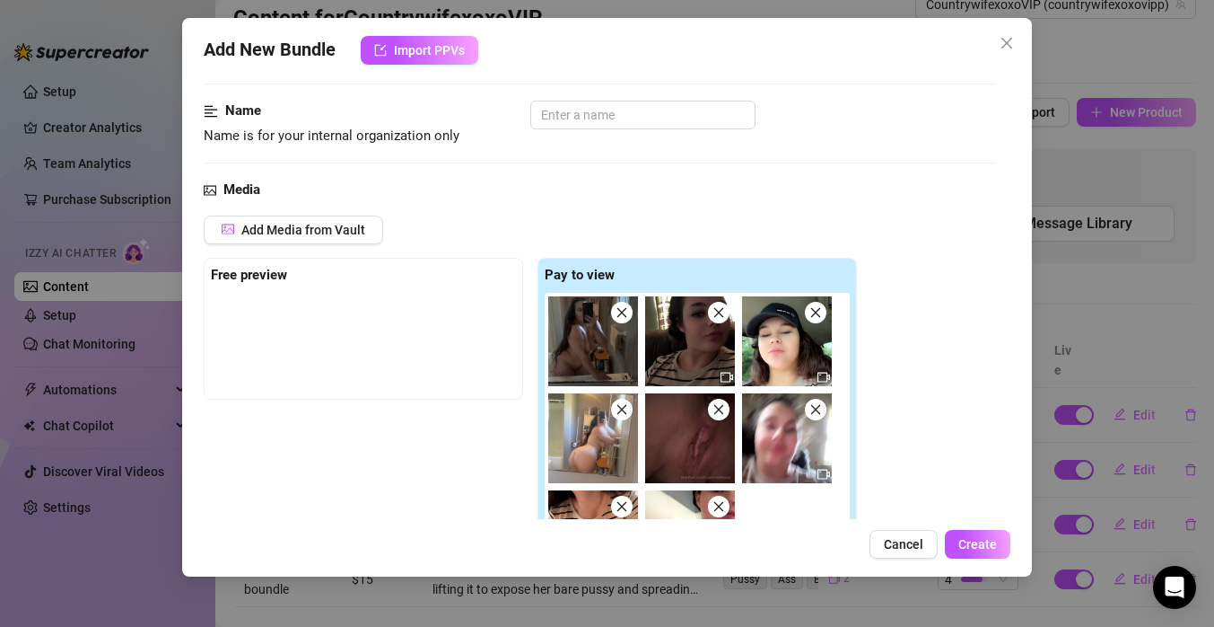
scroll to position [80, 0]
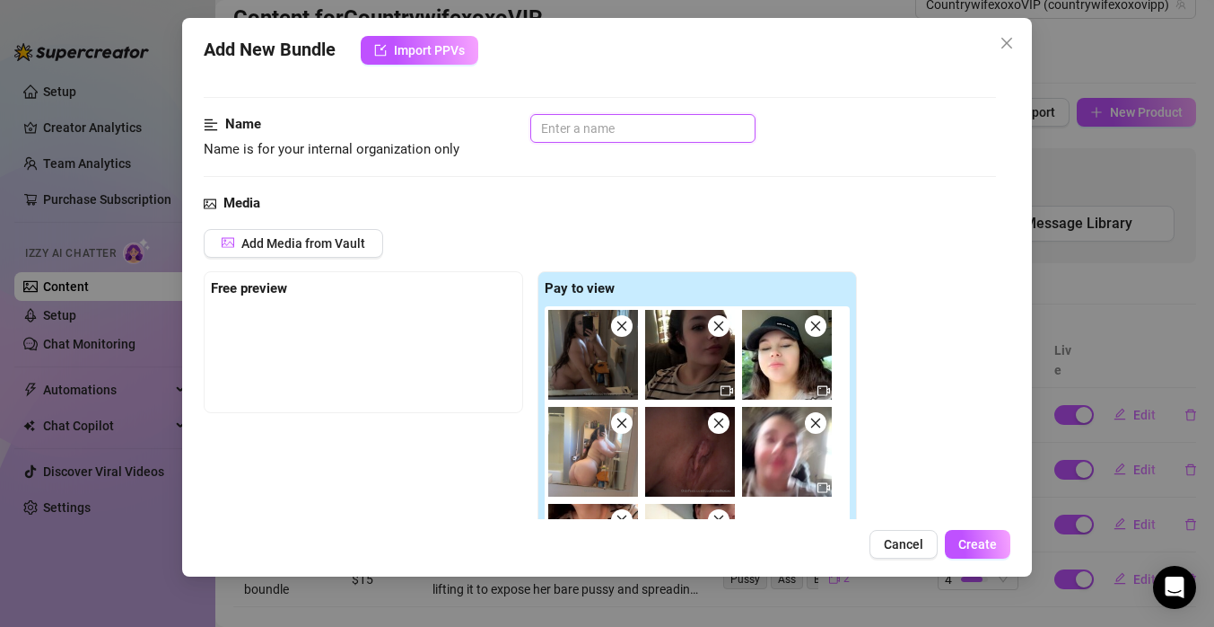
click at [627, 123] on input "text" at bounding box center [642, 128] width 225 height 29
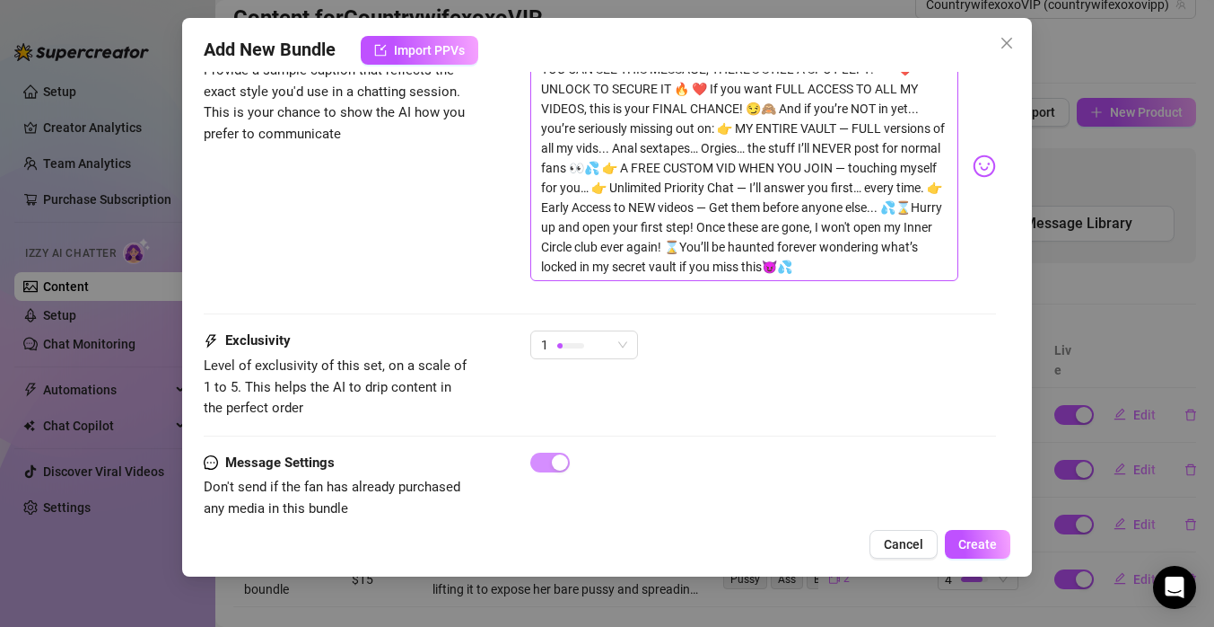
scroll to position [1431, 0]
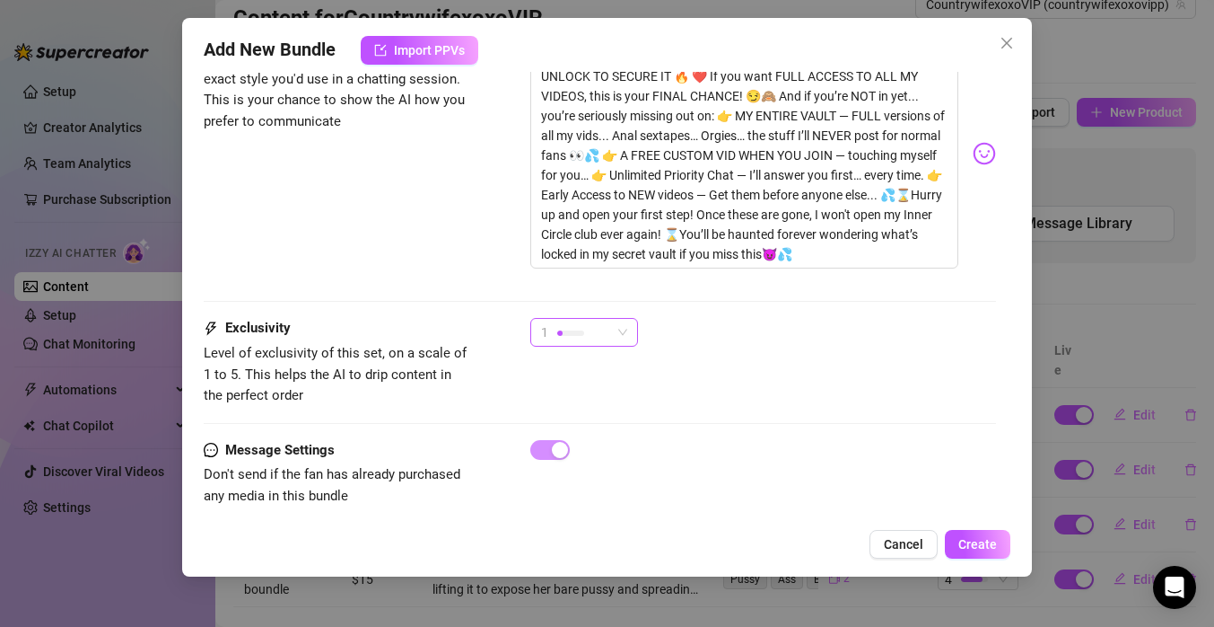
click at [619, 319] on span "1" at bounding box center [584, 332] width 86 height 27
type input "tease boundle"
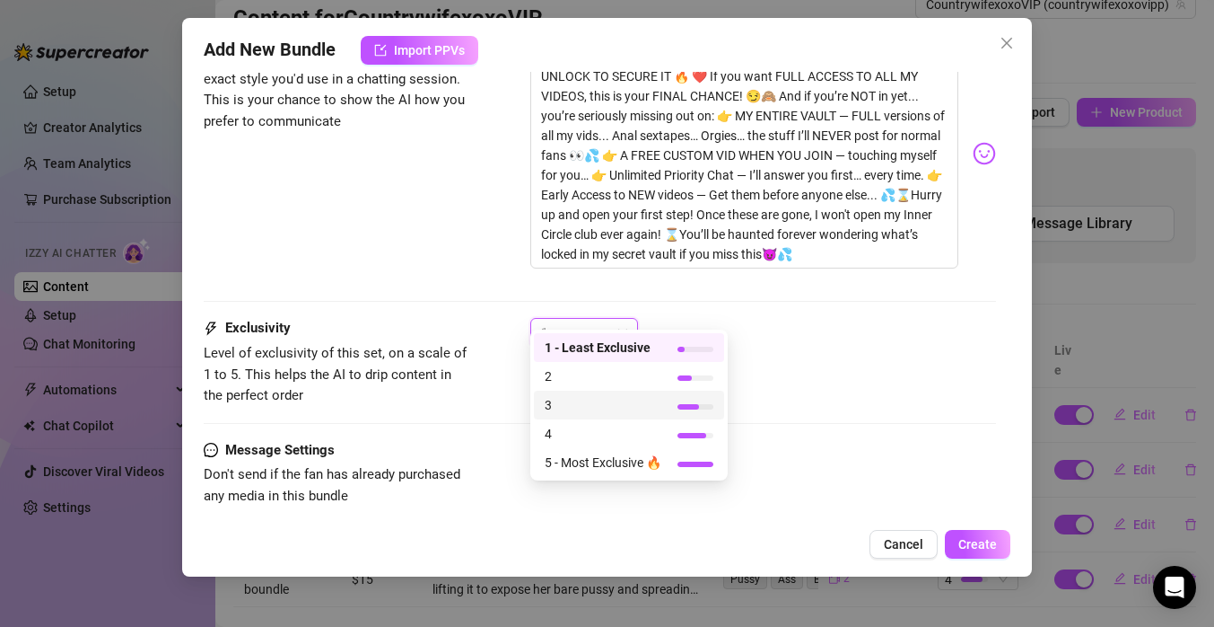
click at [613, 414] on span "3" at bounding box center [603, 405] width 117 height 20
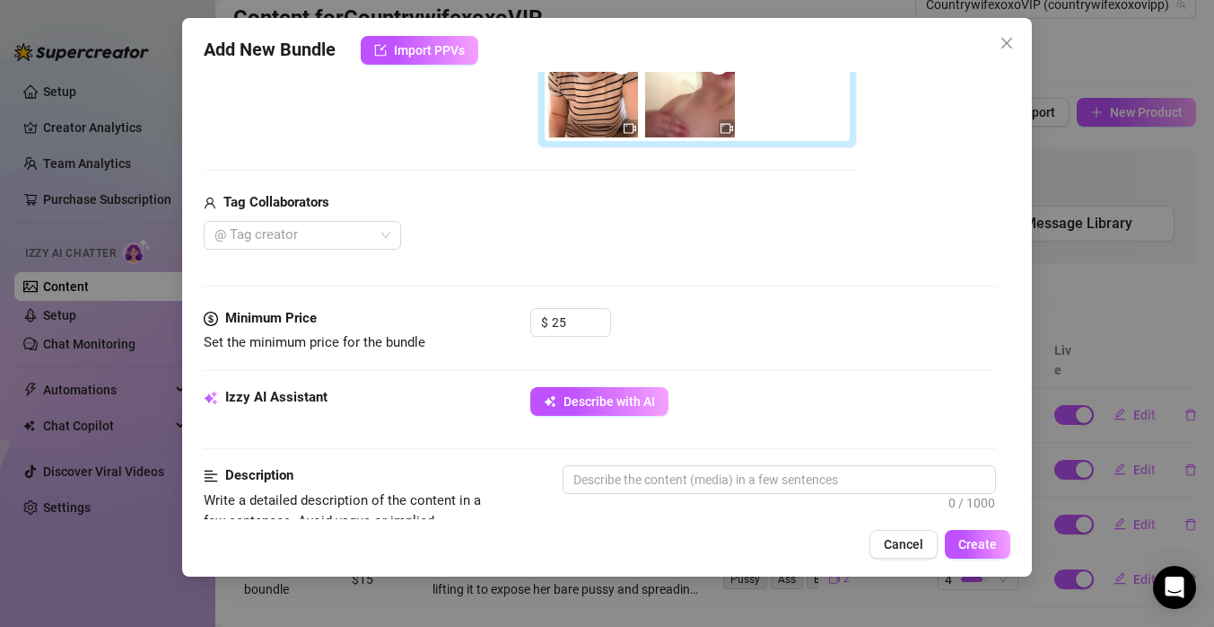
scroll to position [544, 0]
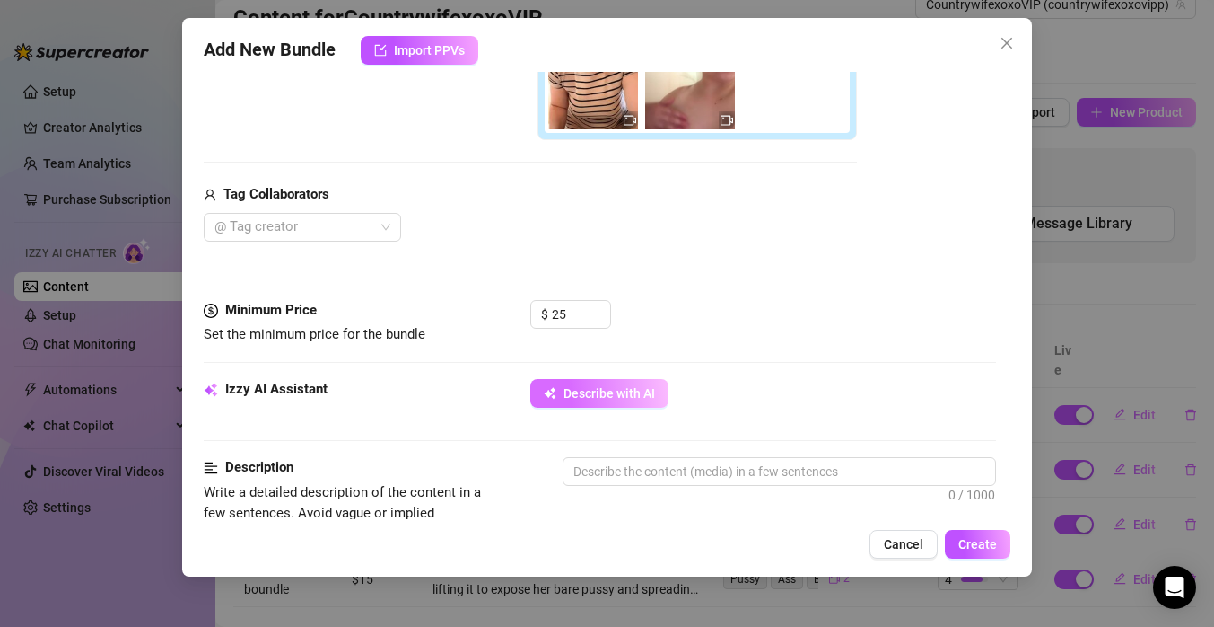
click at [629, 405] on button "Describe with AI" at bounding box center [599, 393] width 138 height 29
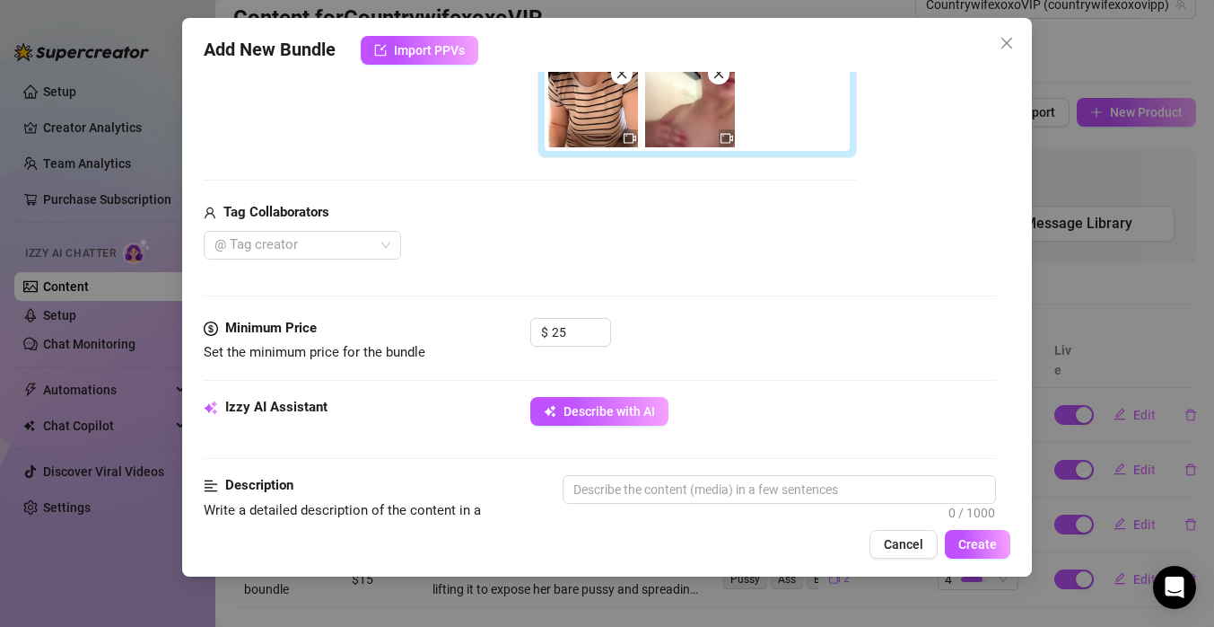
scroll to position [538, 0]
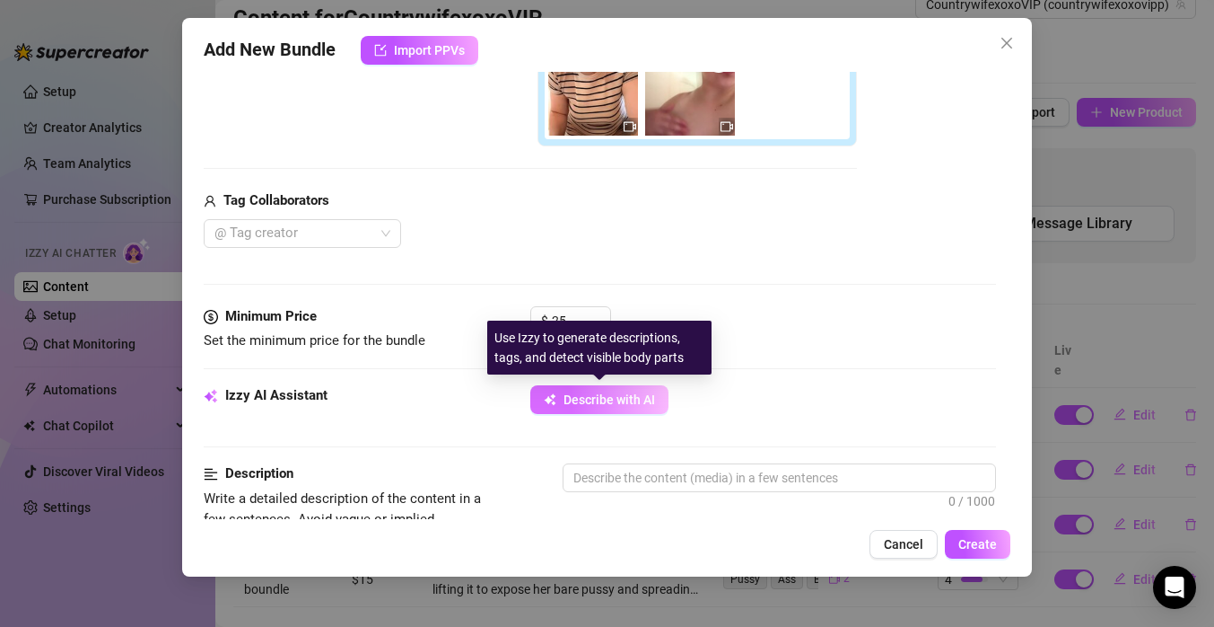
click at [586, 404] on span "Describe with AI" at bounding box center [610, 399] width 92 height 14
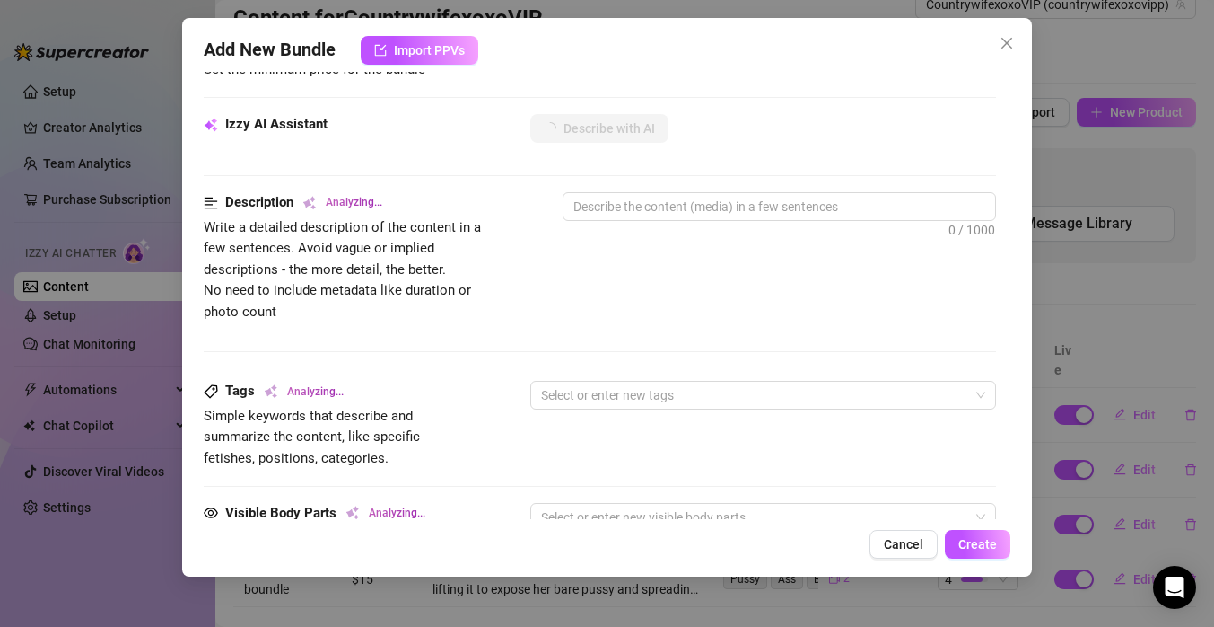
scroll to position [817, 0]
